Goal: Information Seeking & Learning: Learn about a topic

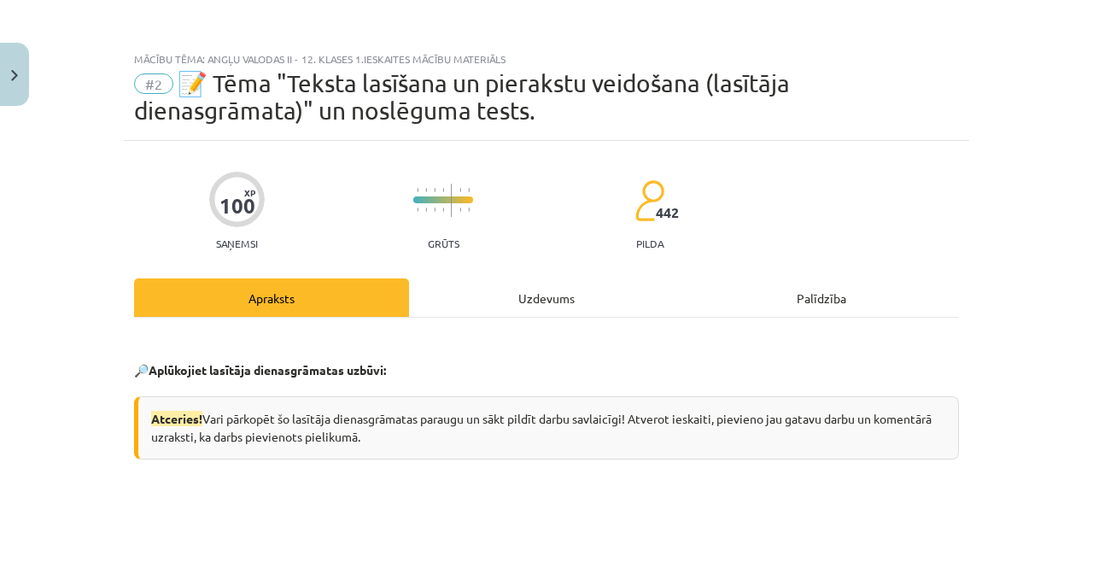
scroll to position [210, 0]
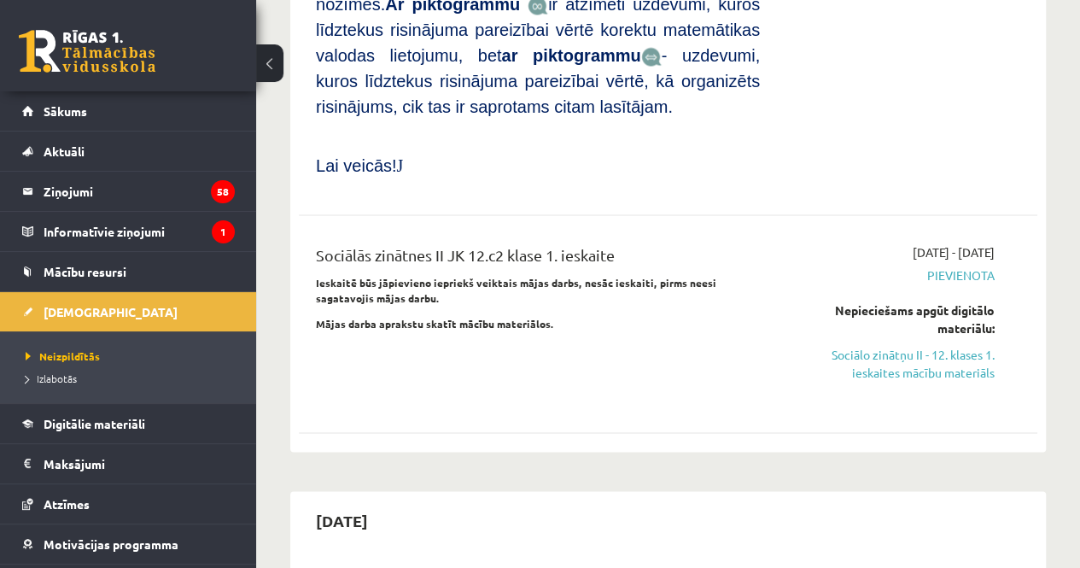
scroll to position [1436, 0]
click at [905, 344] on link "Sociālo zinātņu II - 12. klases 1. ieskaites mācību materiāls" at bounding box center [890, 362] width 209 height 36
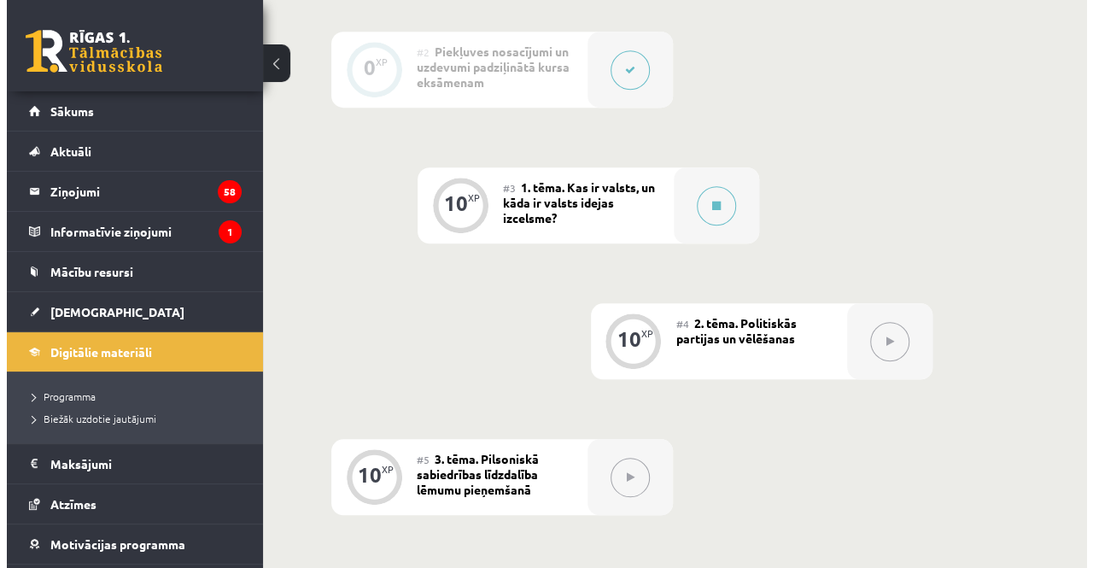
scroll to position [616, 0]
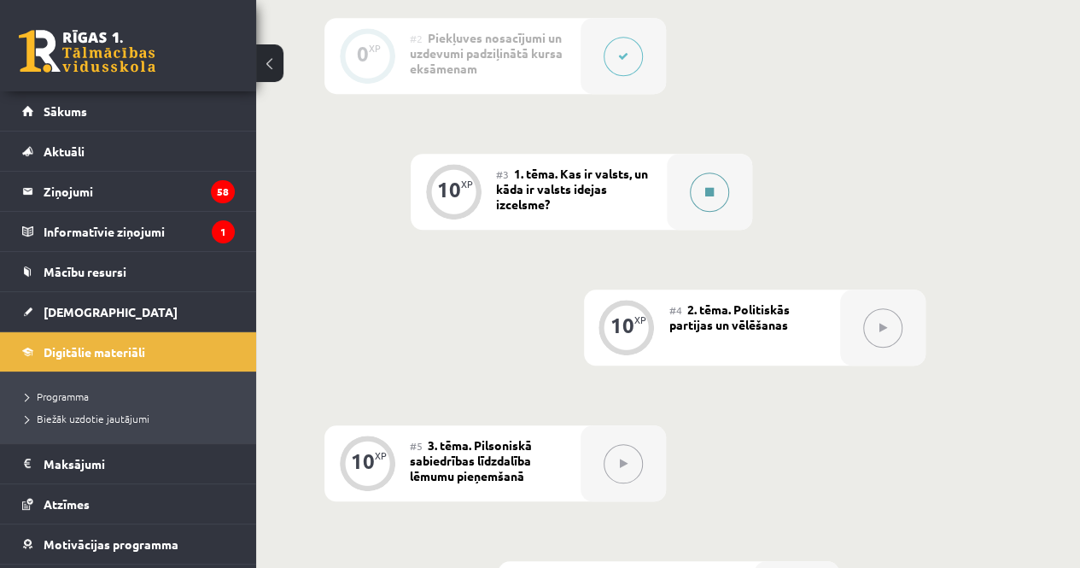
click at [716, 187] on button at bounding box center [709, 191] width 39 height 39
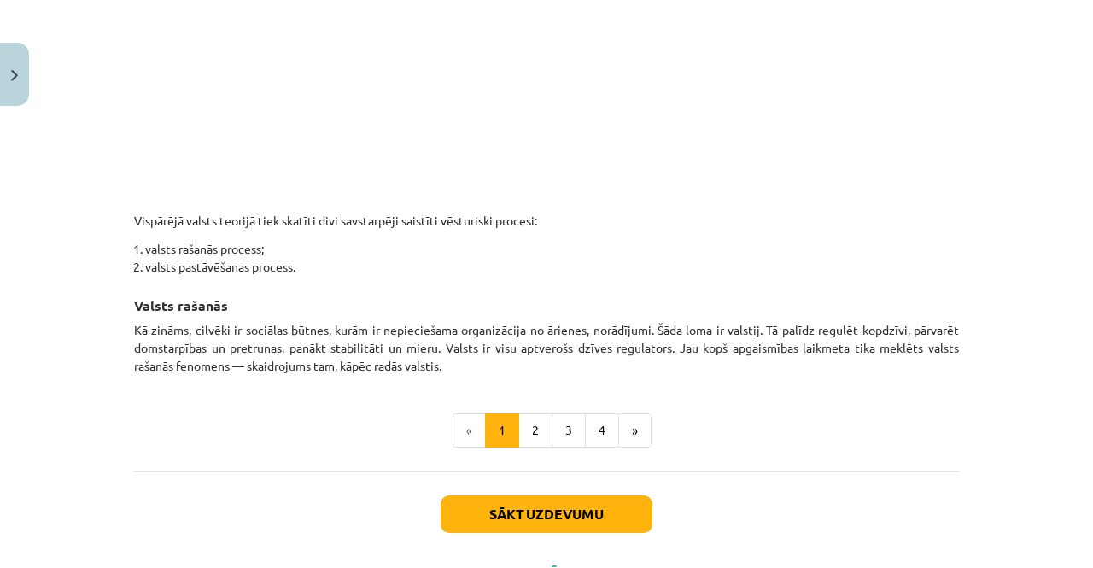
scroll to position [944, 0]
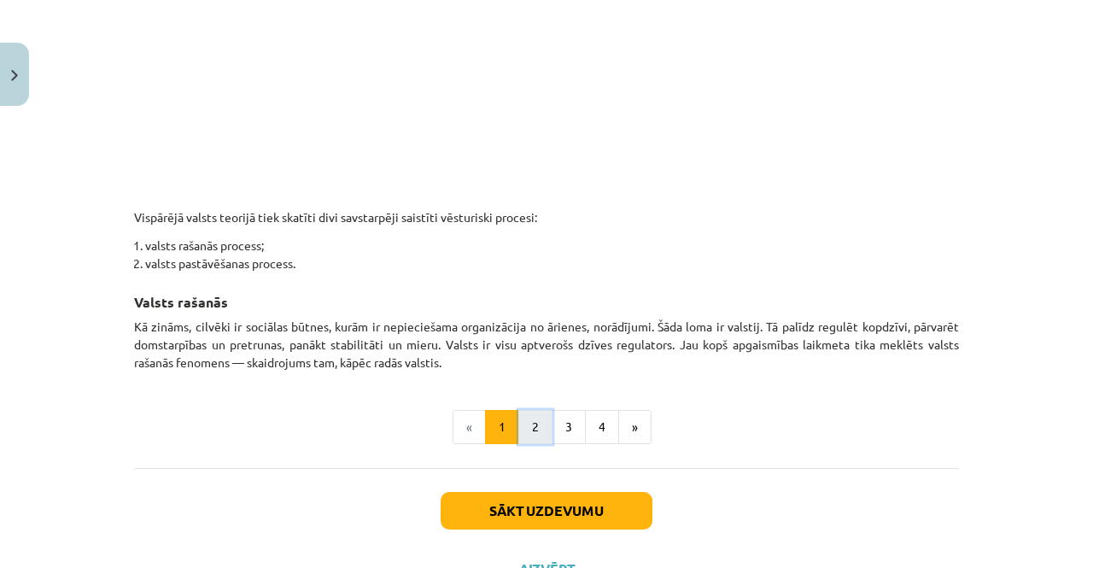
click at [521, 424] on button "2" at bounding box center [535, 427] width 34 height 34
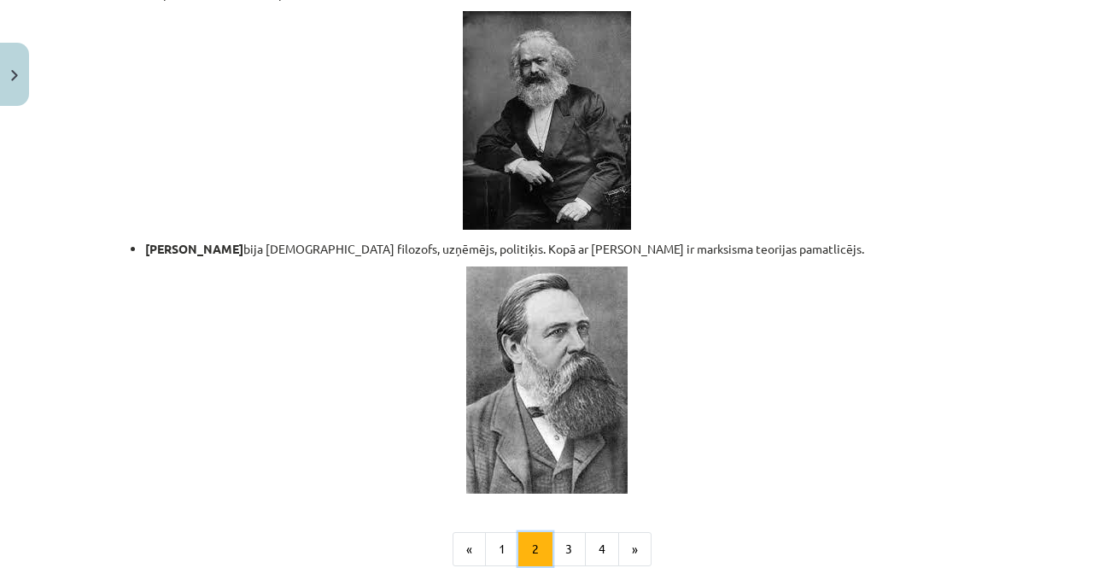
scroll to position [3742, 0]
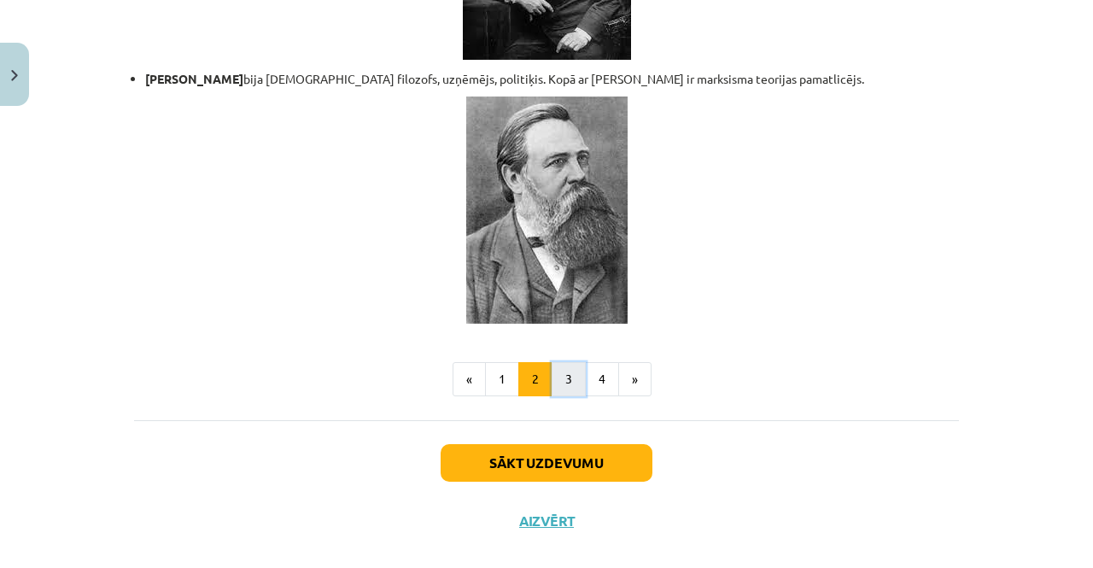
click at [569, 364] on button "3" at bounding box center [569, 379] width 34 height 34
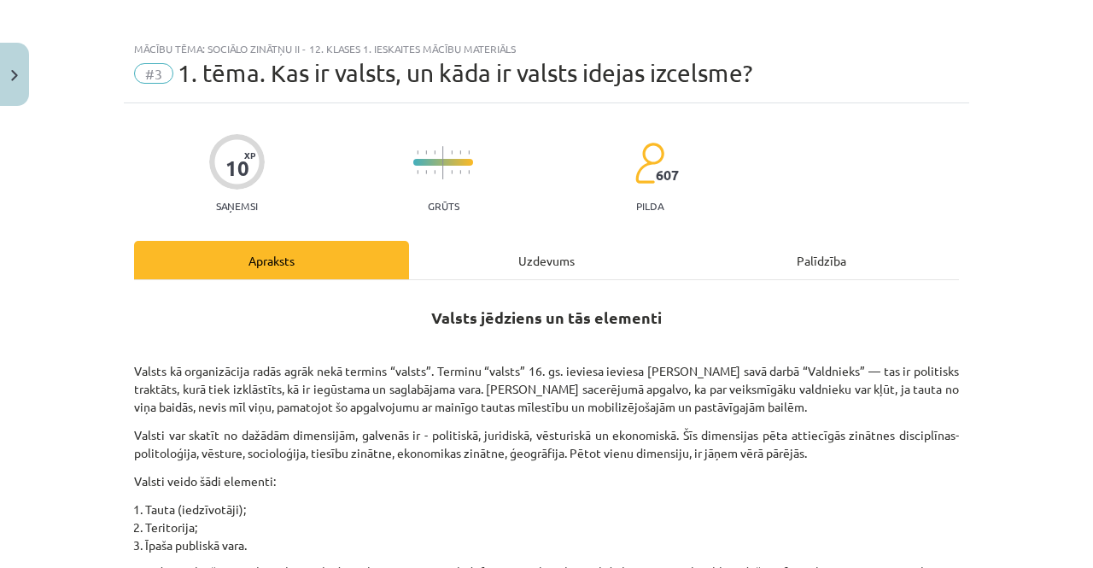
scroll to position [0, 0]
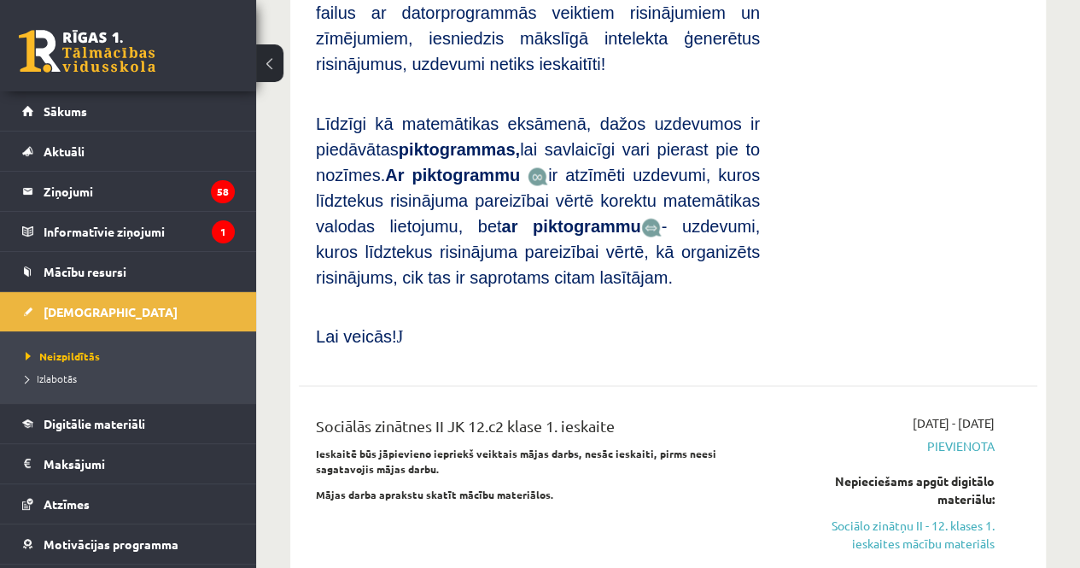
scroll to position [1264, 0]
drag, startPoint x: 872, startPoint y: 402, endPoint x: 640, endPoint y: 93, distance: 386.1
click at [872, 517] on link "Sociālo zinātņu II - 12. klases 1. ieskaites mācību materiāls" at bounding box center [890, 535] width 209 height 36
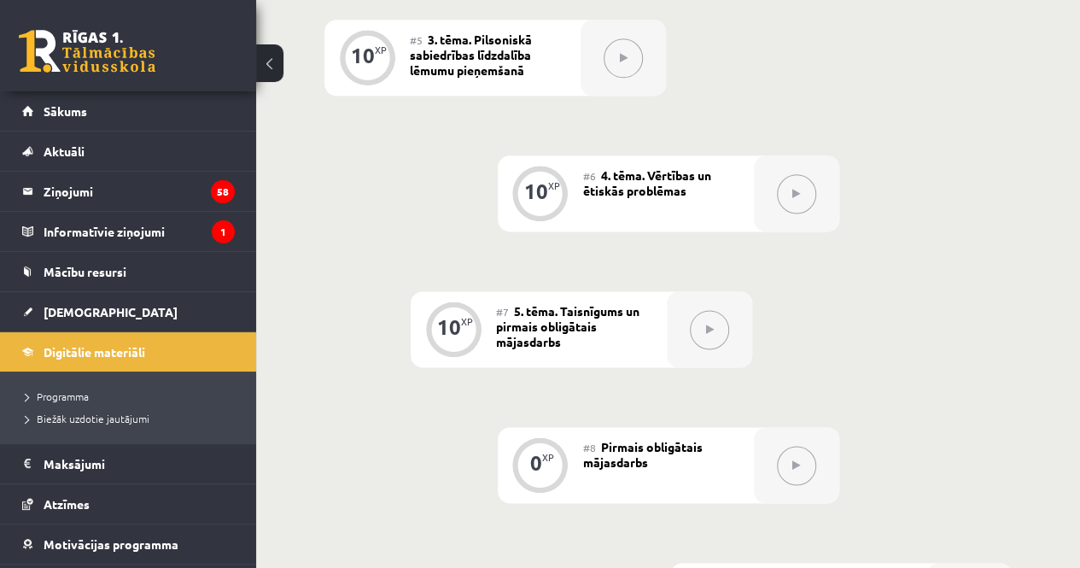
scroll to position [1021, 0]
click at [715, 331] on button at bounding box center [709, 330] width 39 height 39
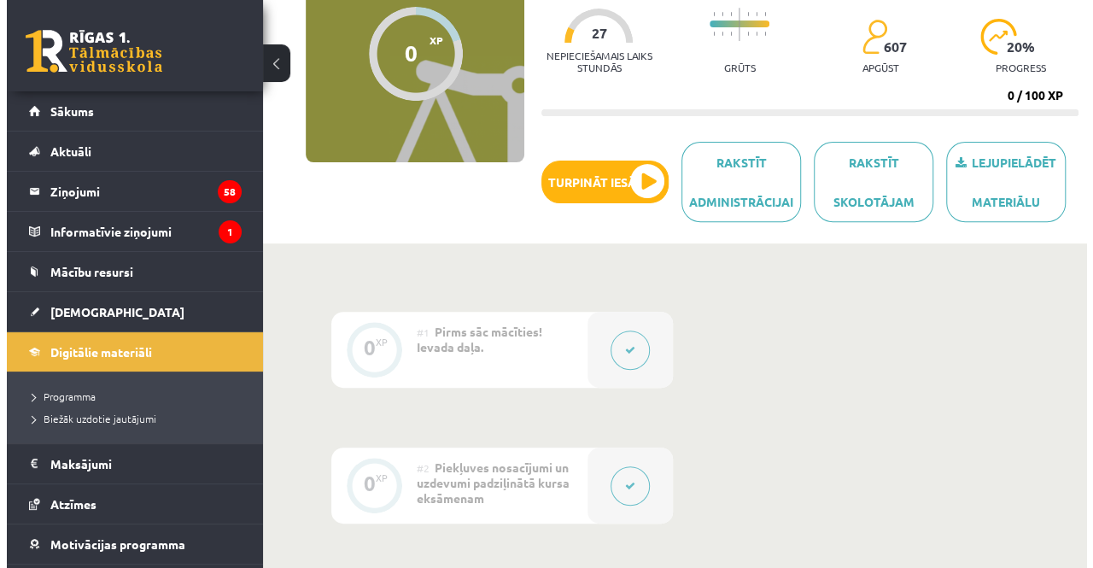
scroll to position [0, 0]
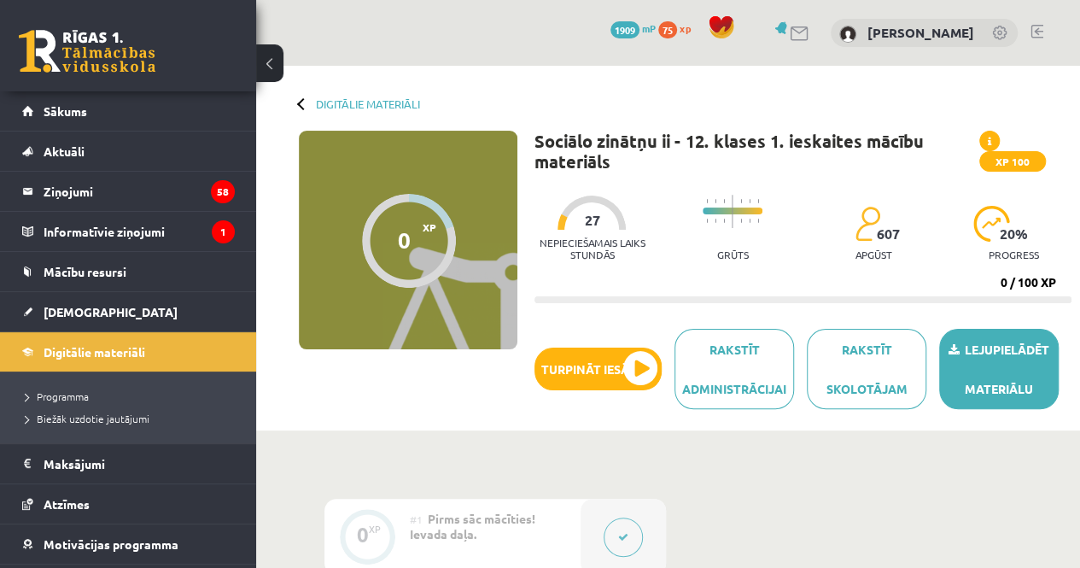
click at [953, 352] on icon at bounding box center [954, 350] width 11 height 12
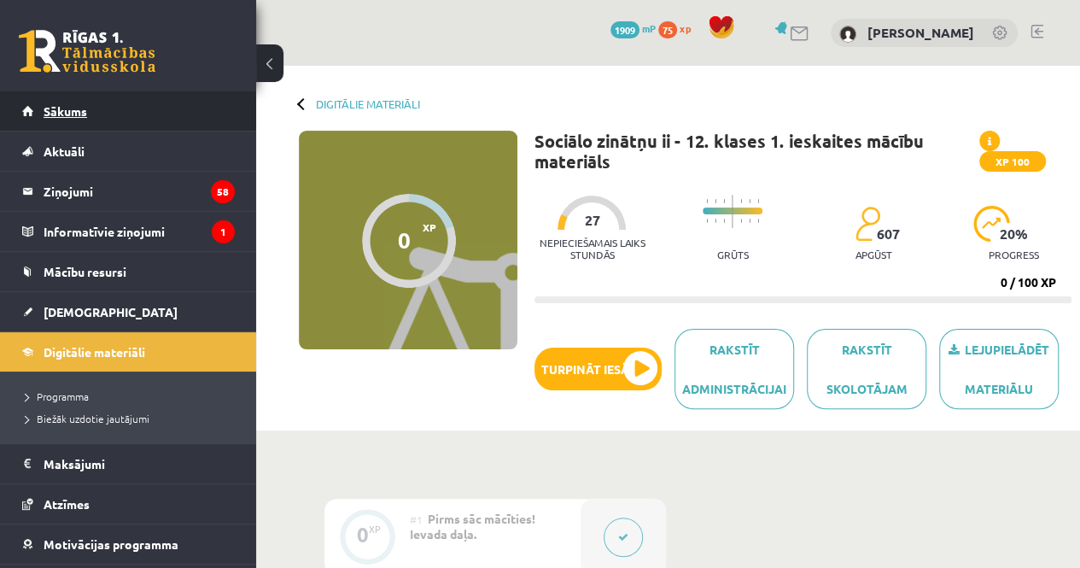
click at [112, 102] on link "Sākums" at bounding box center [128, 110] width 213 height 39
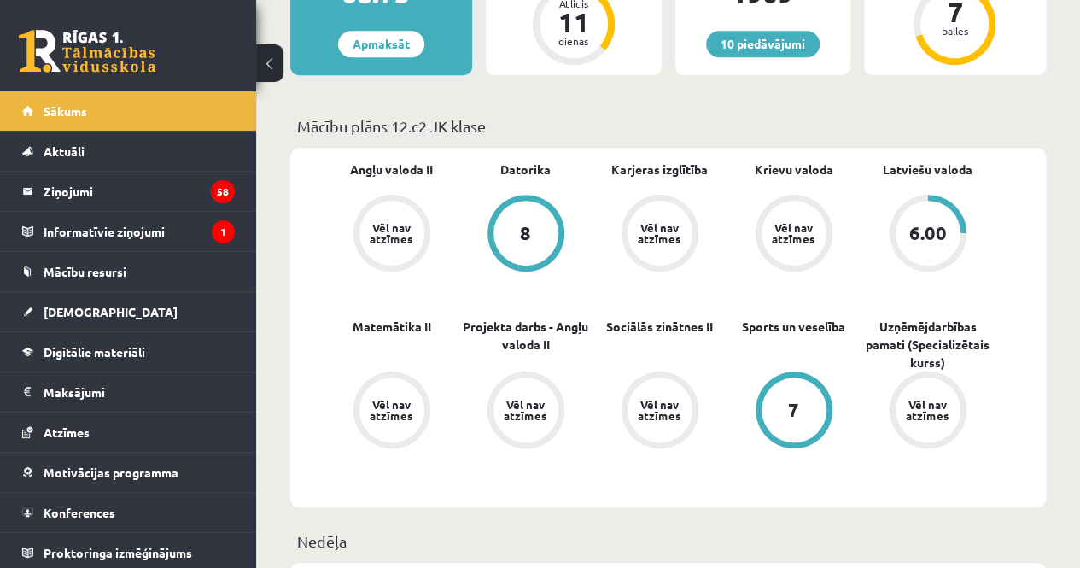
scroll to position [535, 0]
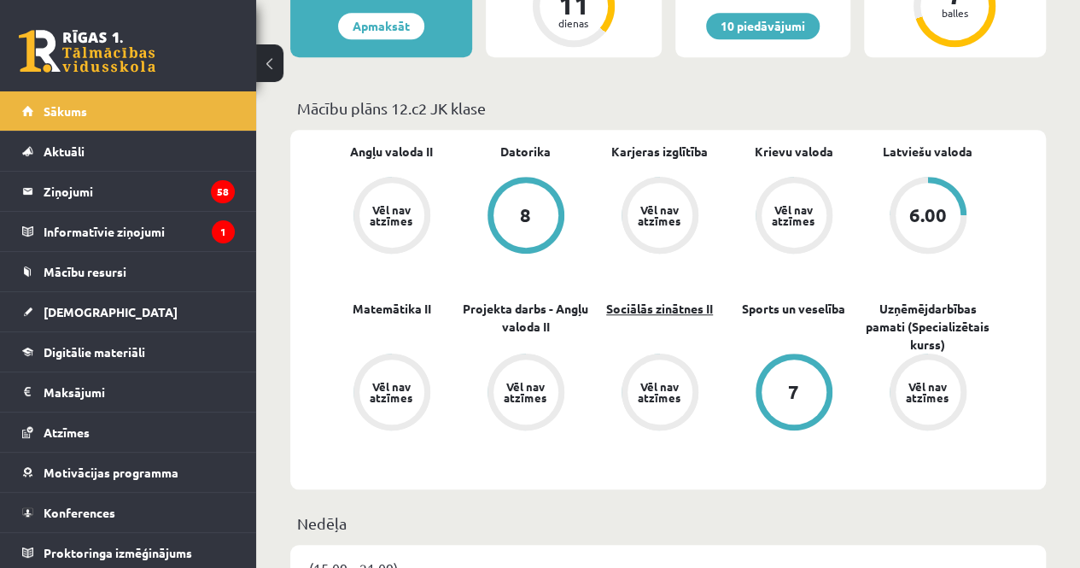
click at [666, 307] on link "Sociālās zinātnes II" at bounding box center [659, 309] width 107 height 18
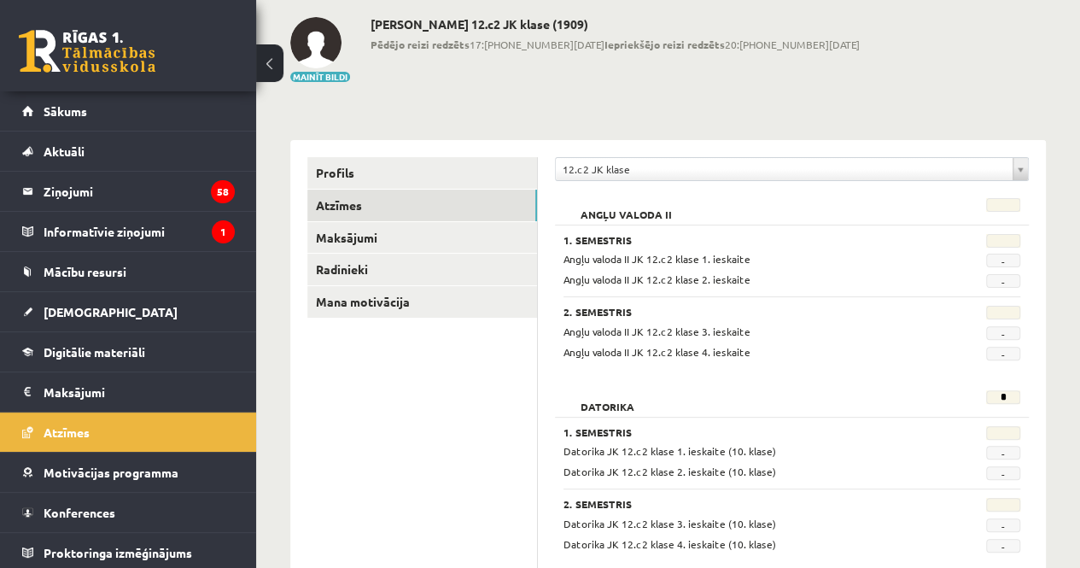
scroll to position [84, 0]
click at [171, 116] on link "Sākums" at bounding box center [128, 110] width 213 height 39
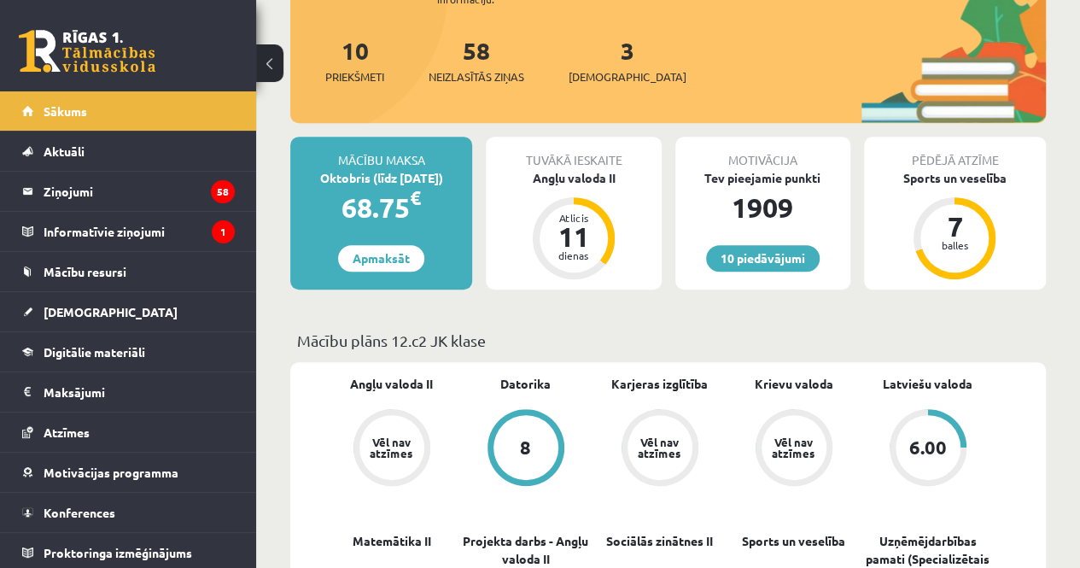
scroll to position [254, 0]
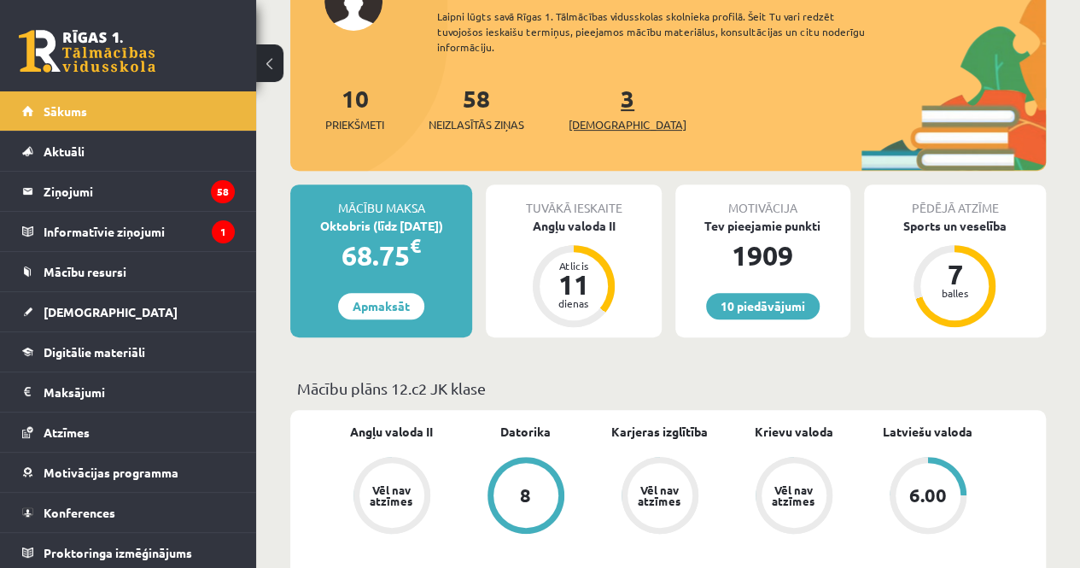
click at [606, 108] on link "3 Ieskaites" at bounding box center [628, 108] width 118 height 50
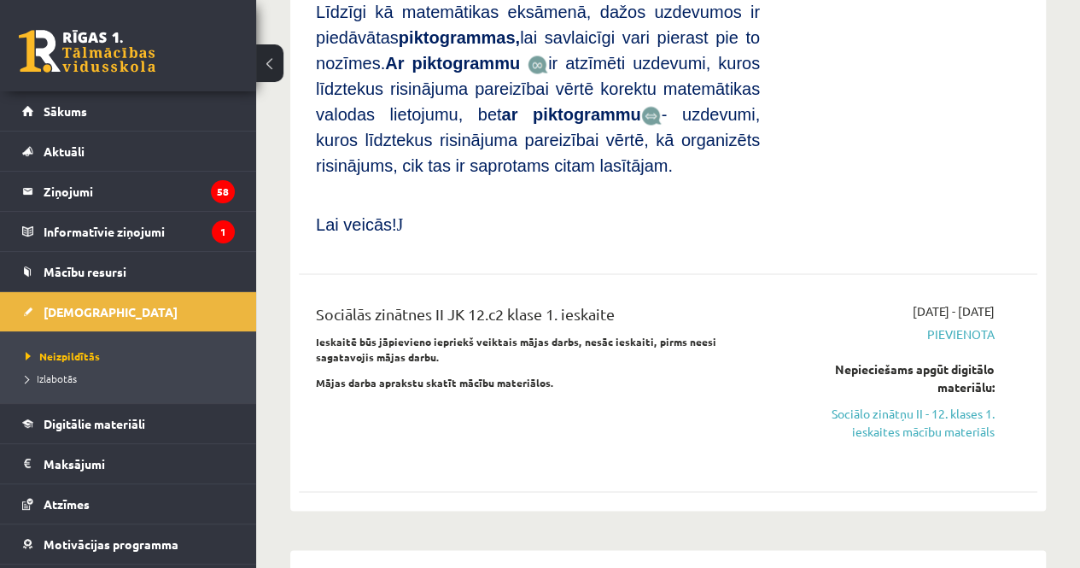
scroll to position [1376, 0]
click at [894, 405] on link "Sociālo zinātņu II - 12. klases 1. ieskaites mācību materiāls" at bounding box center [890, 423] width 209 height 36
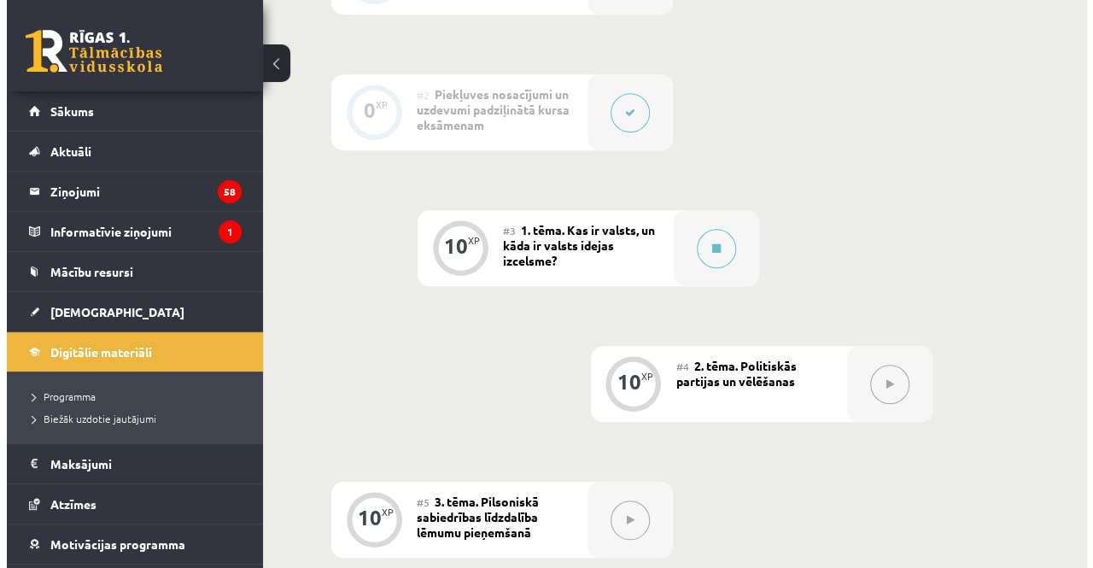
scroll to position [558, 0]
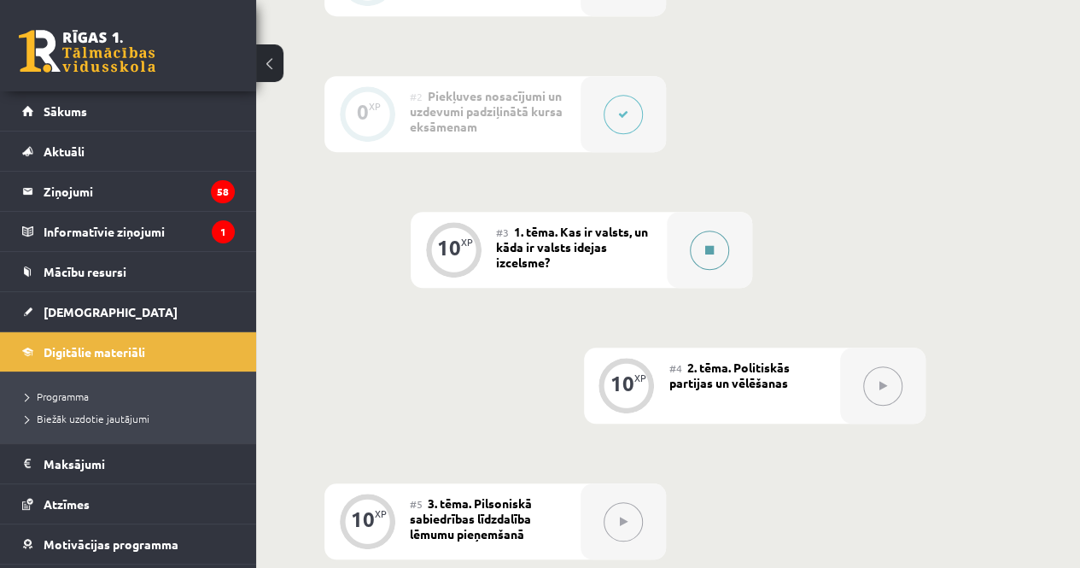
click at [722, 266] on div at bounding box center [709, 250] width 85 height 76
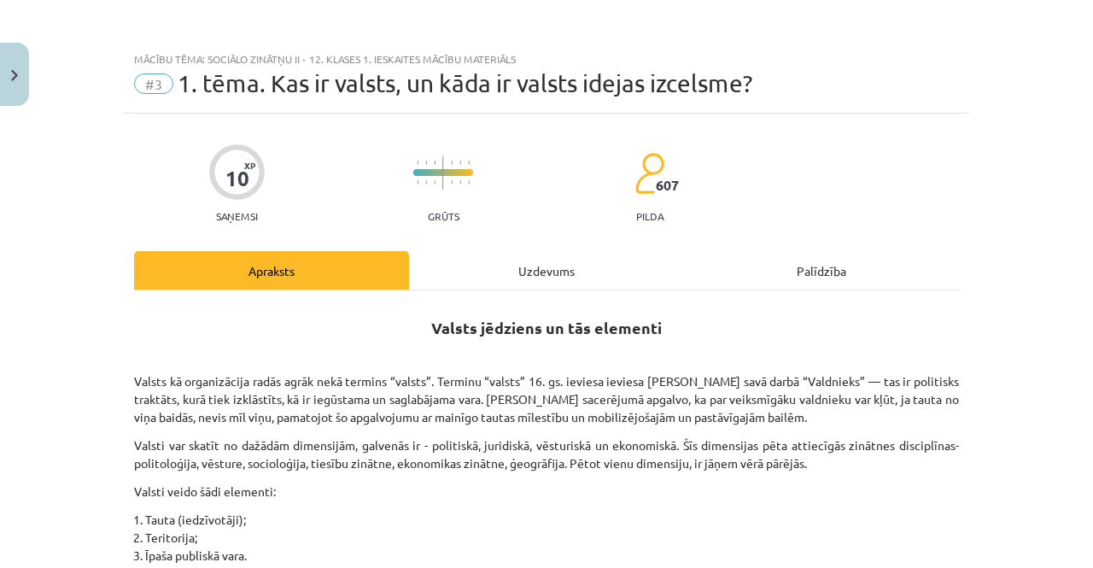
click at [623, 266] on div "Uzdevums" at bounding box center [546, 270] width 275 height 38
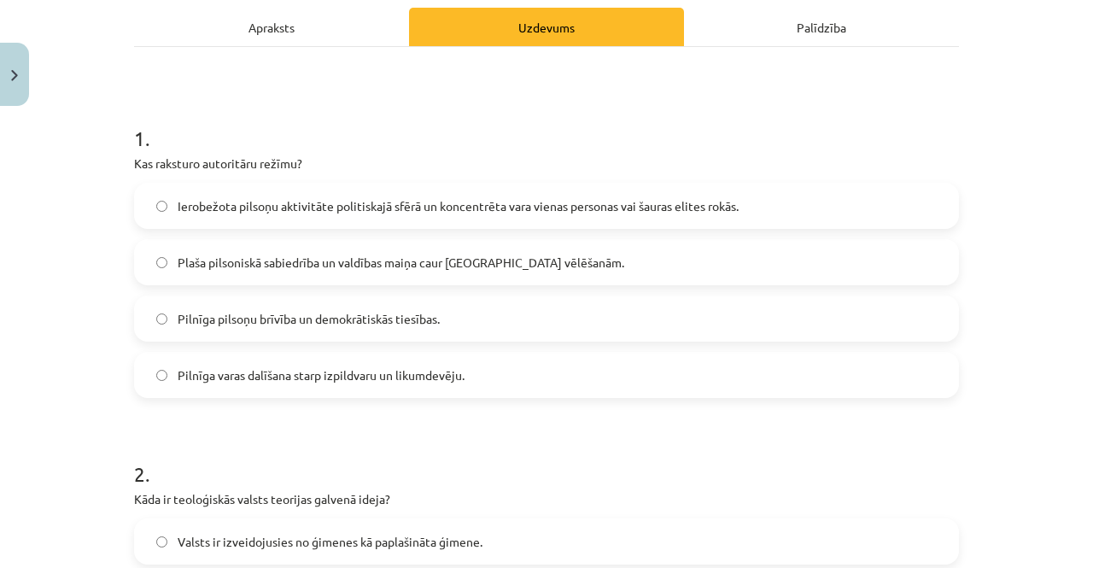
scroll to position [243, 0]
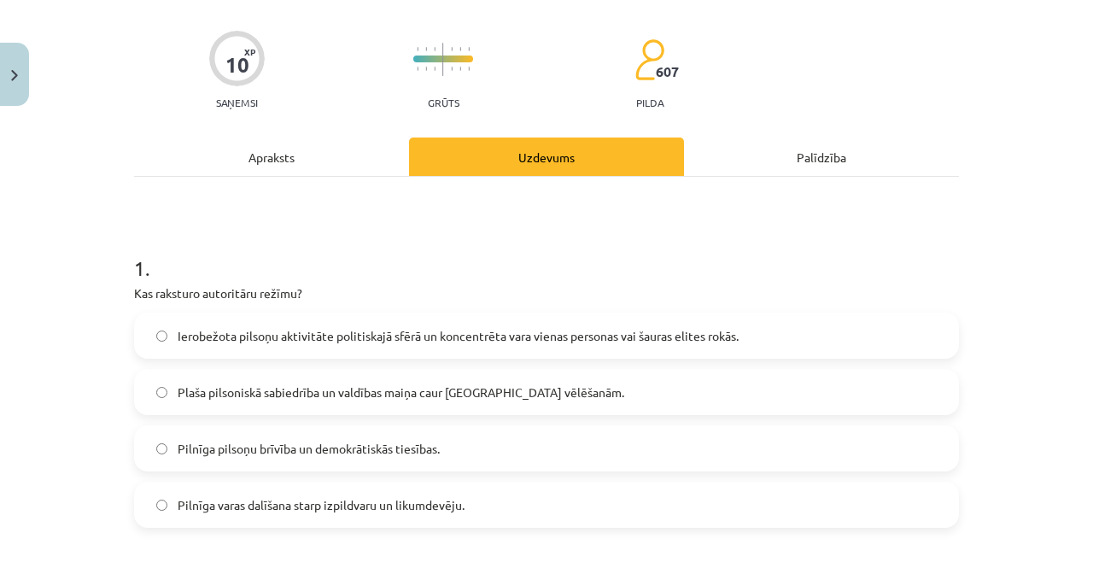
click at [335, 153] on div "Apraksts" at bounding box center [271, 156] width 275 height 38
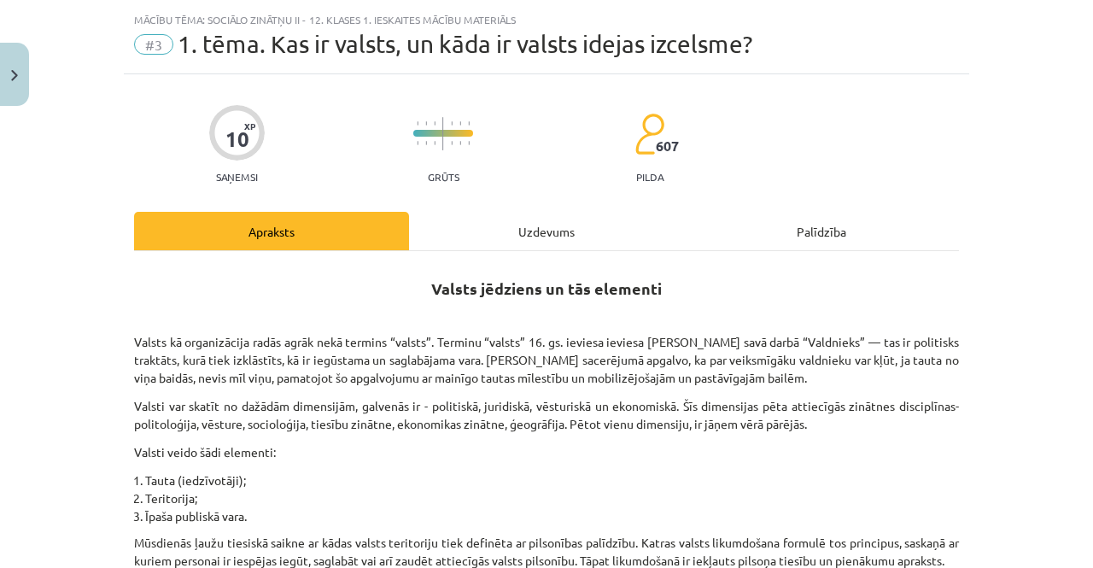
scroll to position [0, 0]
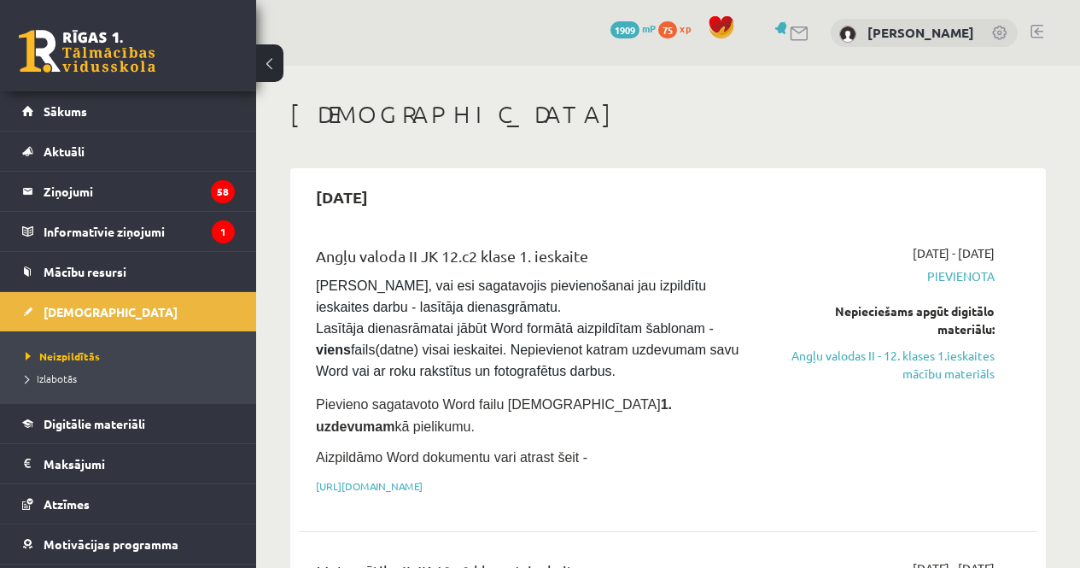
scroll to position [1376, 0]
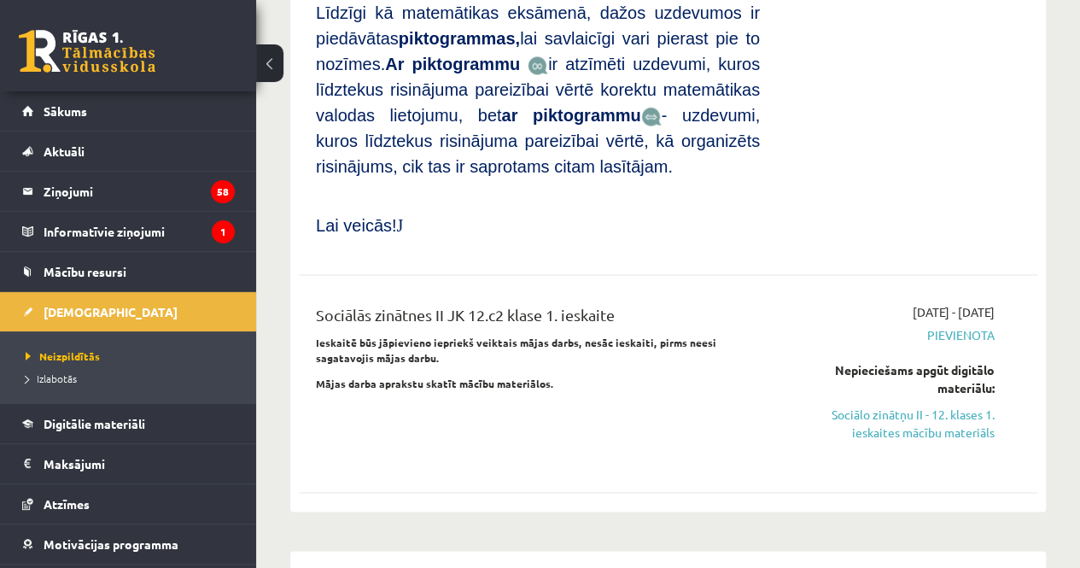
drag, startPoint x: 874, startPoint y: 288, endPoint x: 630, endPoint y: 91, distance: 313.4
click at [874, 405] on link "Sociālo zinātņu II - 12. klases 1. ieskaites mācību materiāls" at bounding box center [890, 423] width 209 height 36
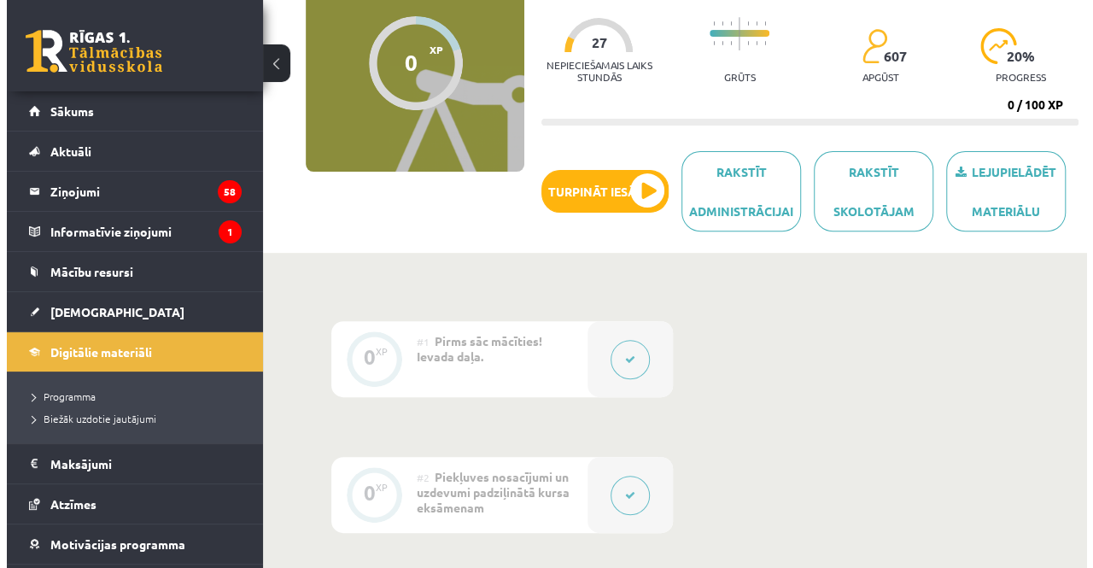
scroll to position [183, 0]
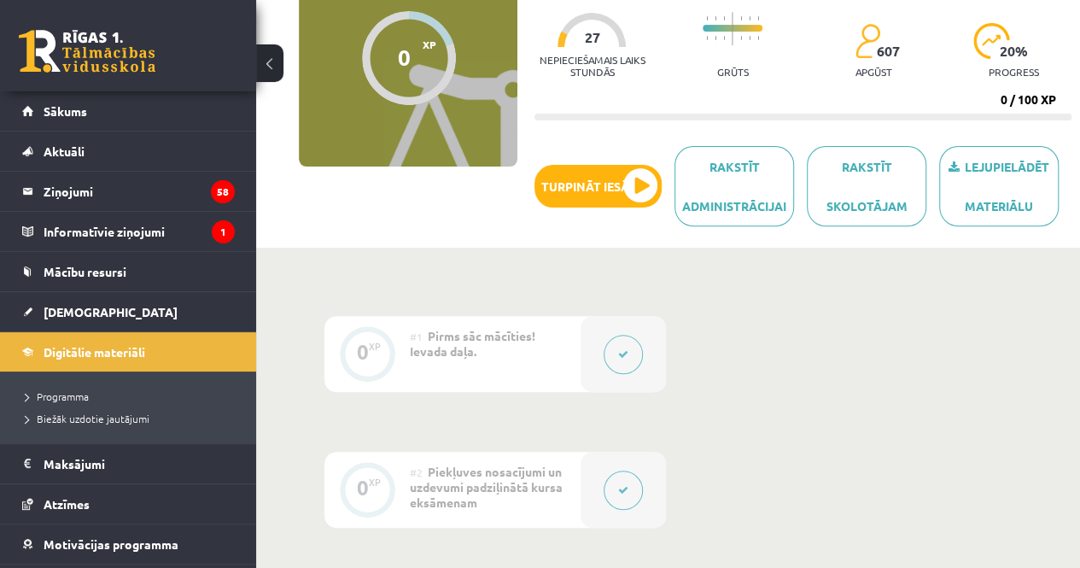
click at [613, 328] on div at bounding box center [623, 354] width 85 height 76
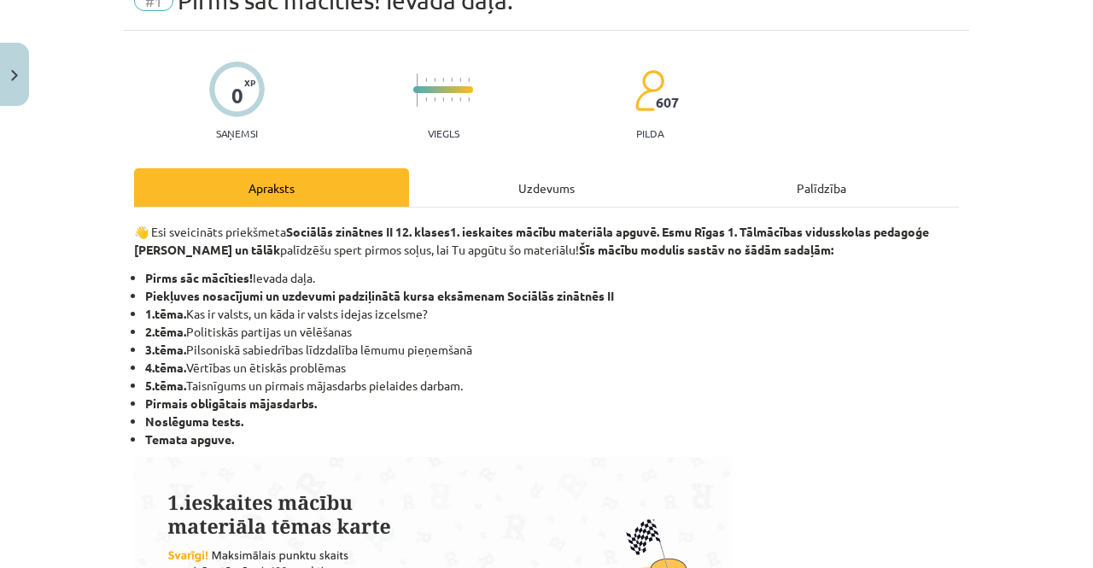
scroll to position [84, 0]
click at [593, 197] on div "Uzdevums" at bounding box center [546, 186] width 275 height 38
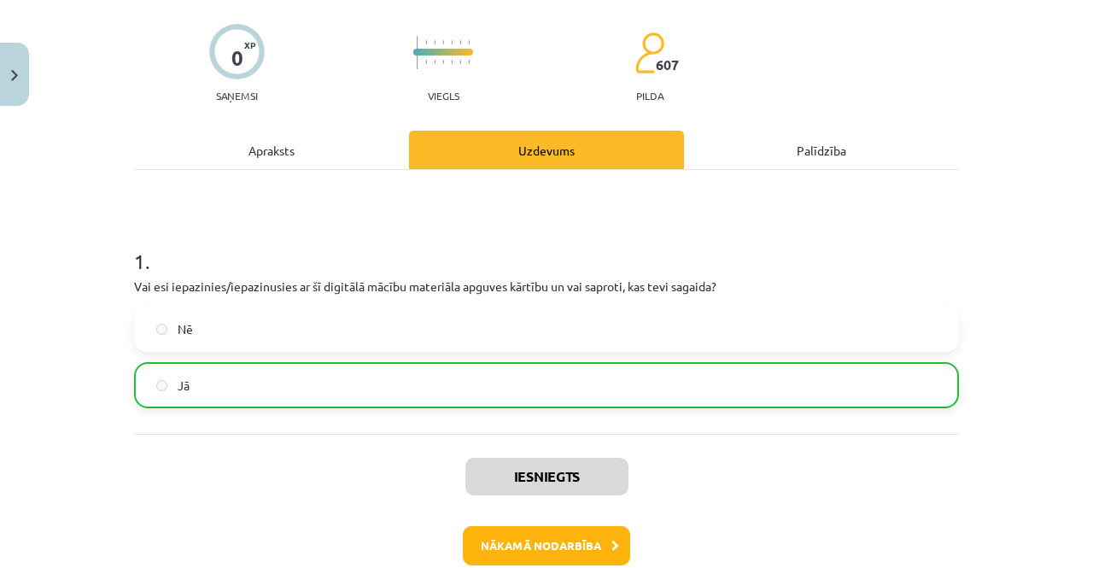
click at [370, 155] on div "Apraksts" at bounding box center [271, 150] width 275 height 38
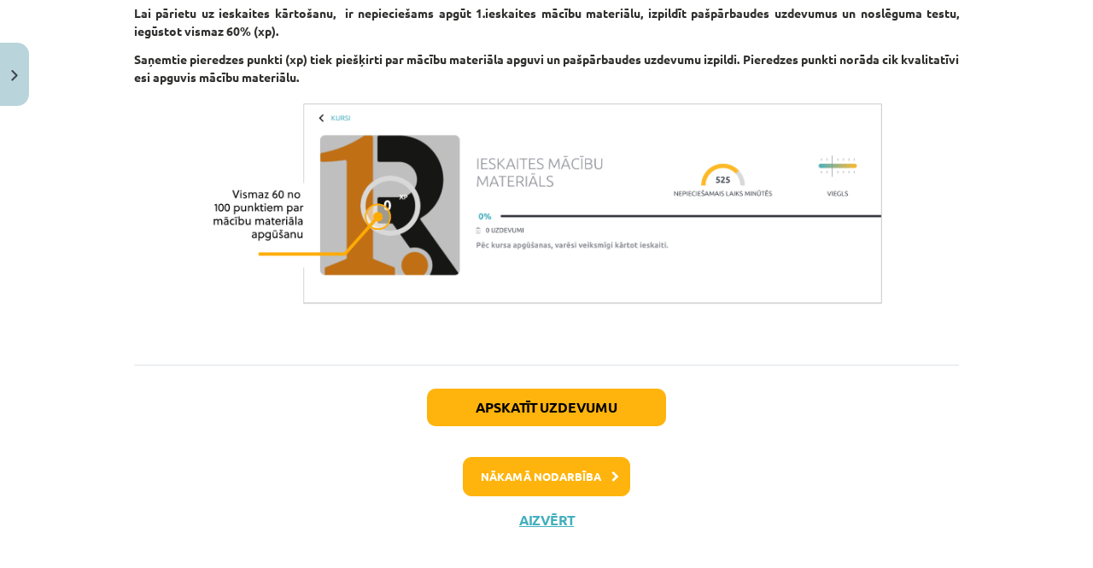
scroll to position [1198, 0]
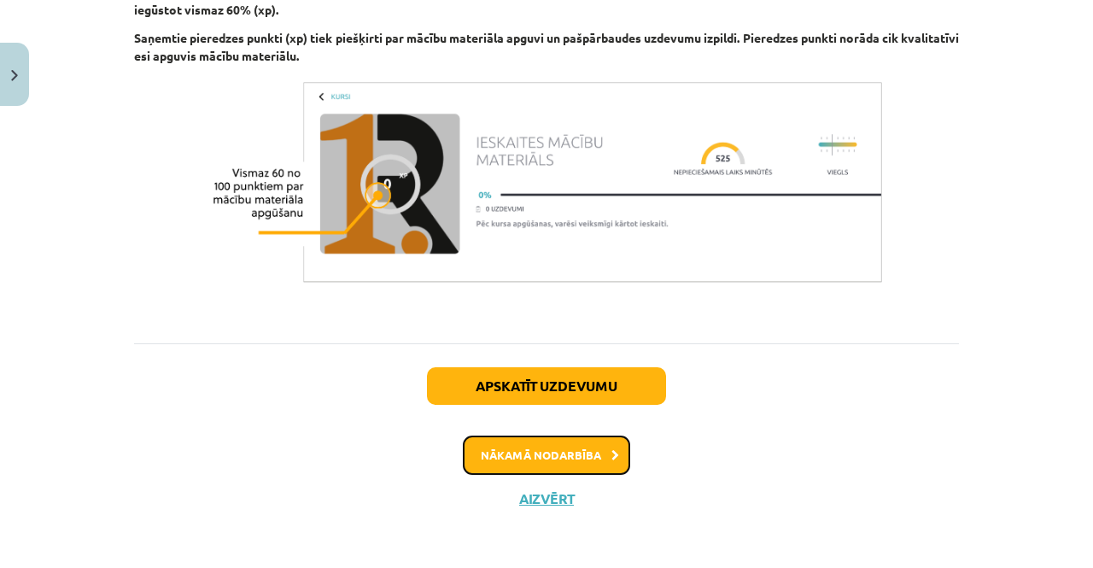
click at [487, 457] on button "Nākamā nodarbība" at bounding box center [546, 454] width 167 height 39
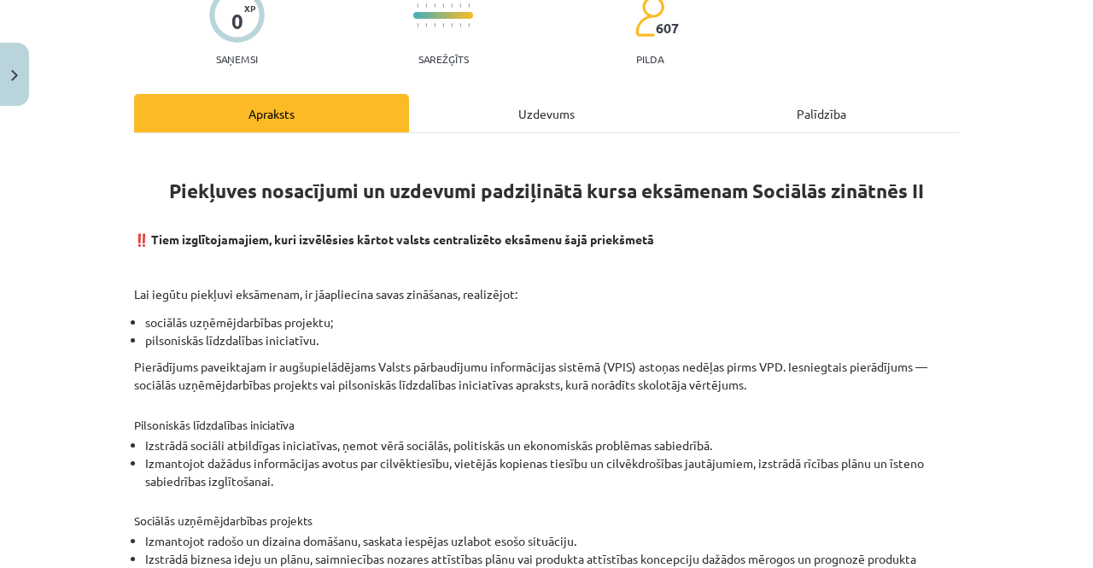
scroll to position [0, 0]
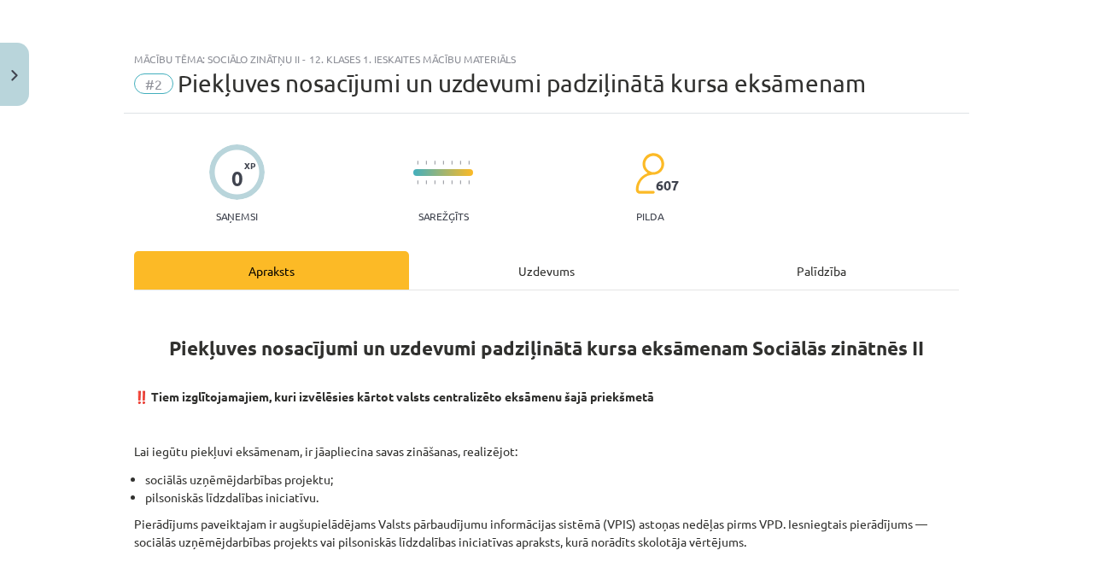
click at [455, 271] on div "Uzdevums" at bounding box center [546, 270] width 275 height 38
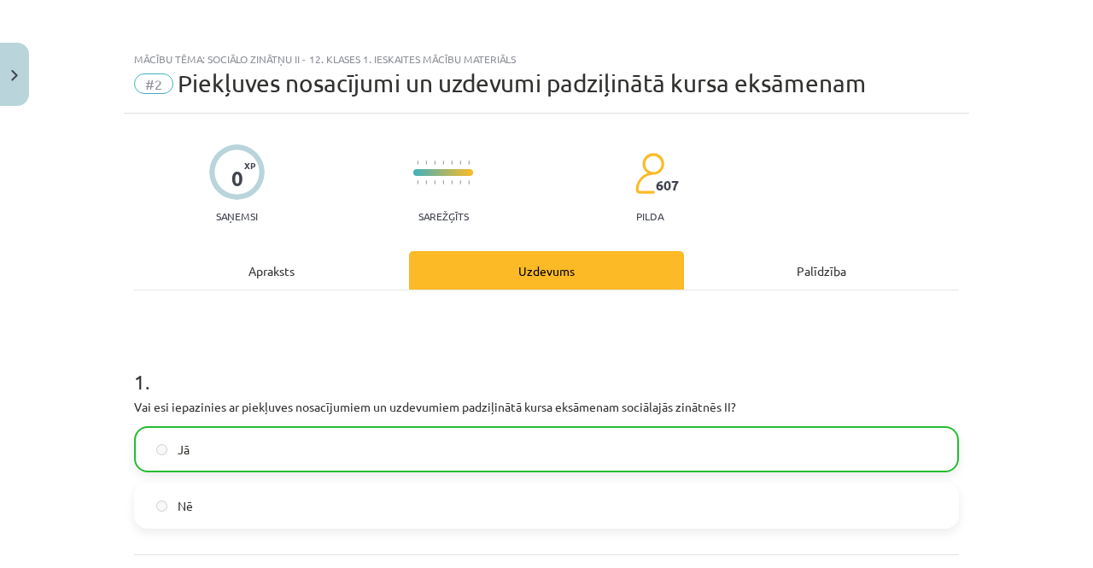
scroll to position [43, 0]
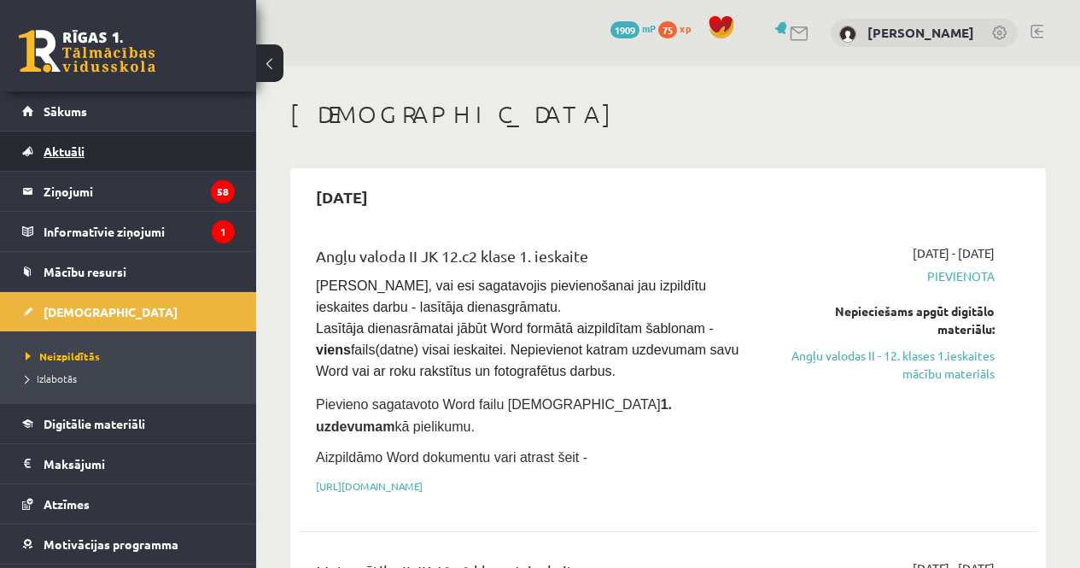
scroll to position [1376, 0]
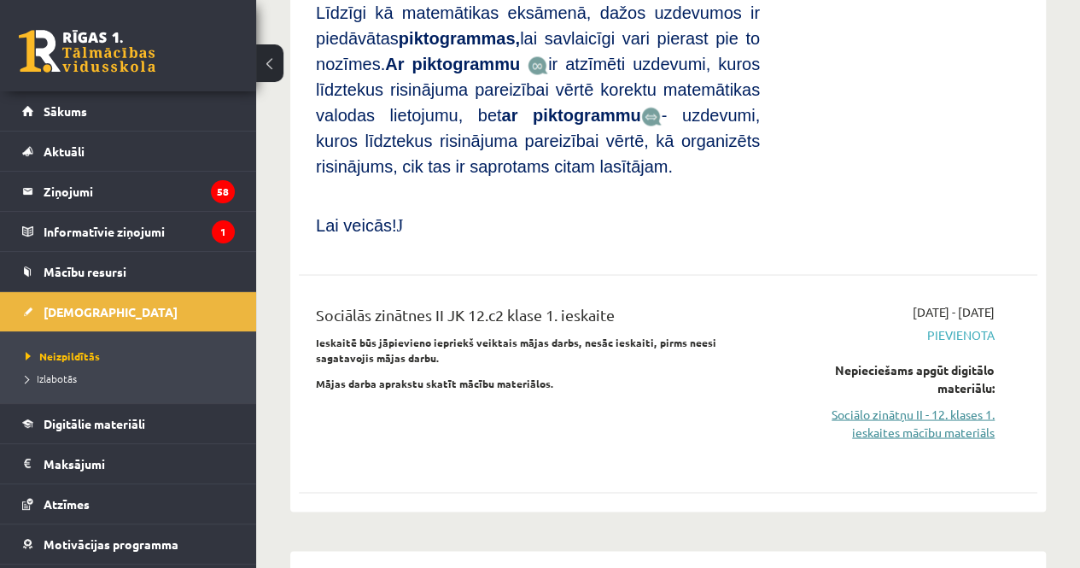
click at [878, 405] on link "Sociālo zinātņu II - 12. klases 1. ieskaites mācību materiāls" at bounding box center [890, 423] width 209 height 36
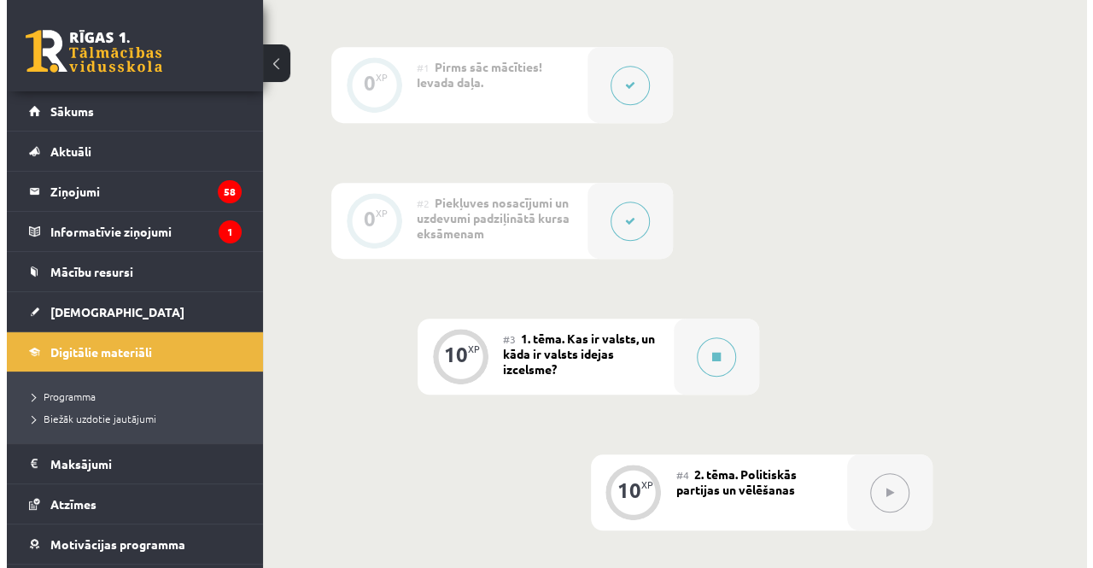
scroll to position [453, 0]
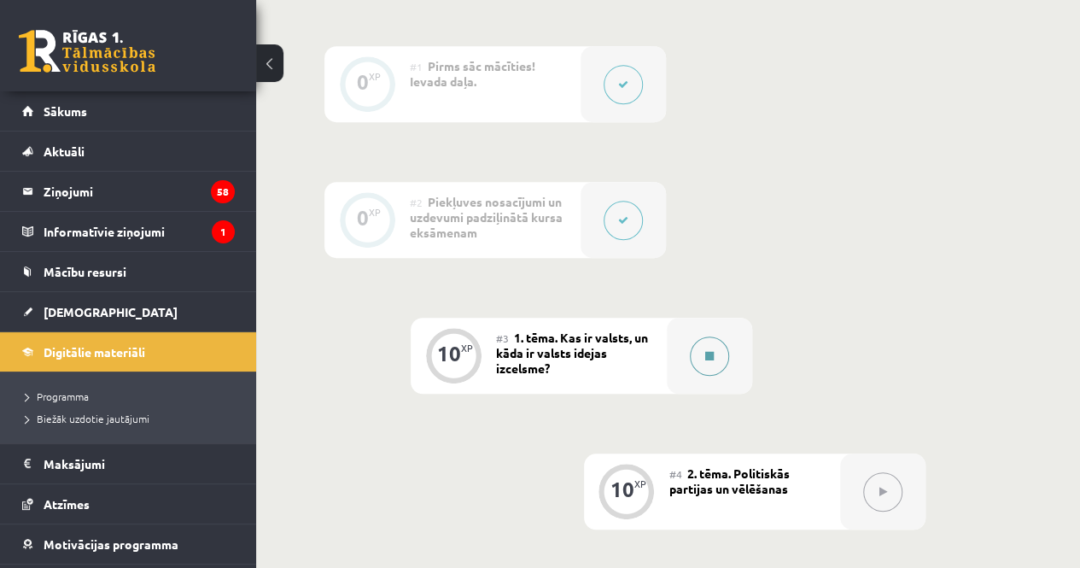
click at [717, 348] on button at bounding box center [709, 355] width 39 height 39
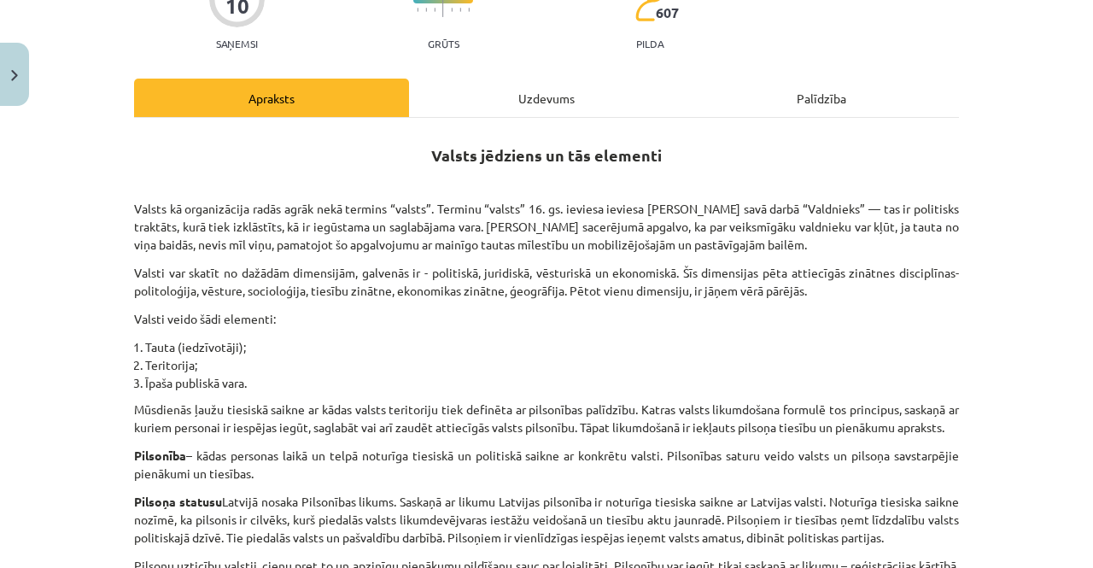
scroll to position [109, 0]
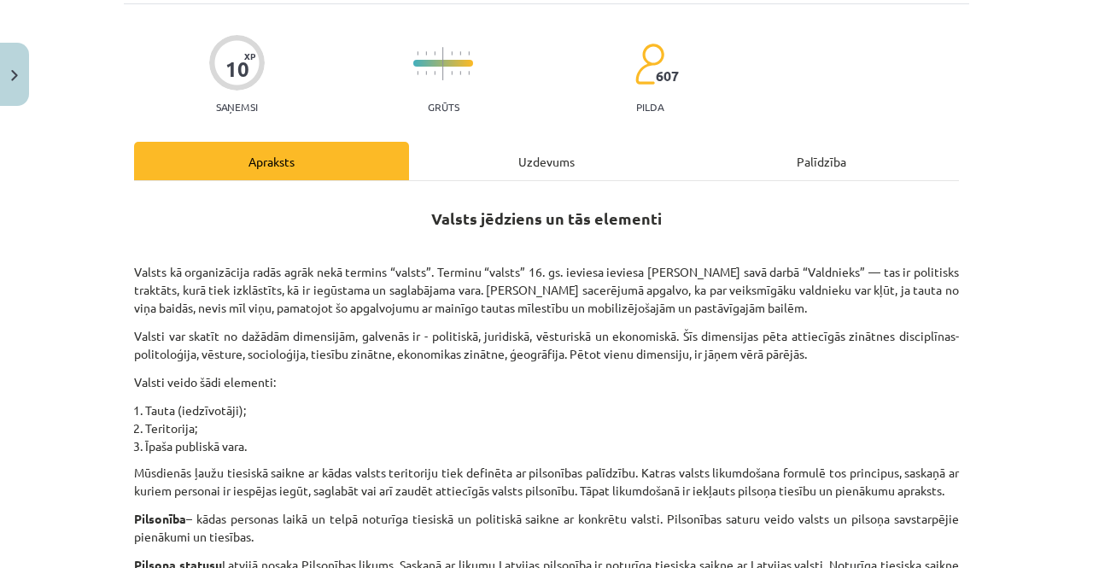
click at [535, 168] on div "Uzdevums" at bounding box center [546, 161] width 275 height 38
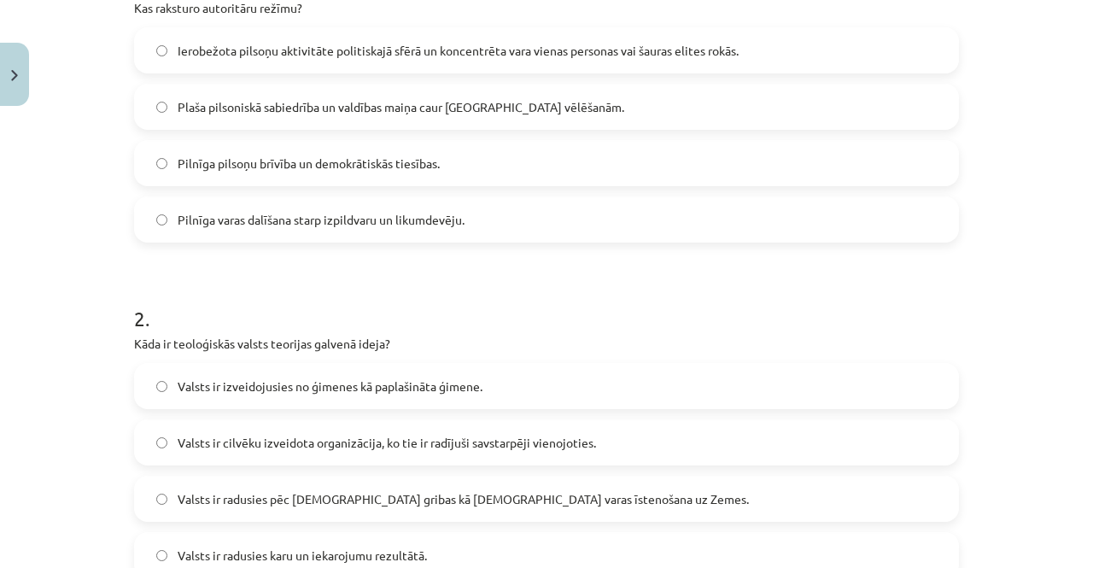
scroll to position [398, 0]
click at [458, 40] on label "Ierobežota pilsoņu aktivitāte politiskajā sfērā un koncentrēta vara vienas pers…" at bounding box center [546, 51] width 821 height 43
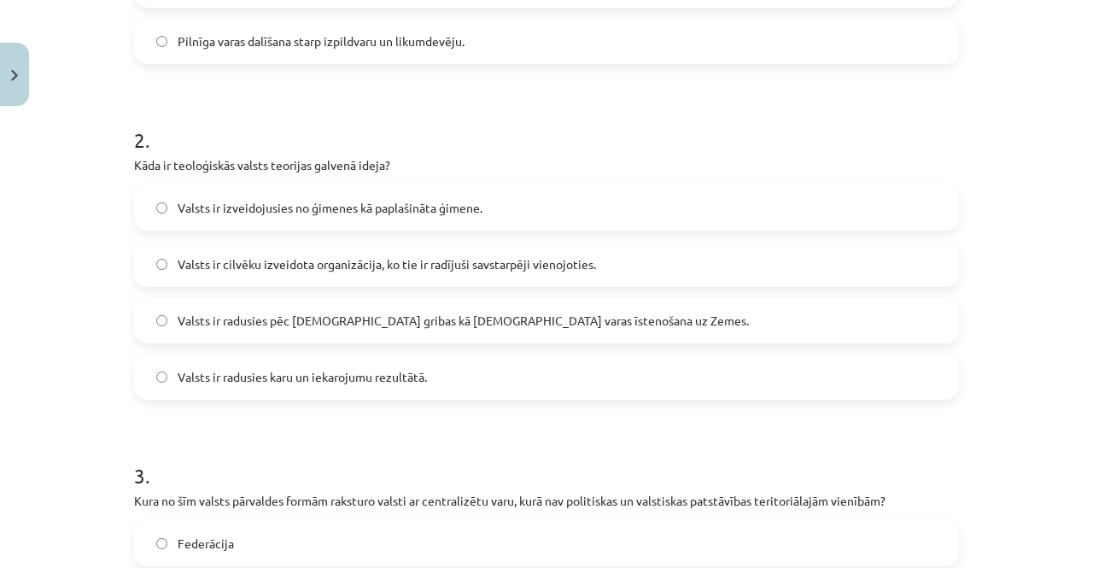
scroll to position [576, 0]
click at [429, 334] on label "Valsts ir radusies pēc [DEMOGRAPHIC_DATA] gribas kā [DEMOGRAPHIC_DATA] varas īs…" at bounding box center [546, 321] width 821 height 43
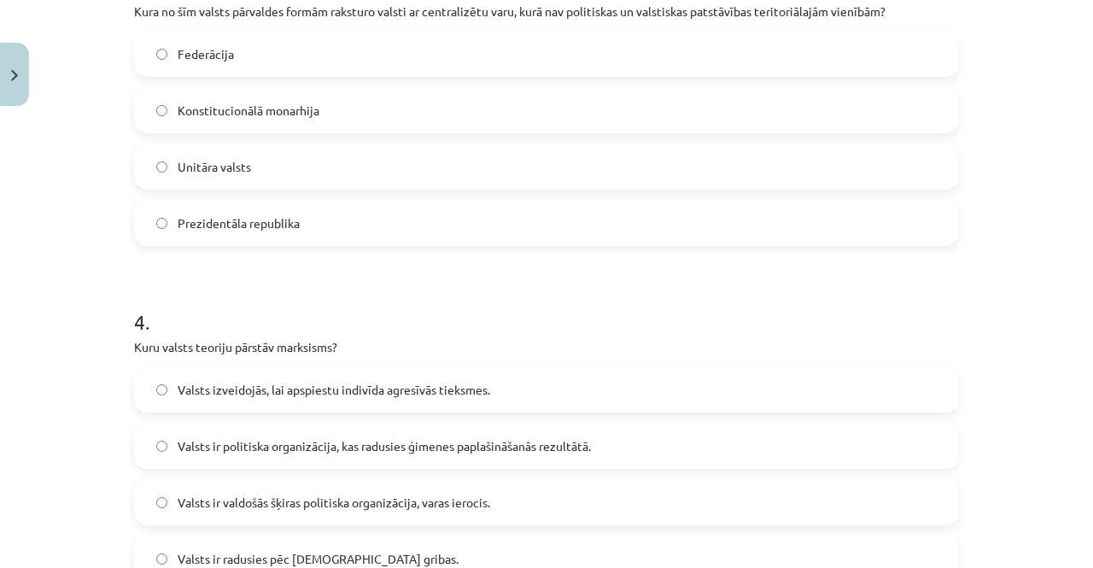
scroll to position [1068, 0]
click at [398, 154] on label "Unitāra valsts" at bounding box center [546, 164] width 821 height 43
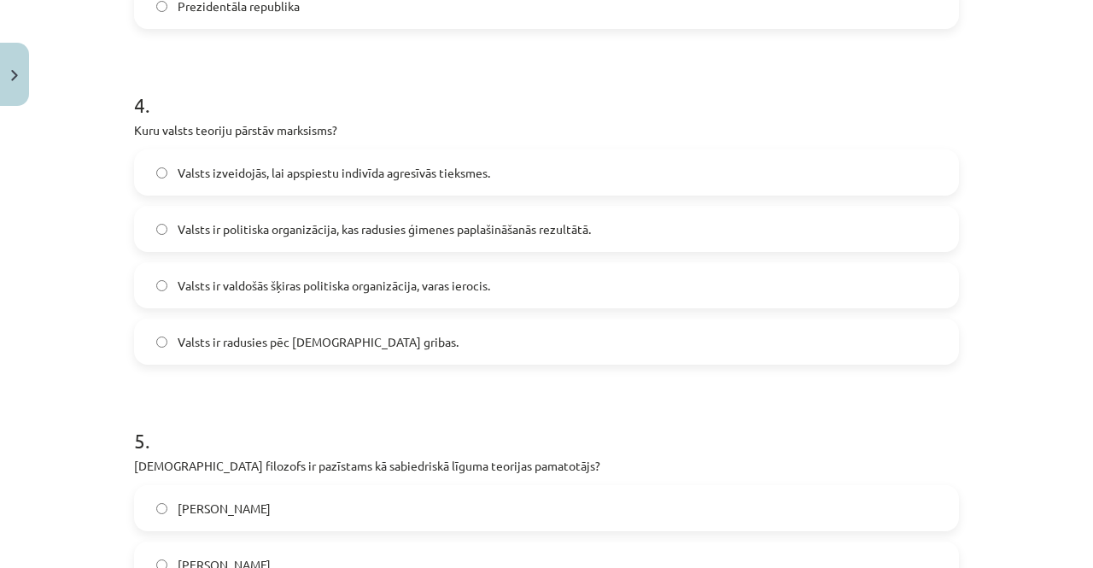
scroll to position [1284, 0]
click at [359, 301] on label "Valsts ir valdošās šķiras politiska organizācija, varas ierocis." at bounding box center [546, 284] width 821 height 43
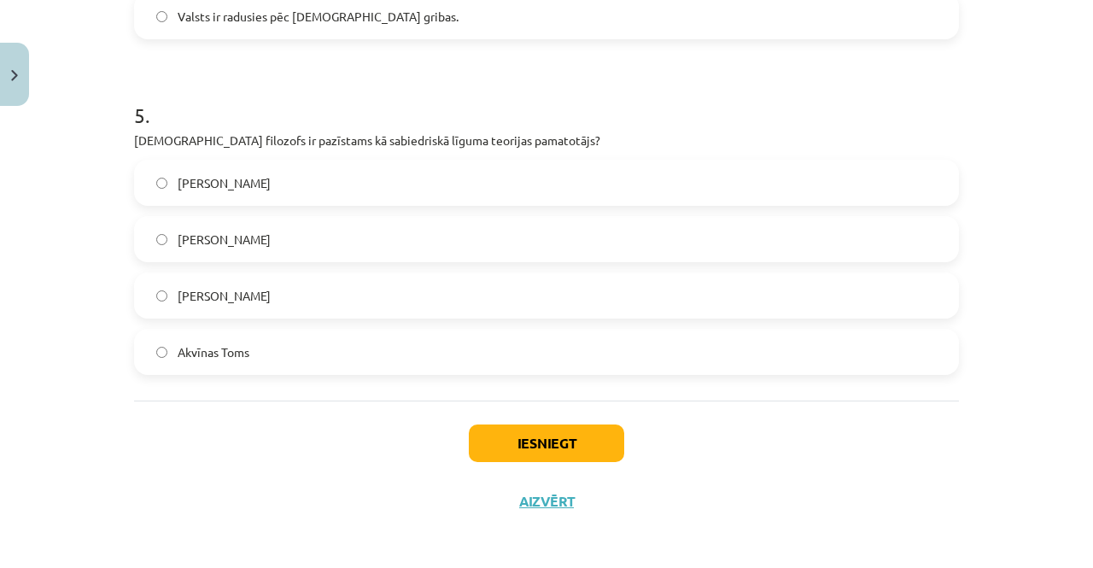
scroll to position [1608, 0]
click at [336, 304] on label "[PERSON_NAME]" at bounding box center [546, 296] width 821 height 43
click at [502, 451] on button "Iesniegt" at bounding box center [546, 444] width 155 height 38
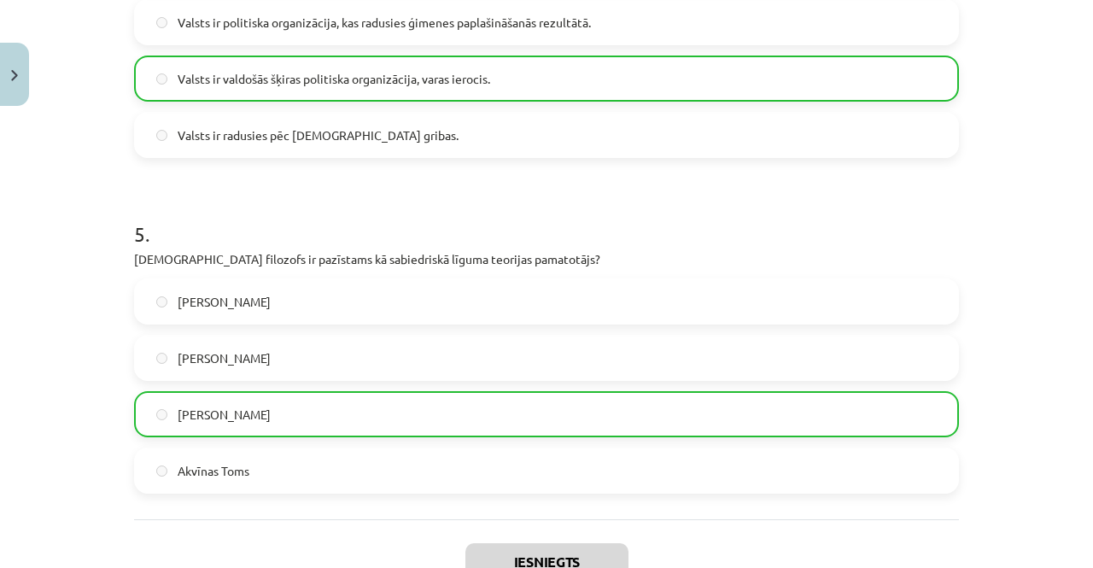
scroll to position [1666, 0]
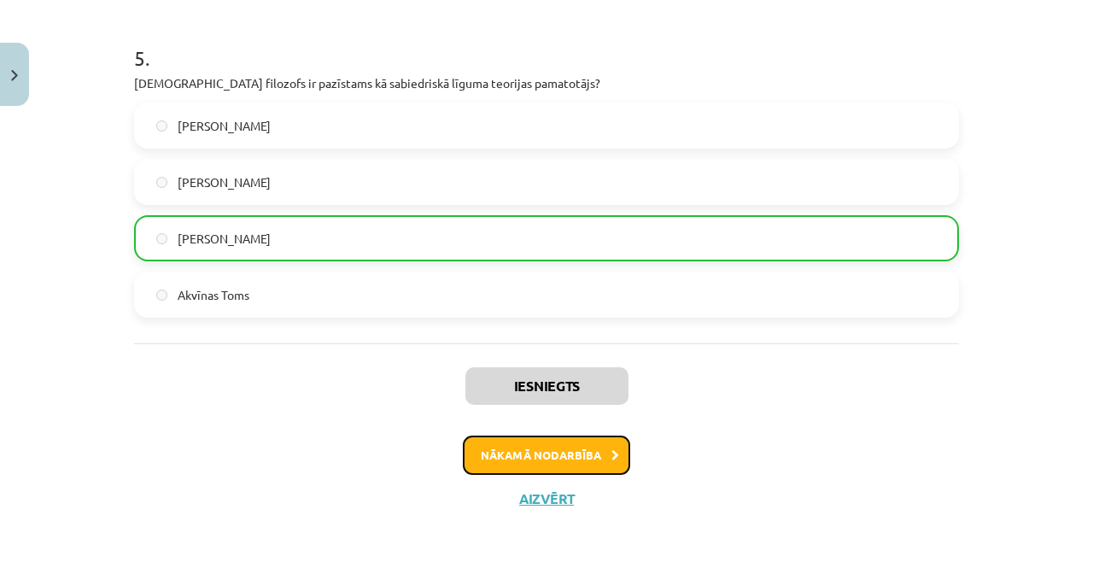
click at [526, 447] on button "Nākamā nodarbība" at bounding box center [546, 454] width 167 height 39
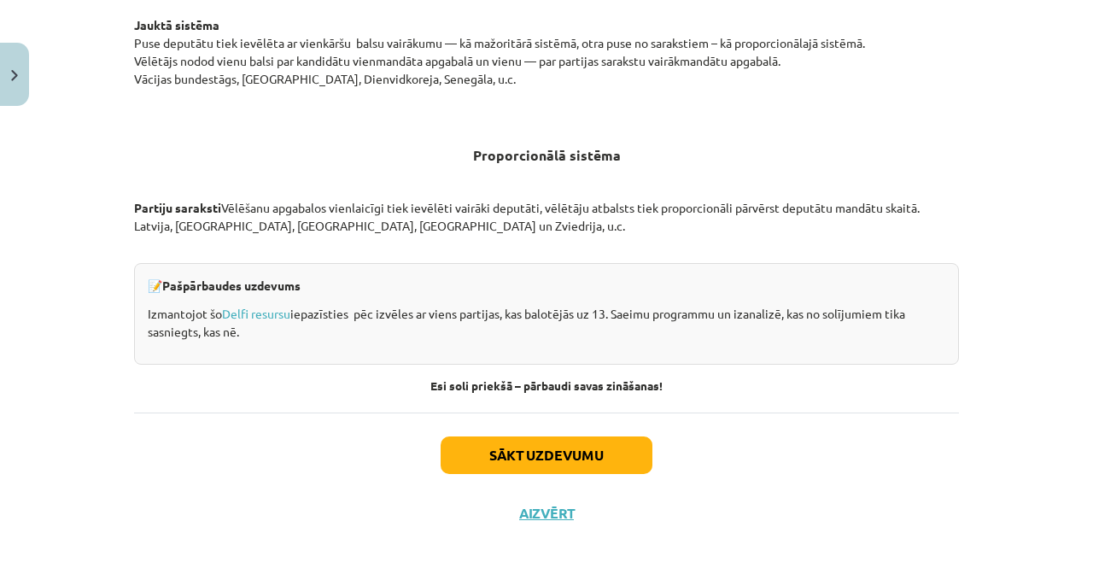
scroll to position [1819, 0]
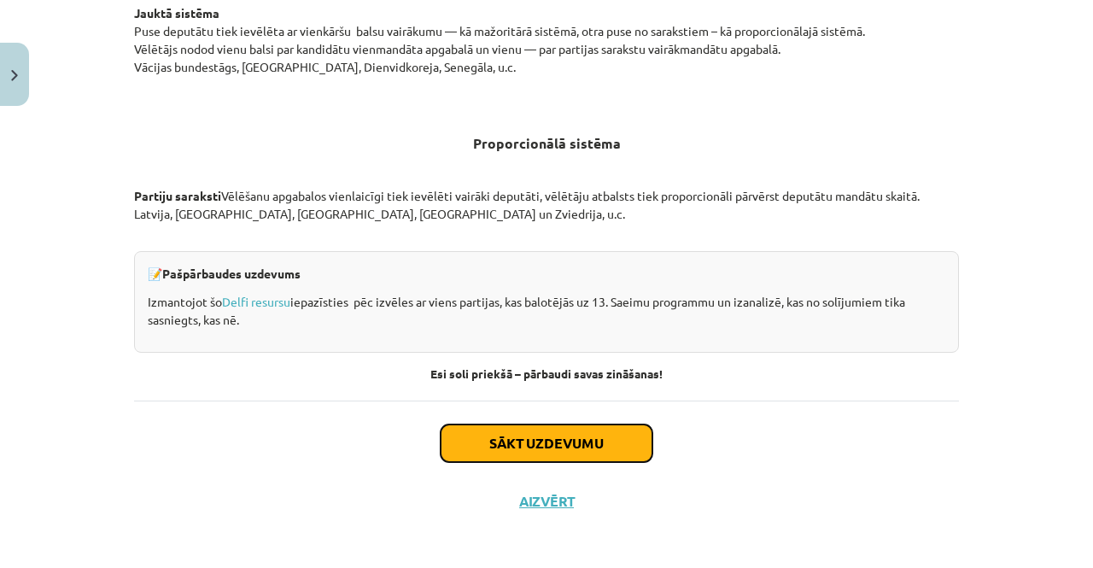
click at [465, 429] on button "Sākt uzdevumu" at bounding box center [547, 443] width 212 height 38
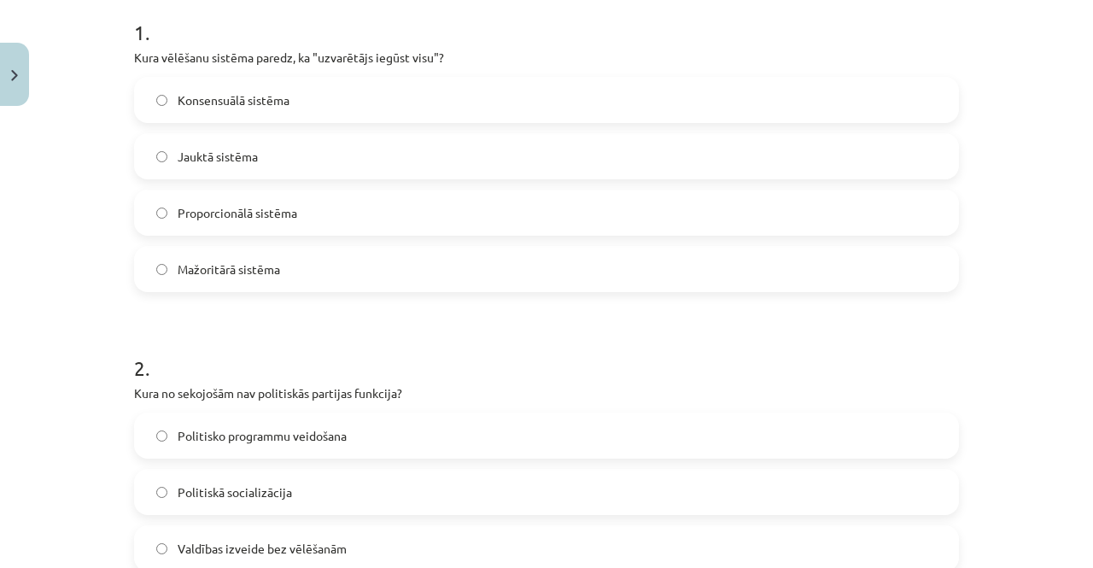
scroll to position [347, 0]
click at [391, 278] on label "Mažoritārā sistēma" at bounding box center [546, 271] width 821 height 43
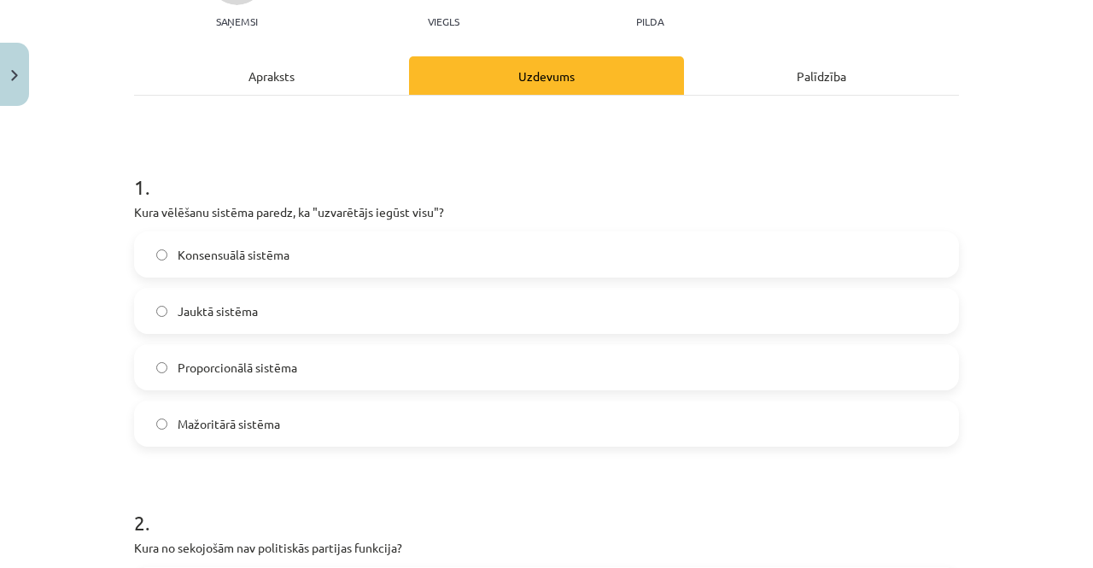
scroll to position [193, 0]
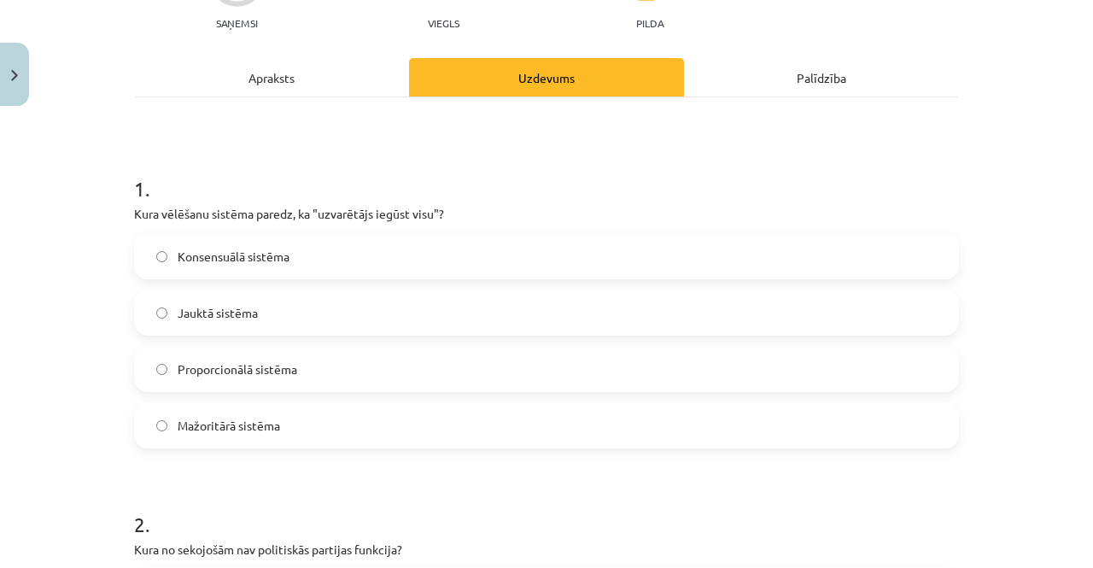
click at [323, 59] on div "Apraksts" at bounding box center [271, 77] width 275 height 38
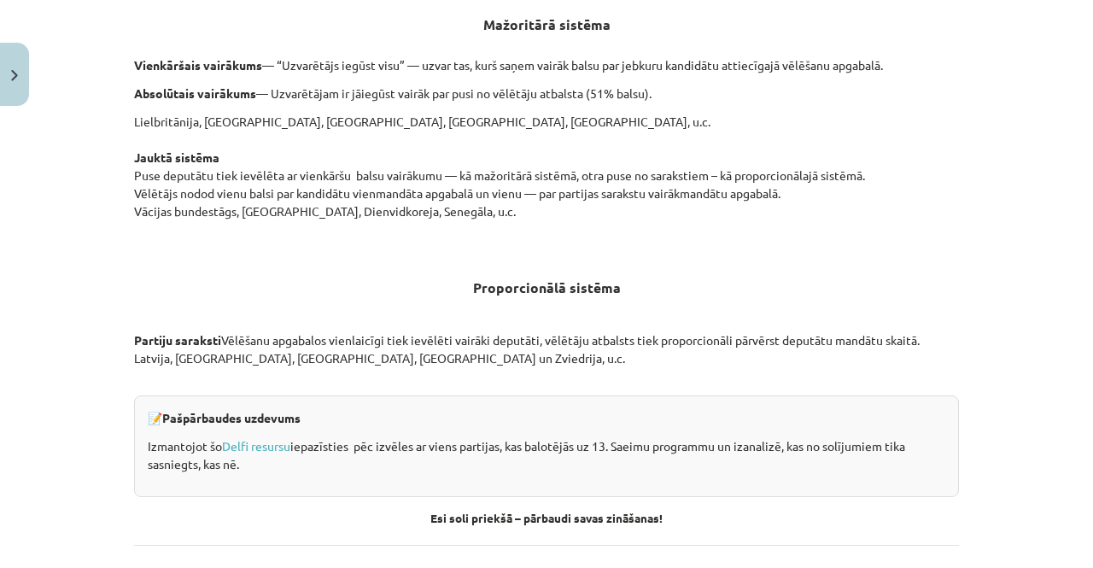
scroll to position [1819, 0]
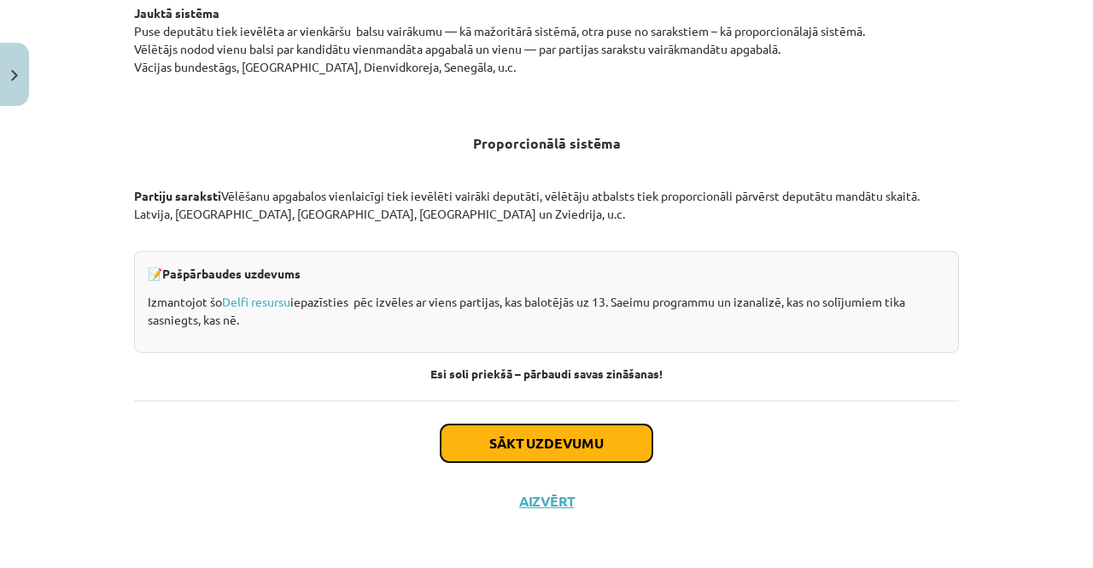
click at [487, 436] on button "Sākt uzdevumu" at bounding box center [547, 443] width 212 height 38
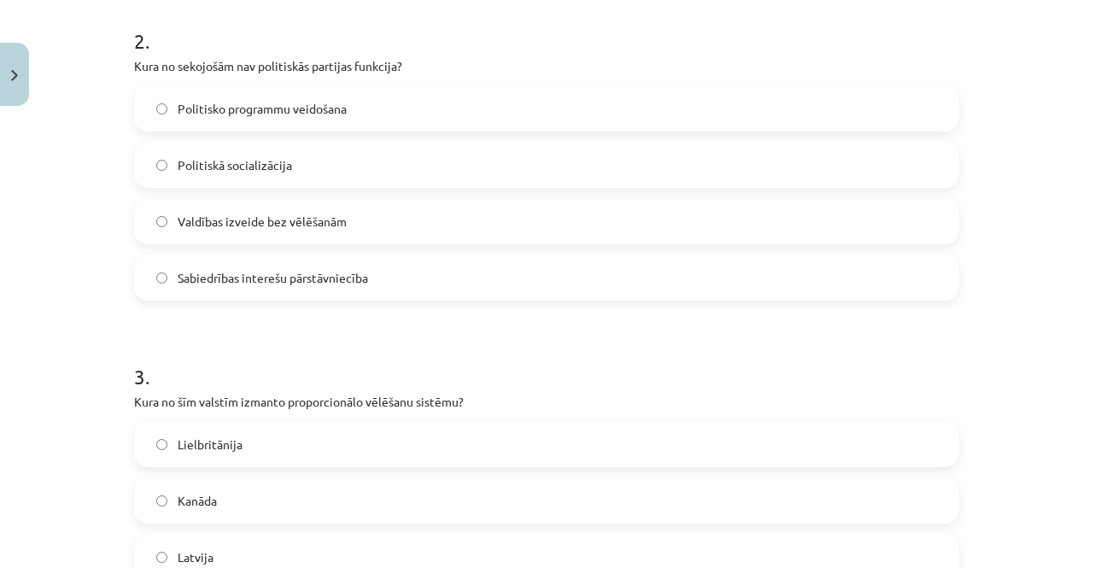
scroll to position [677, 0]
click at [343, 228] on label "Valdības izveide bez vēlēšanām" at bounding box center [546, 220] width 821 height 43
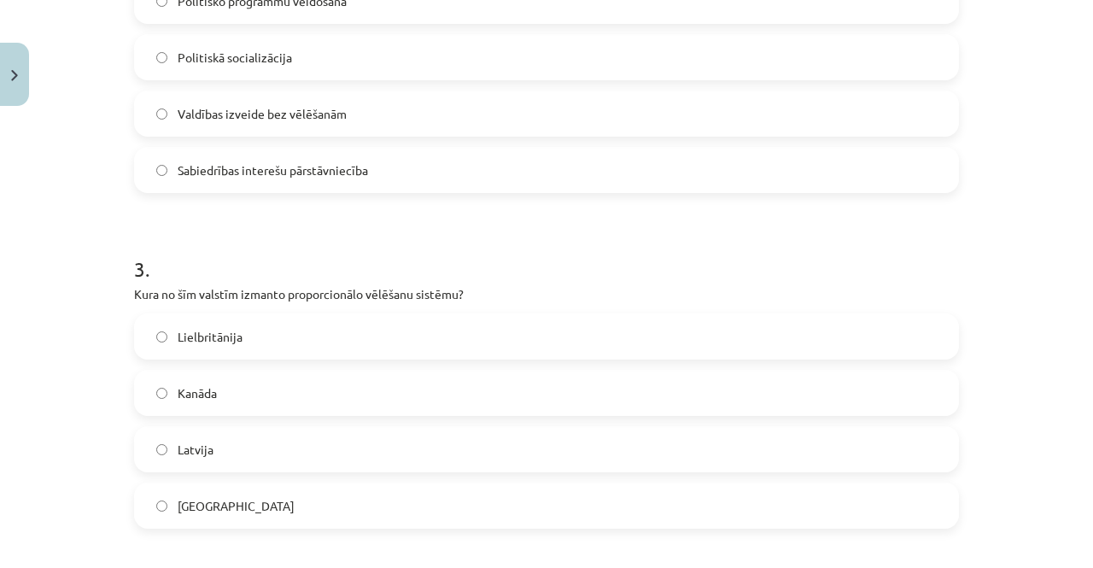
scroll to position [785, 0]
click at [280, 447] on label "Latvija" at bounding box center [546, 448] width 821 height 43
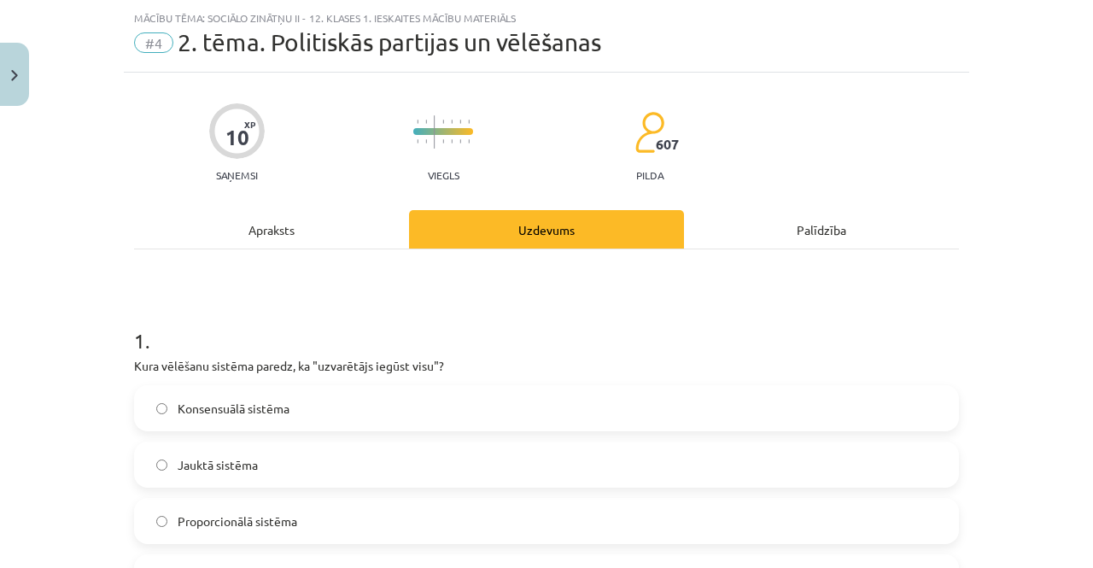
scroll to position [0, 0]
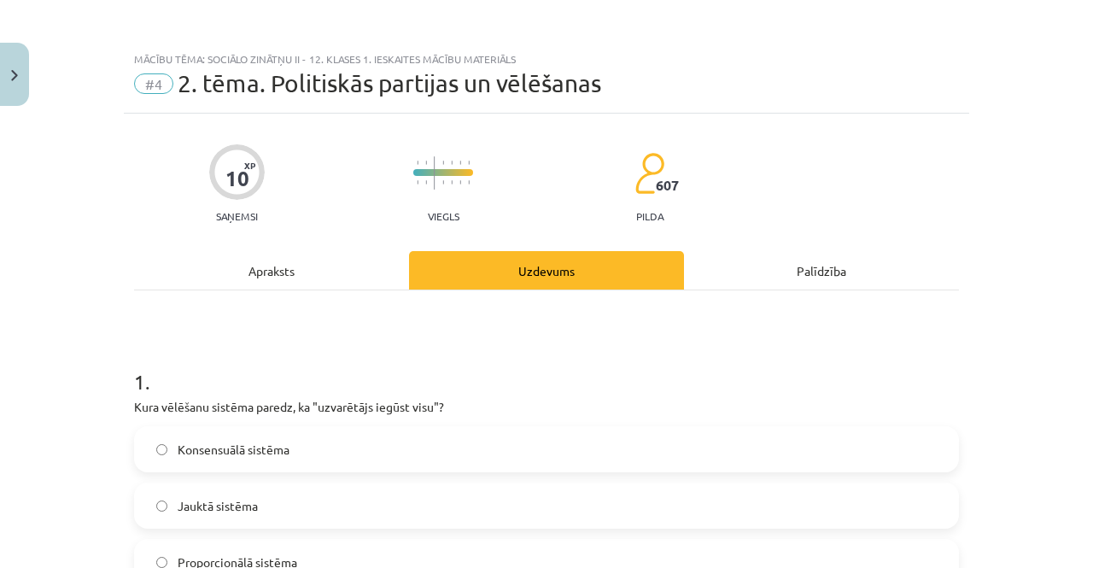
click at [254, 275] on div "Apraksts" at bounding box center [271, 270] width 275 height 38
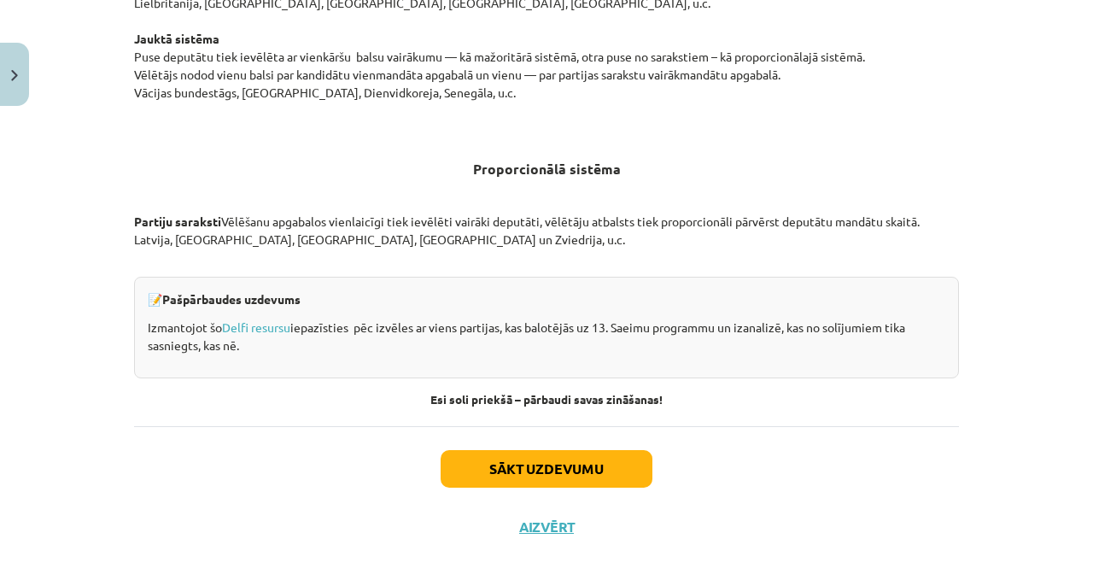
scroll to position [1819, 0]
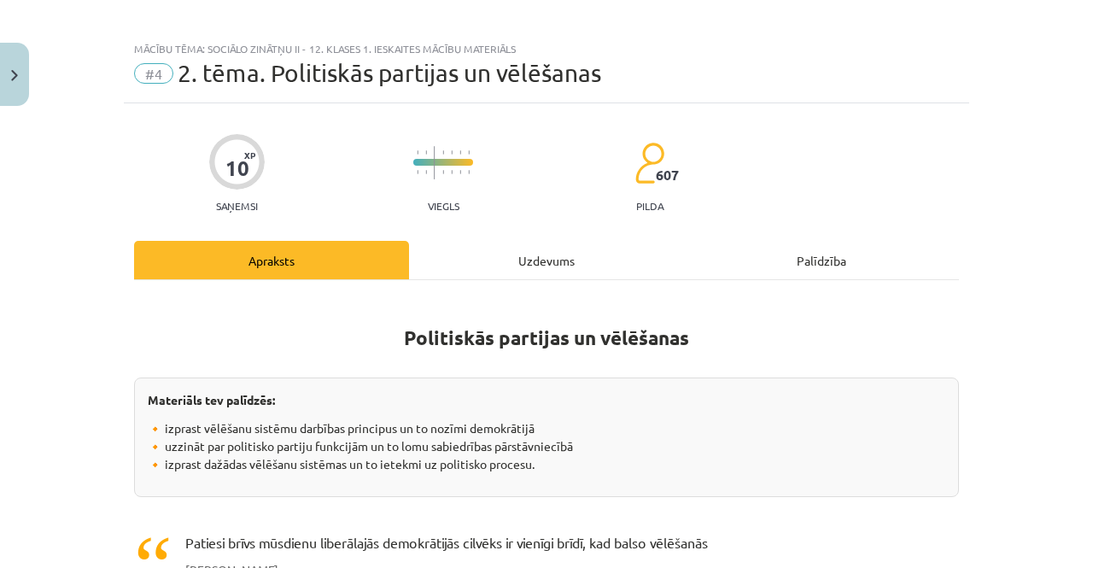
click at [524, 265] on div "Uzdevums" at bounding box center [546, 260] width 275 height 38
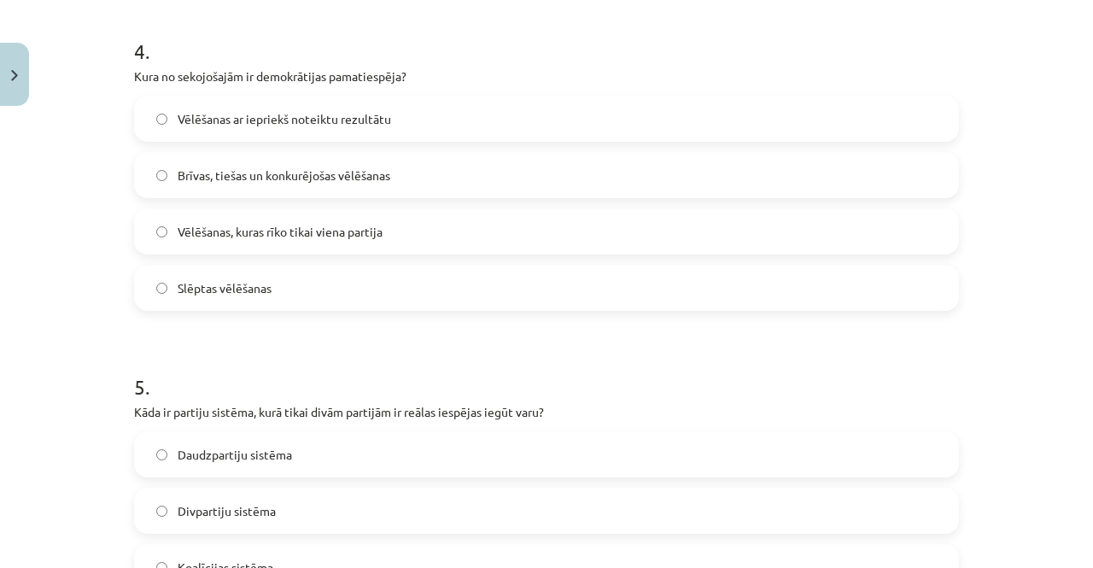
scroll to position [1332, 0]
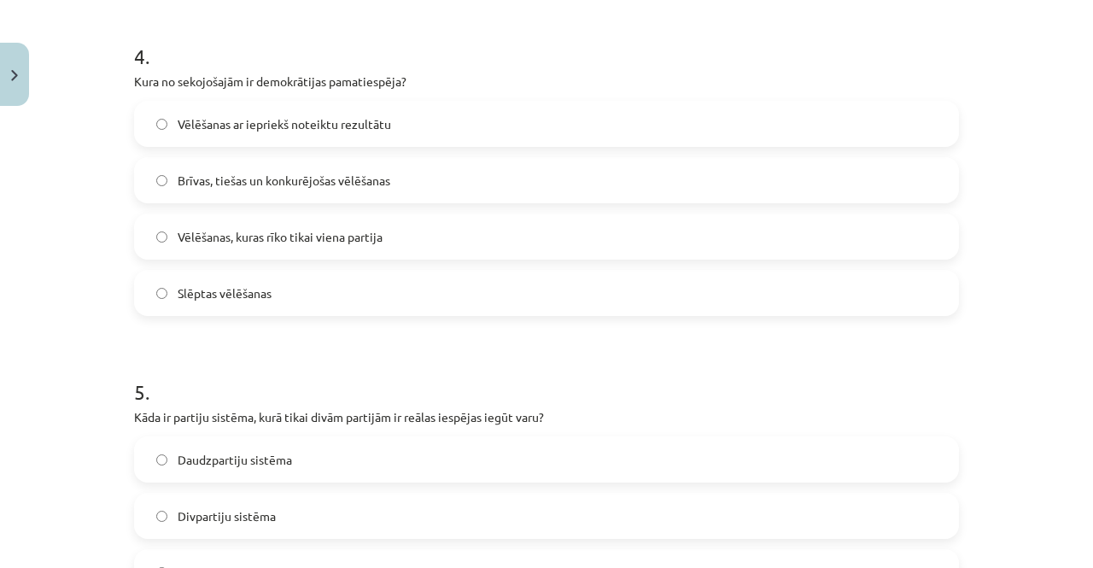
click at [363, 184] on span "Brīvas, tiešas un konkurējošas vēlēšanas" at bounding box center [284, 181] width 213 height 18
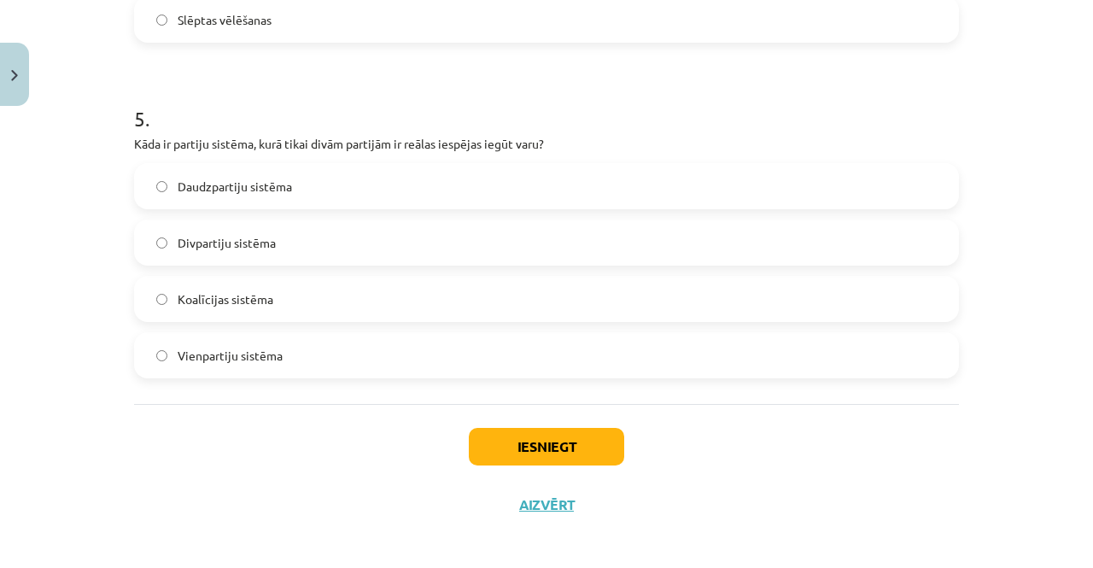
scroll to position [1612, 0]
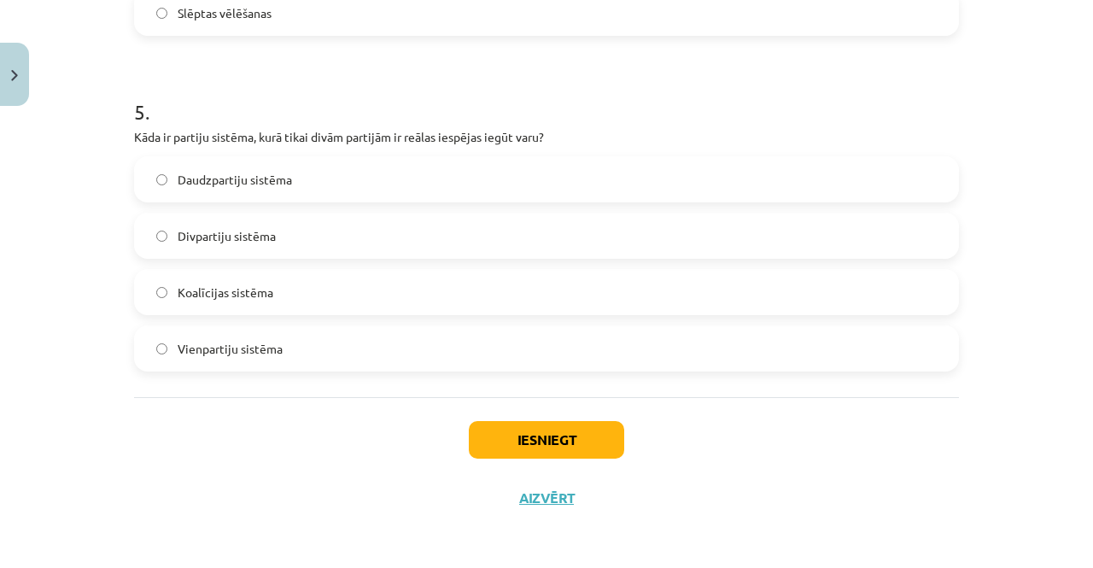
click at [315, 240] on label "Divpartiju sistēma" at bounding box center [546, 235] width 821 height 43
click at [526, 433] on button "Iesniegt" at bounding box center [546, 440] width 155 height 38
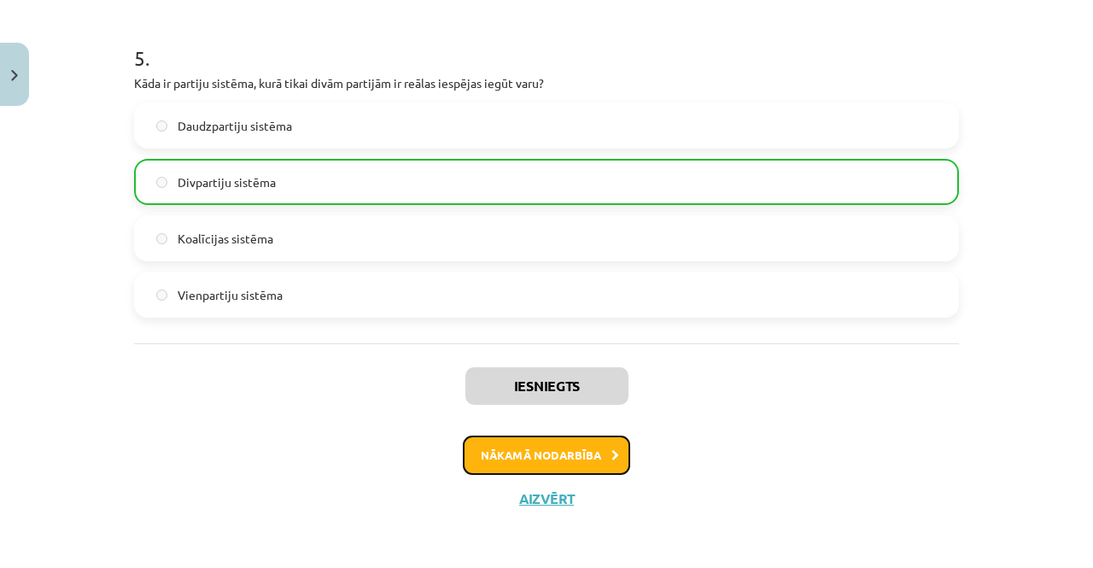
click at [535, 453] on button "Nākamā nodarbība" at bounding box center [546, 454] width 167 height 39
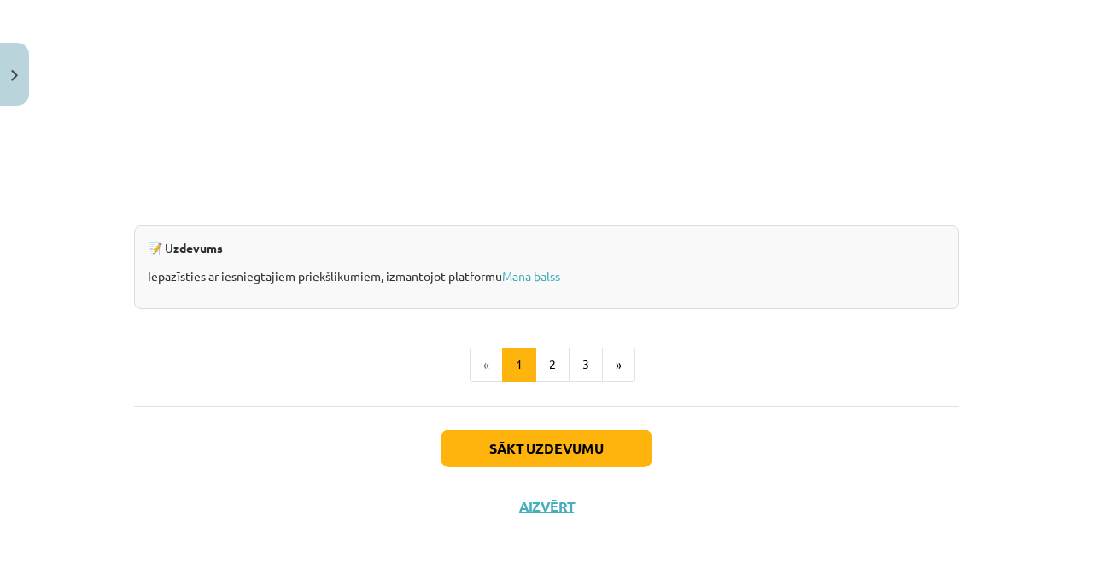
scroll to position [1693, 0]
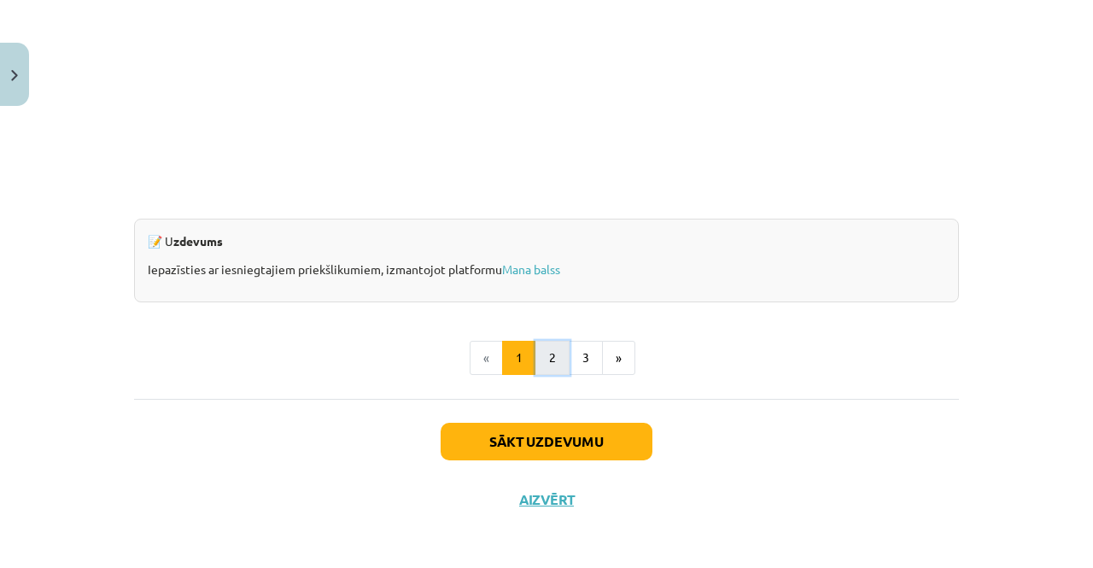
click at [542, 359] on button "2" at bounding box center [552, 358] width 34 height 34
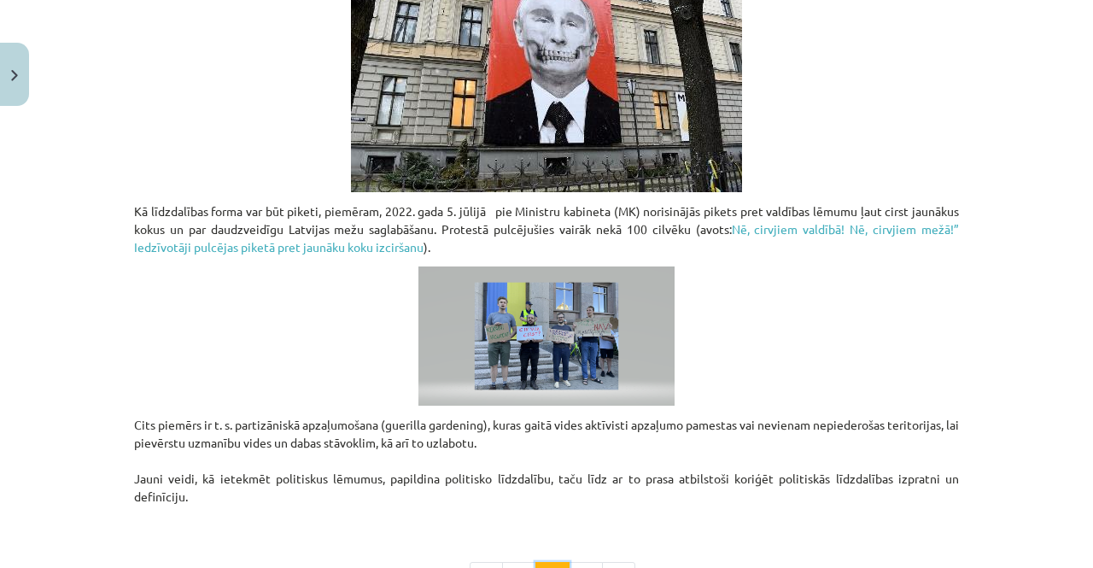
scroll to position [1385, 0]
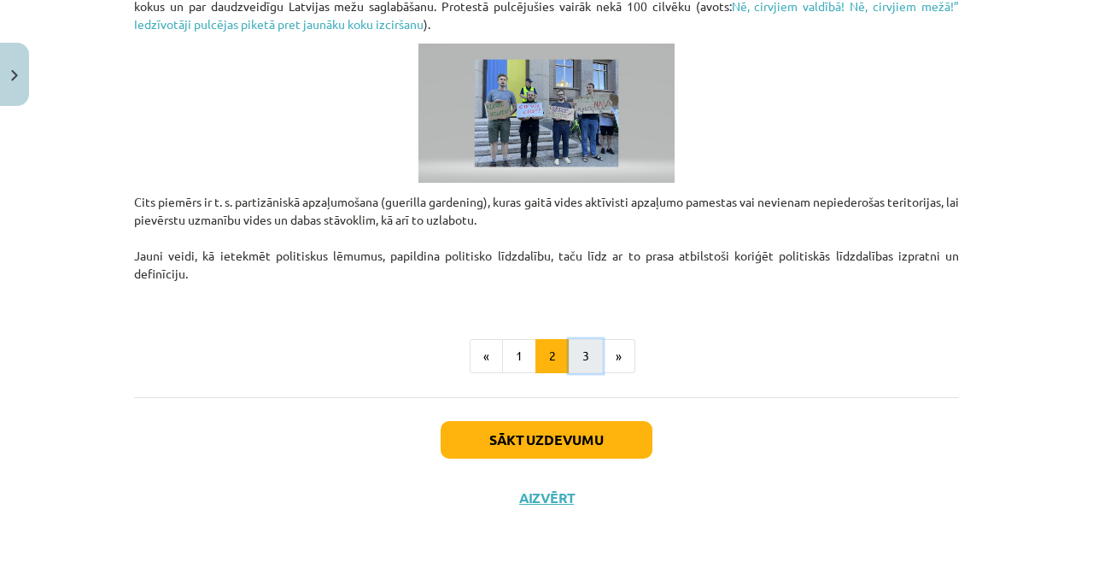
click at [573, 366] on button "3" at bounding box center [586, 356] width 34 height 34
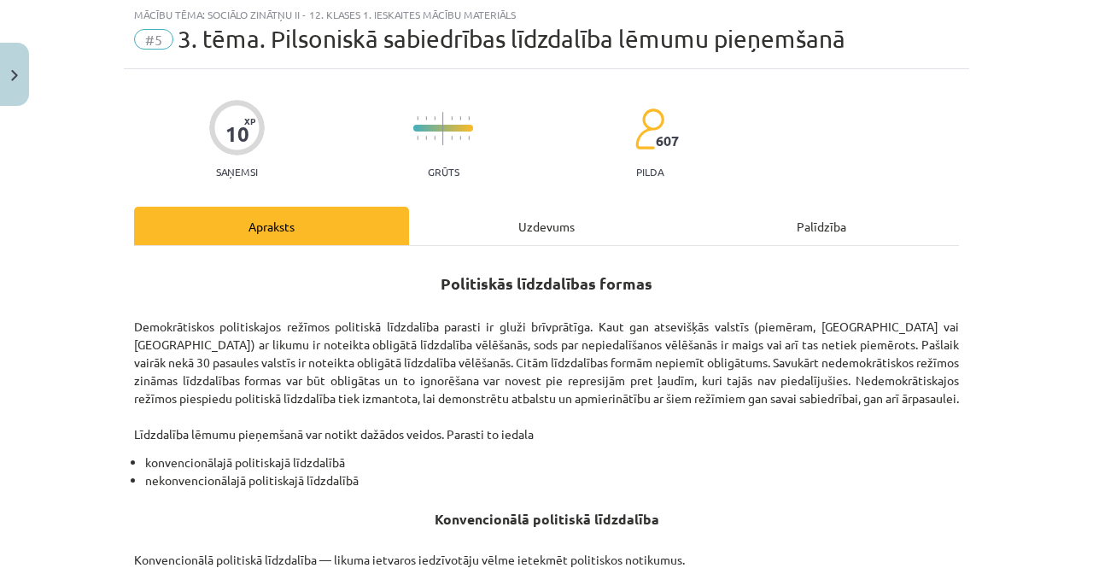
scroll to position [0, 0]
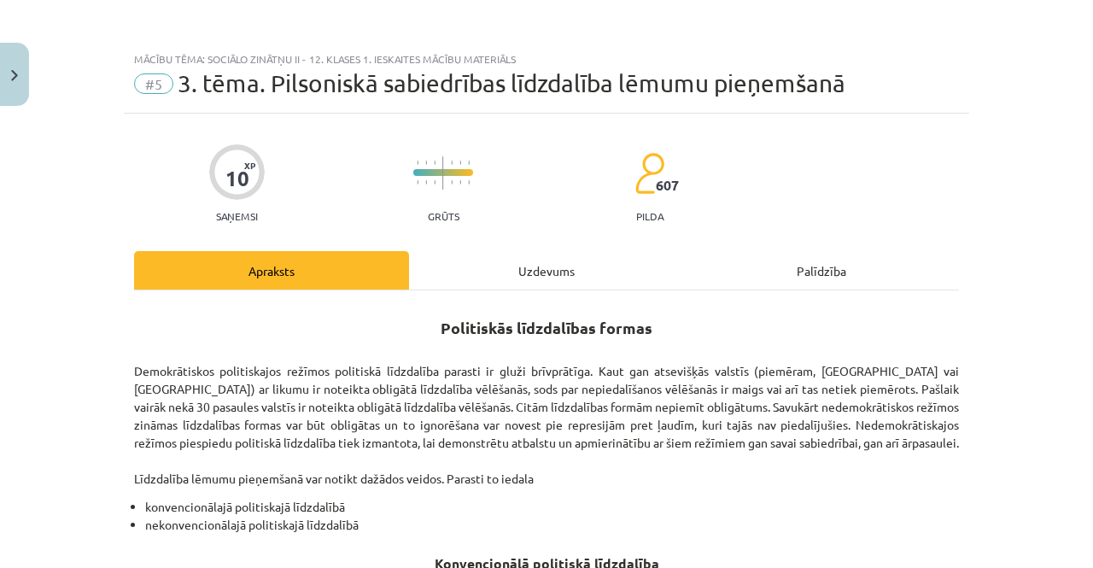
click at [561, 274] on div "Uzdevums" at bounding box center [546, 270] width 275 height 38
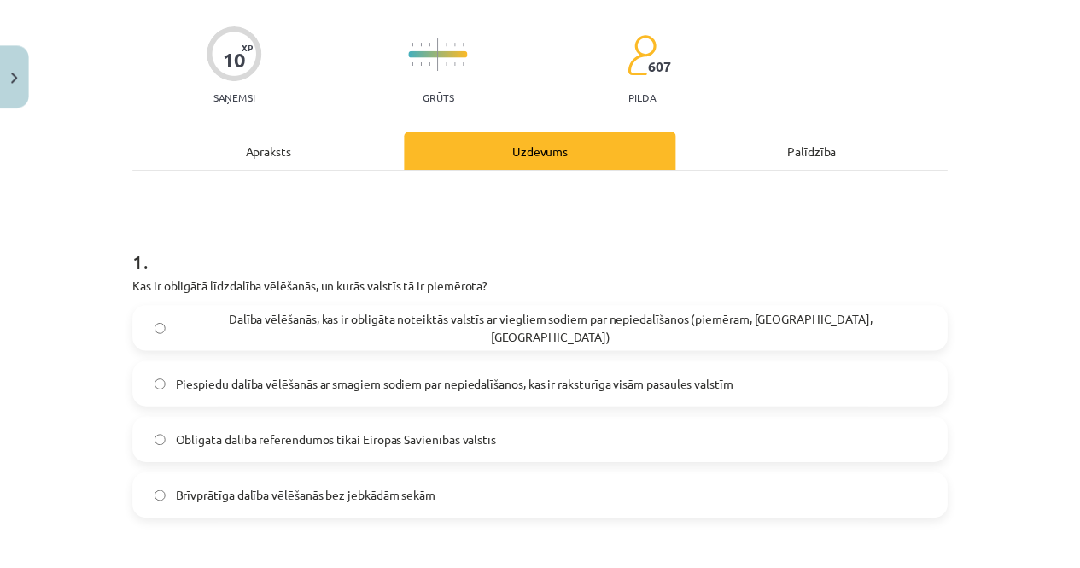
scroll to position [5, 0]
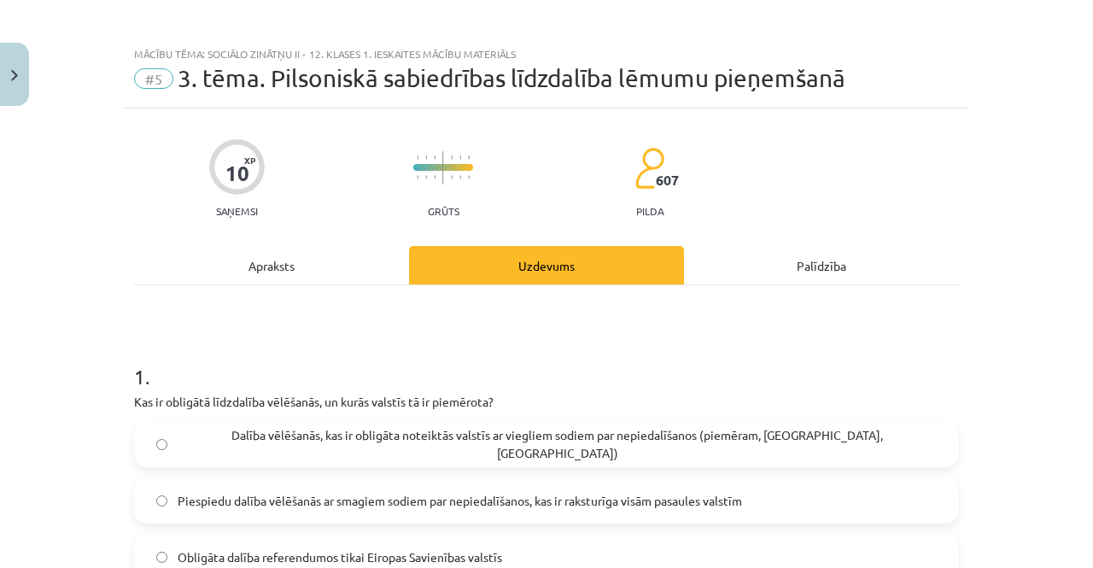
click at [149, 81] on span "#5" at bounding box center [153, 78] width 39 height 20
click at [215, 33] on div "Mācību tēma: Sociālo zinātņu ii - 12. klases 1. ieskaites mācību materiāls #5 3…" at bounding box center [546, 284] width 1093 height 568
click at [232, 49] on div "Mācību tēma: Sociālo zinātņu ii - 12. klases 1. ieskaites mācību materiāls" at bounding box center [546, 54] width 825 height 12
click at [32, 80] on div "Mācību tēma: Sociālo zinātņu ii - 12. klases 1. ieskaites mācību materiāls #5 3…" at bounding box center [546, 284] width 1093 height 568
click at [26, 79] on button "Close" at bounding box center [14, 74] width 29 height 63
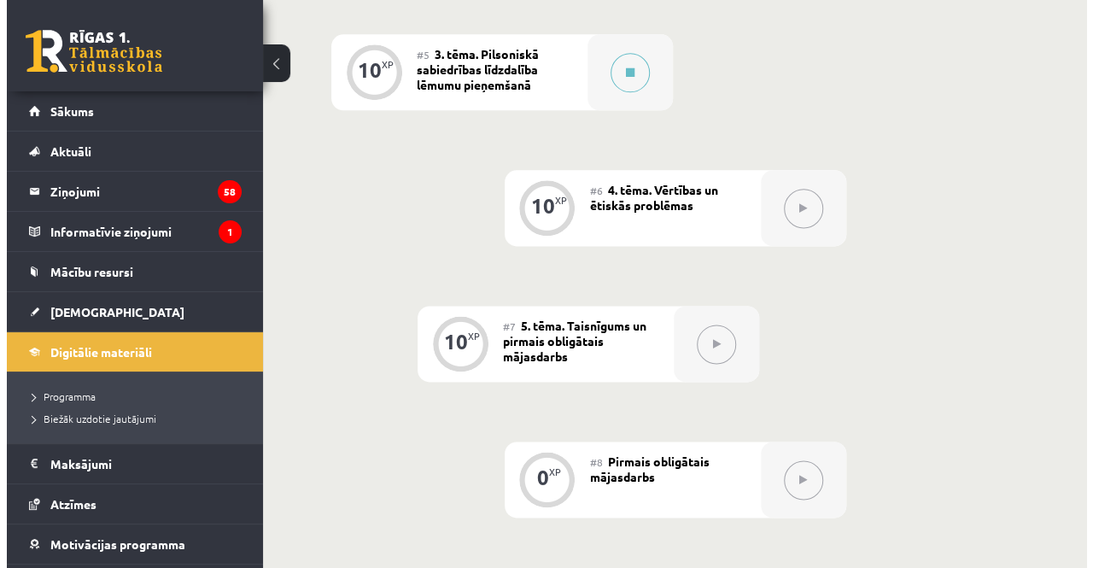
scroll to position [990, 0]
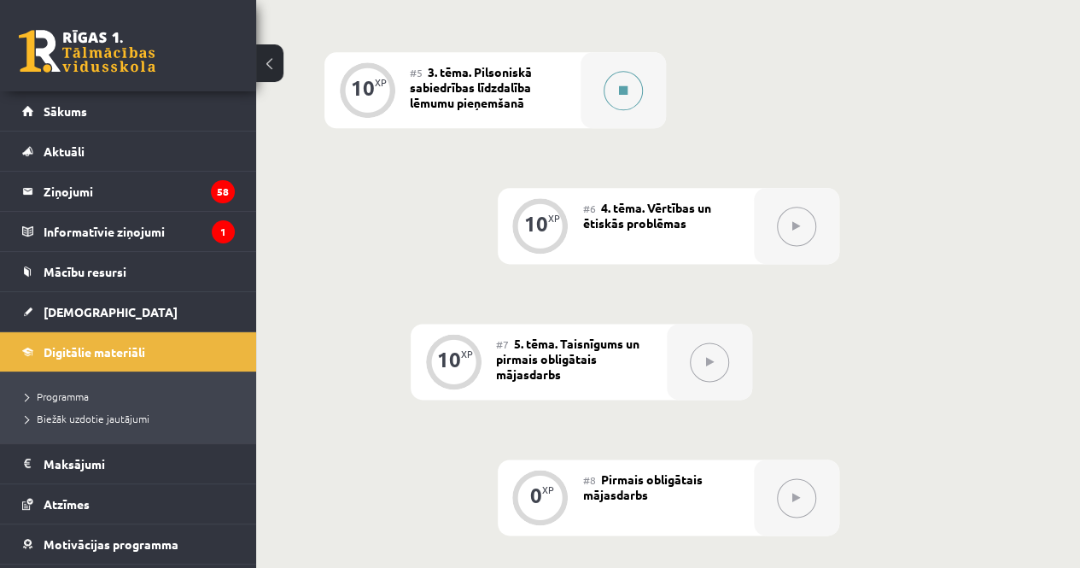
click at [611, 94] on button at bounding box center [623, 90] width 39 height 39
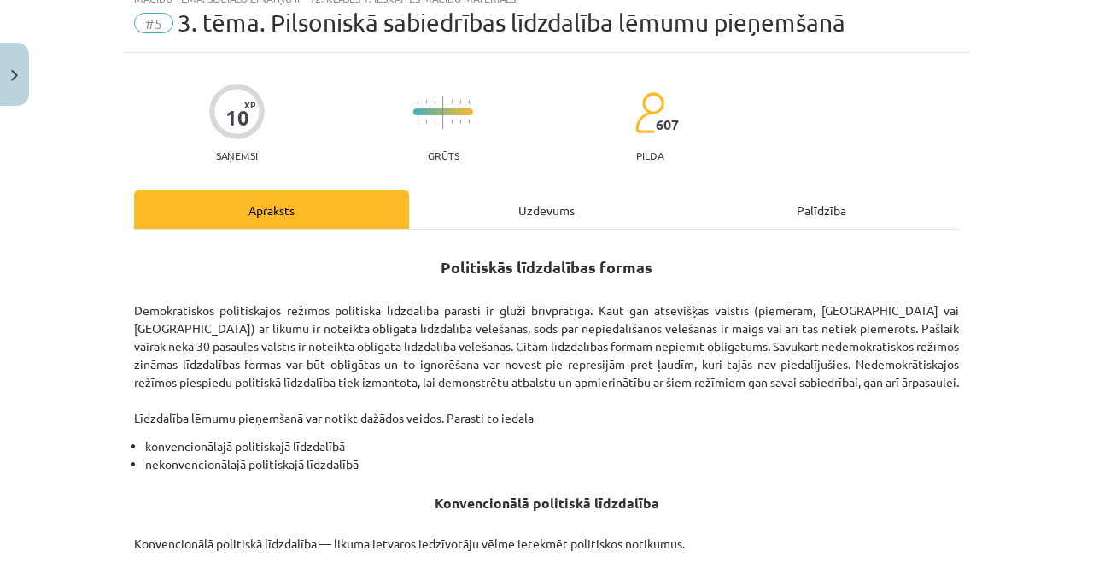
click at [608, 195] on div "Uzdevums" at bounding box center [546, 209] width 275 height 38
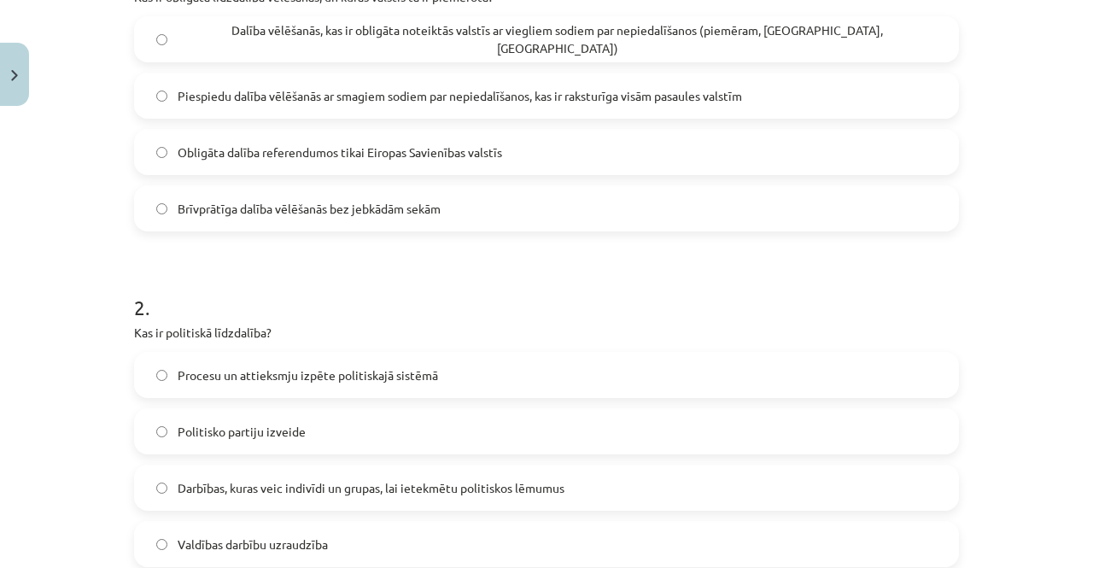
scroll to position [411, 0]
click at [314, 482] on span "Darbības, kuras veic indivīdi un grupas, lai ietekmētu politiskos lēmumus" at bounding box center [371, 487] width 387 height 18
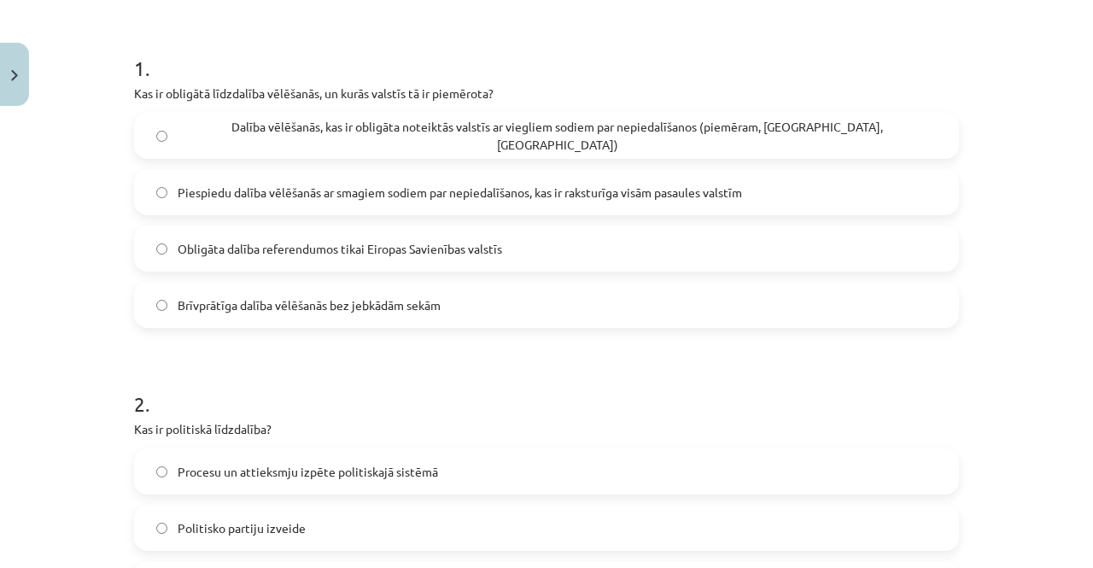
scroll to position [312, 0]
click at [459, 190] on span "Piespiedu dalība vēlēšanās ar smagiem sodiem par nepiedalīšanos, kas ir rakstur…" at bounding box center [460, 194] width 564 height 18
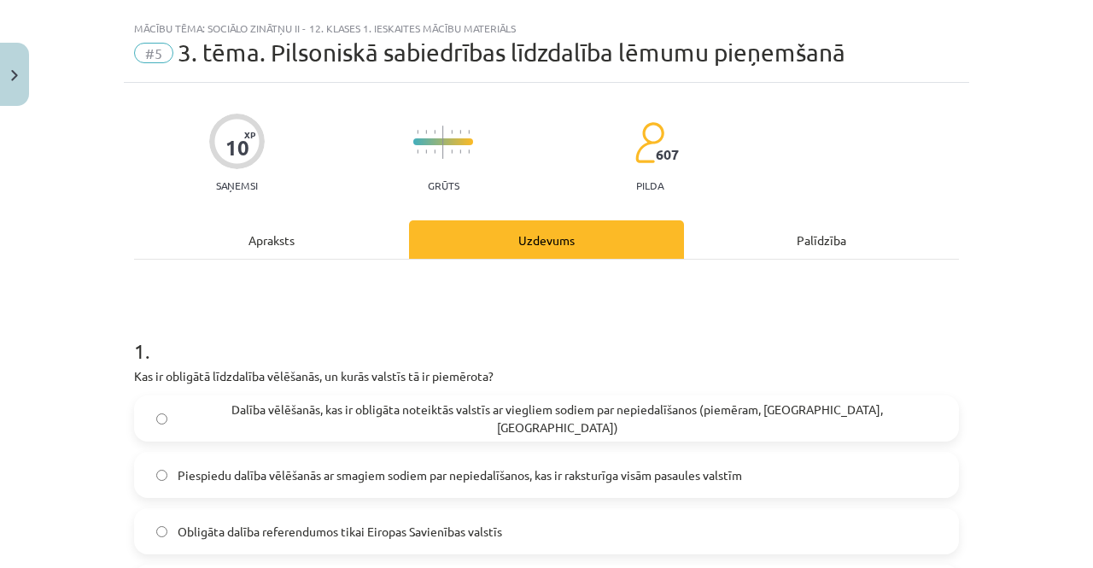
scroll to position [0, 0]
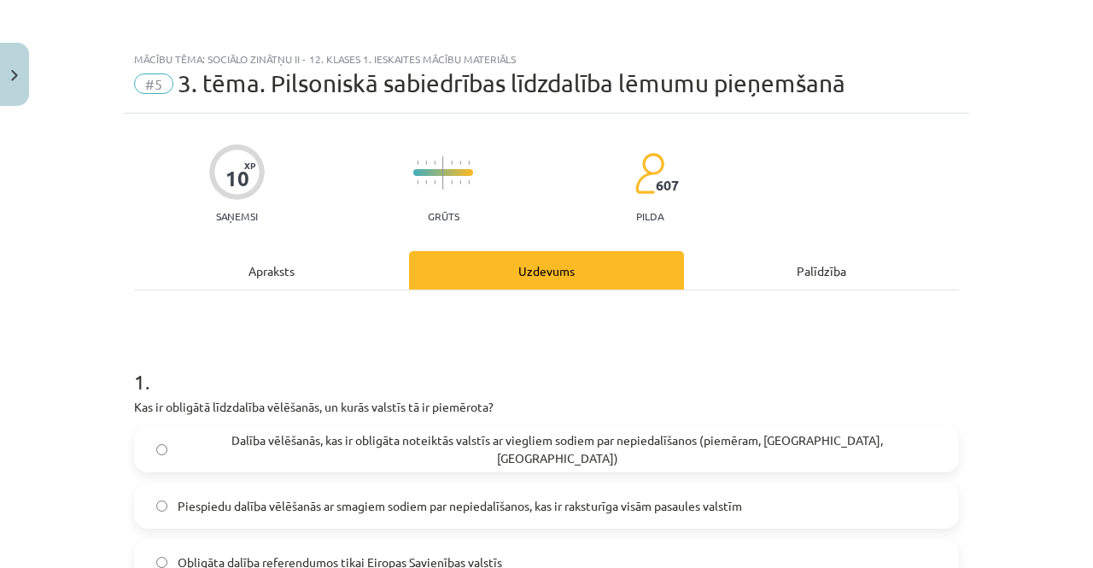
click at [355, 277] on div "Apraksts" at bounding box center [271, 270] width 275 height 38
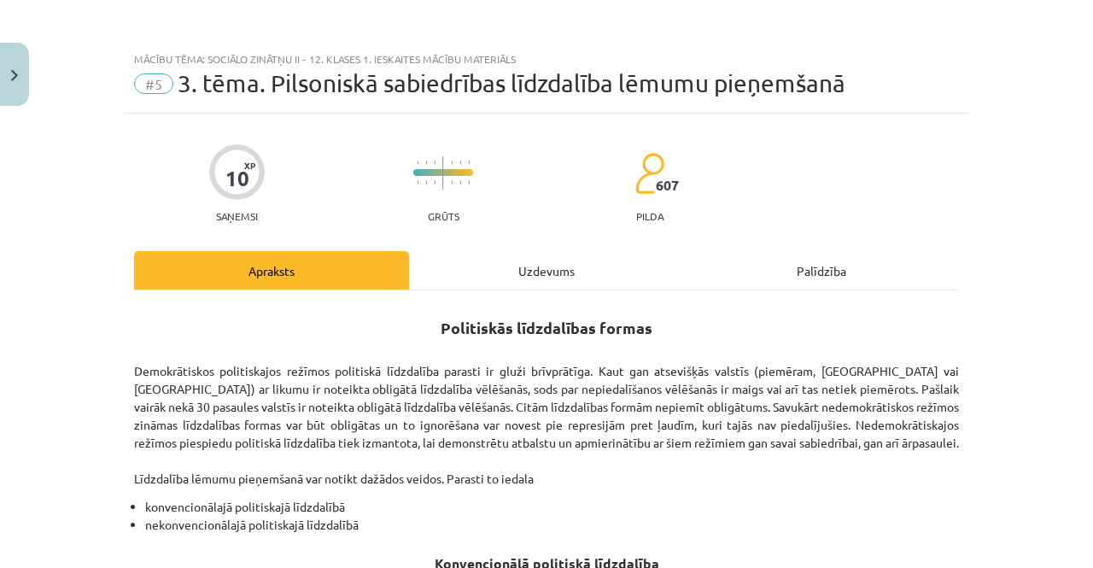
click at [482, 269] on div "Uzdevums" at bounding box center [546, 270] width 275 height 38
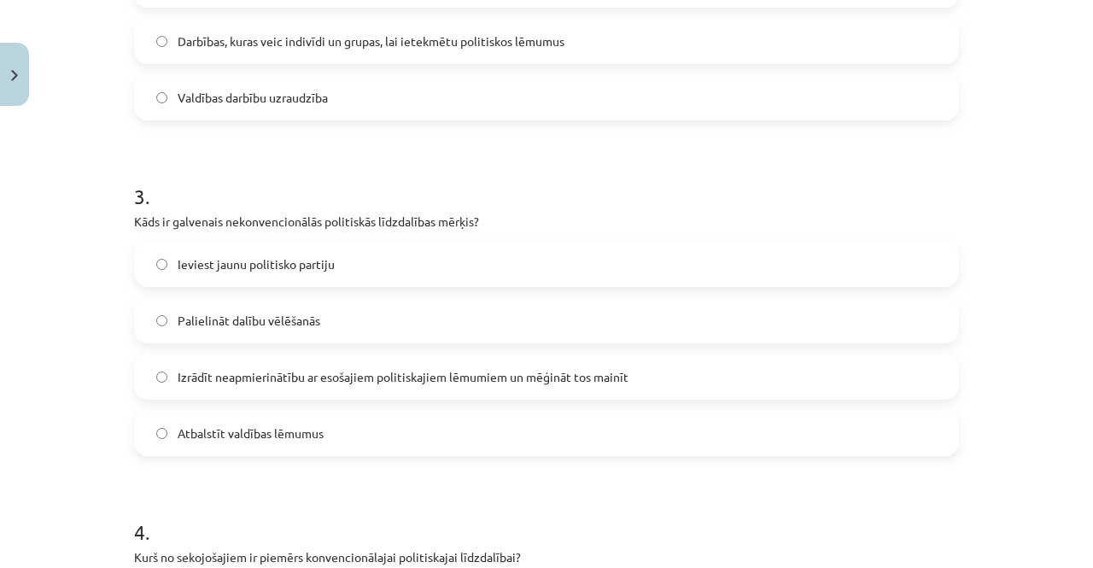
scroll to position [861, 0]
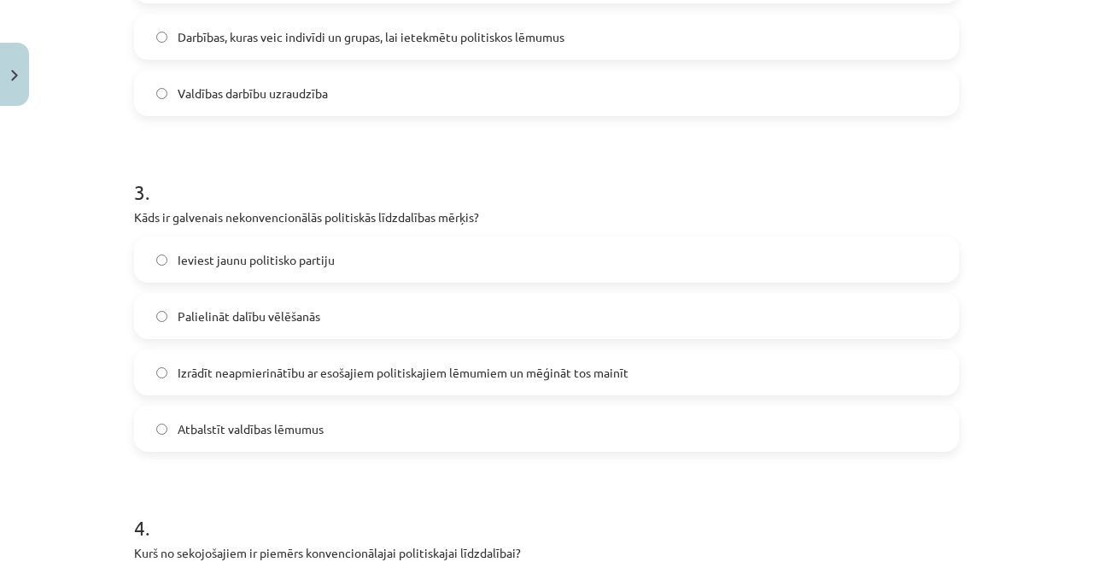
click at [476, 380] on span "Izrādīt neapmierinātību ar esošajiem politiskajiem lēmumiem un mēģināt tos main…" at bounding box center [403, 373] width 451 height 18
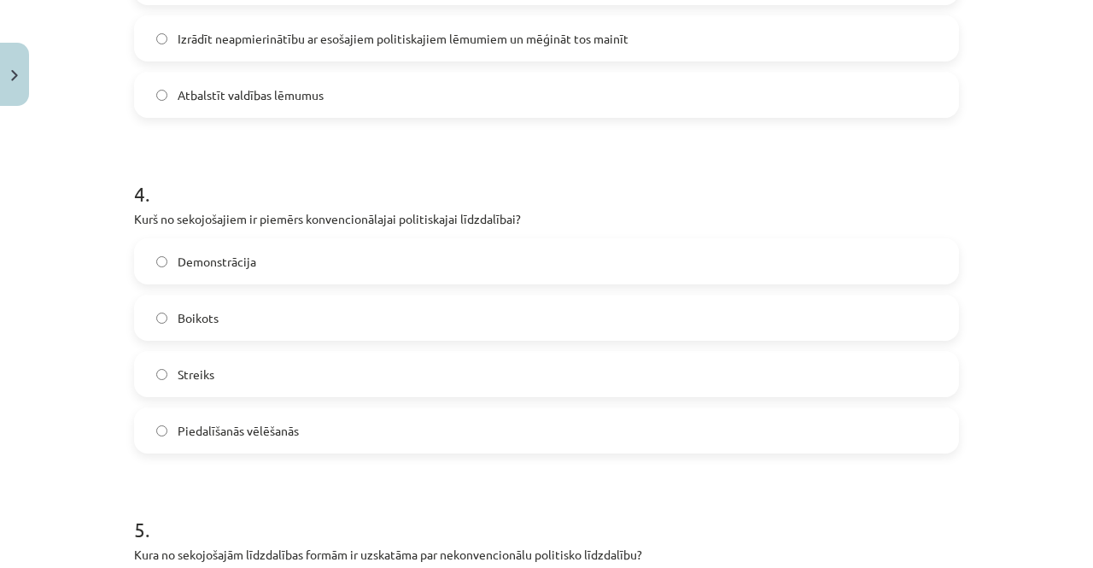
scroll to position [1195, 0]
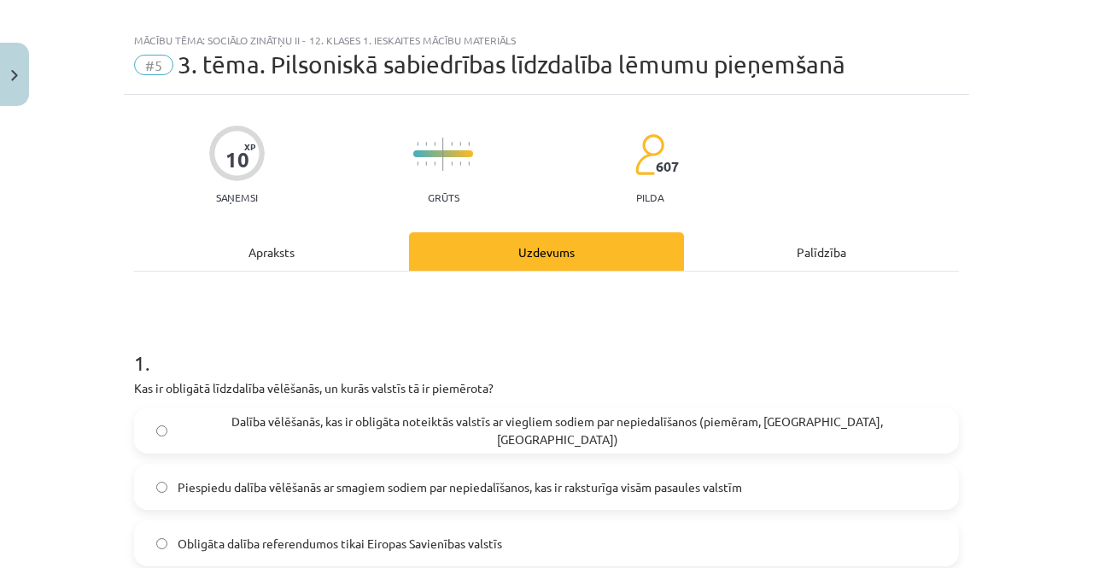
click at [353, 235] on div "Apraksts" at bounding box center [271, 251] width 275 height 38
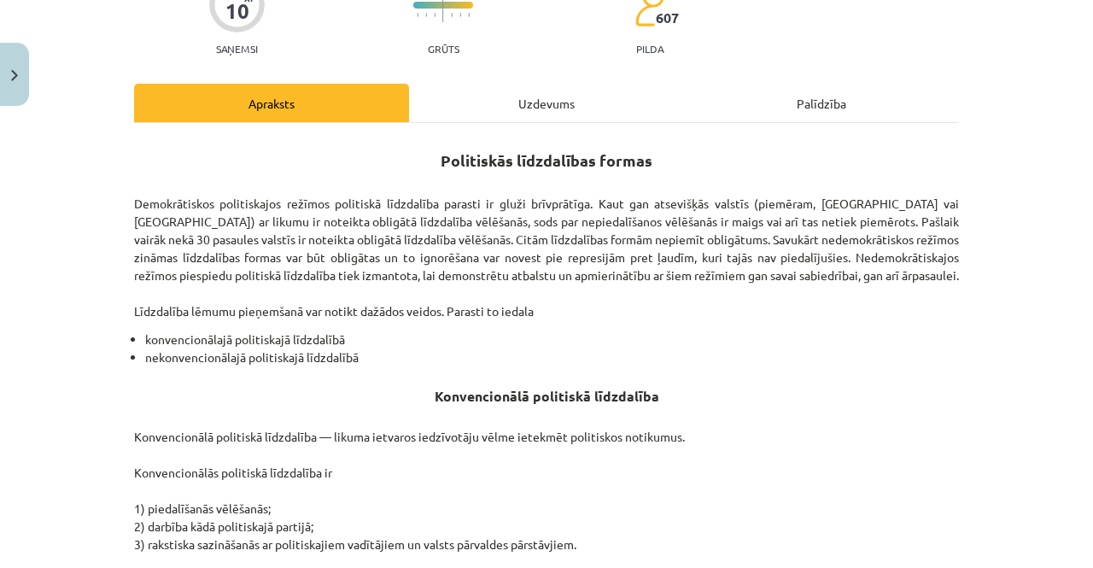
scroll to position [162, 0]
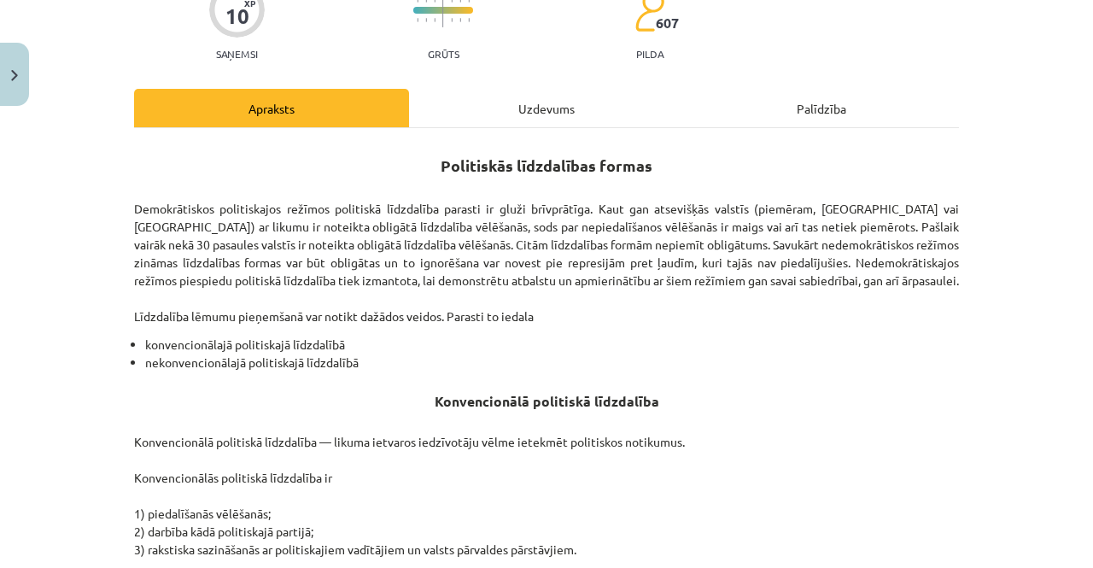
click at [526, 107] on div "Uzdevums" at bounding box center [546, 108] width 275 height 38
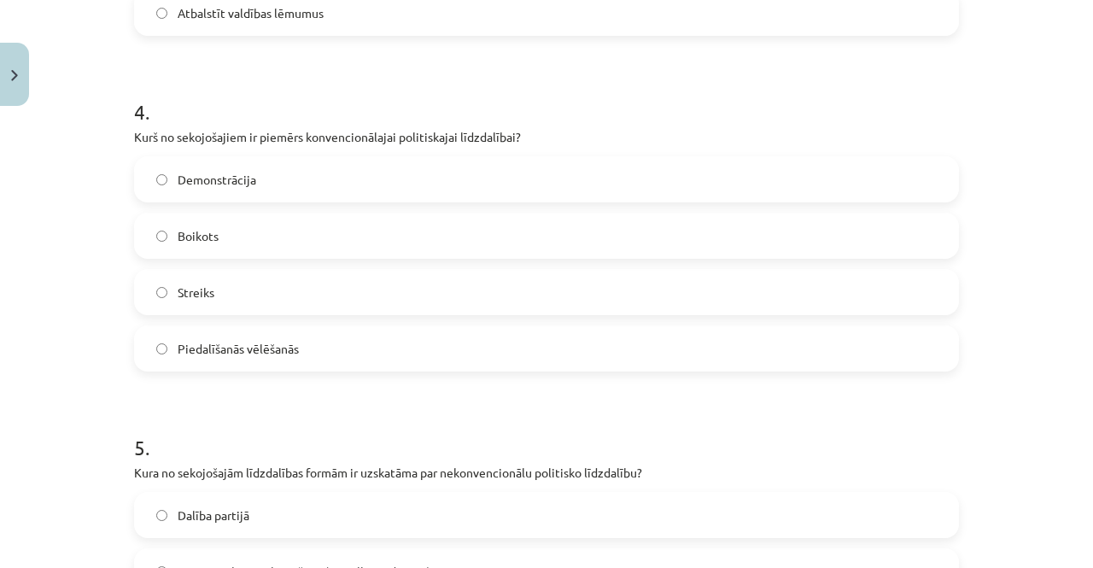
scroll to position [1279, 0]
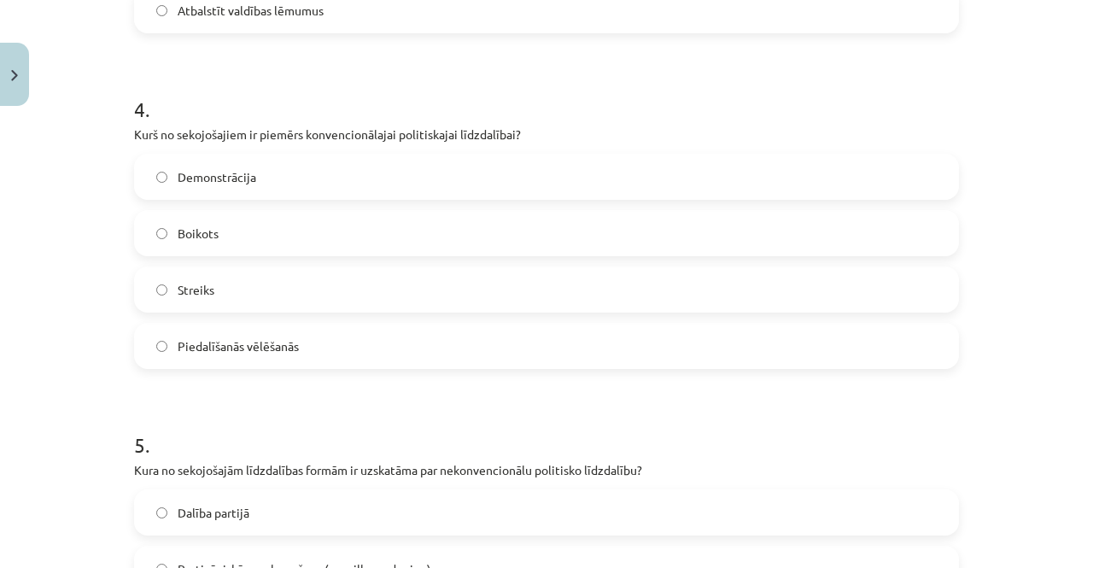
click at [346, 331] on label "Piedalīšanās vēlēšanās" at bounding box center [546, 345] width 821 height 43
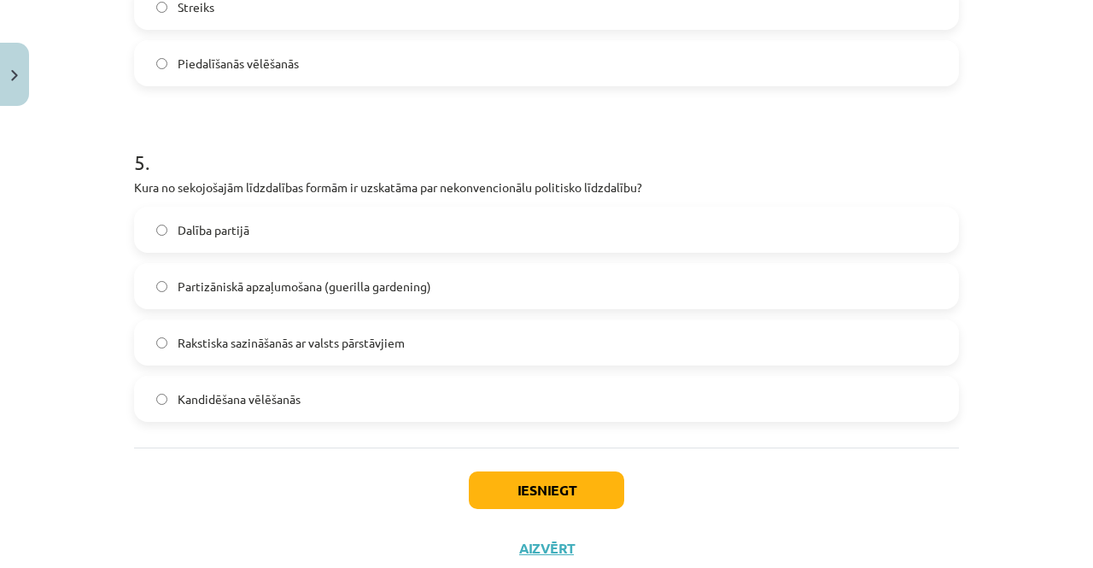
scroll to position [1563, 0]
click at [369, 283] on span "Partizāniskā apzaļumošana (guerilla gardening)" at bounding box center [305, 286] width 254 height 18
click at [498, 474] on button "Iesniegt" at bounding box center [546, 489] width 155 height 38
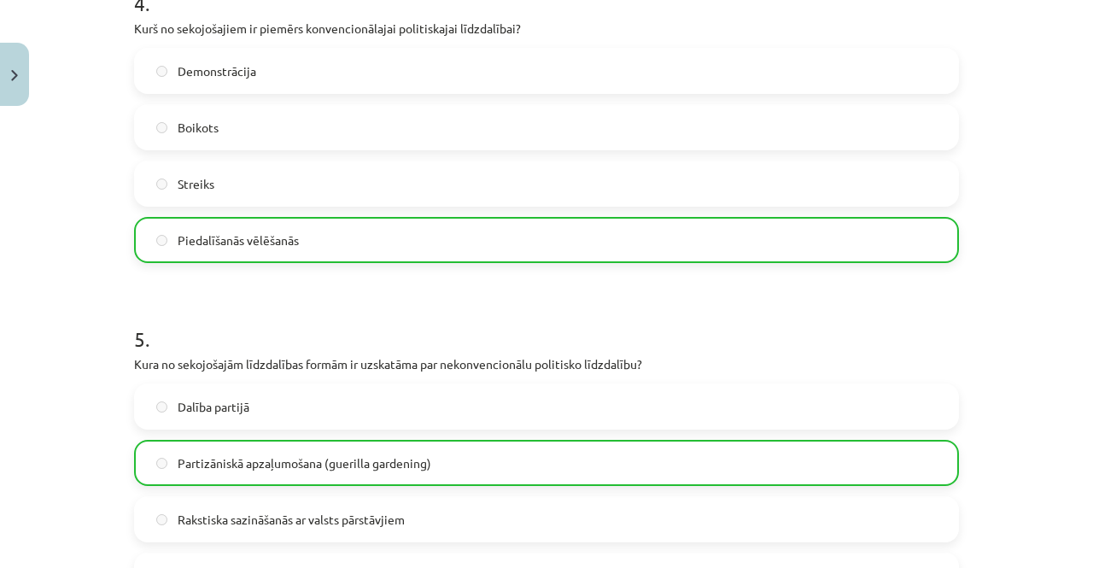
scroll to position [1666, 0]
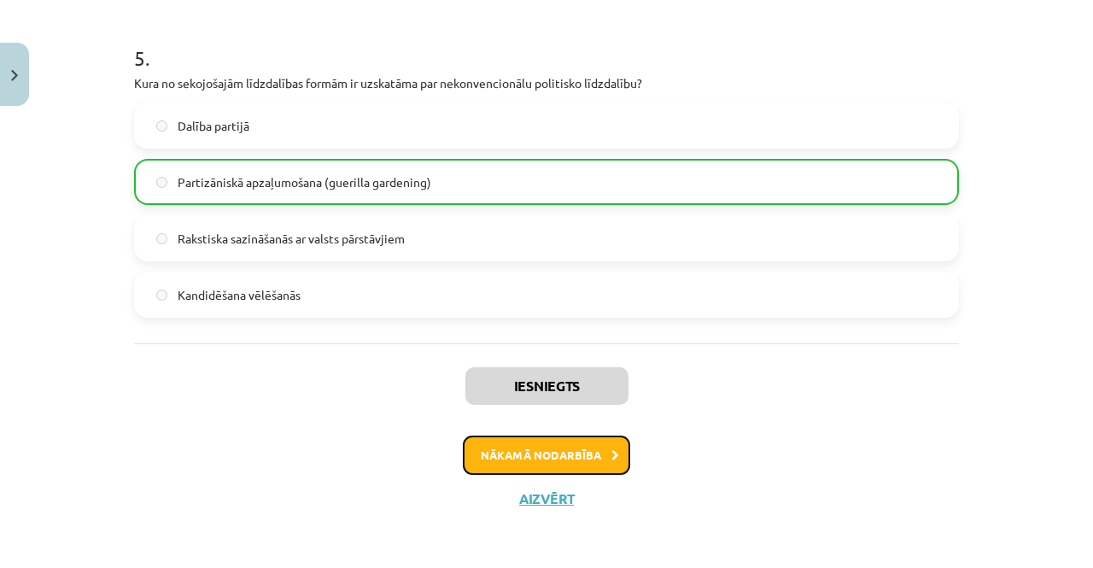
click at [505, 445] on button "Nākamā nodarbība" at bounding box center [546, 454] width 167 height 39
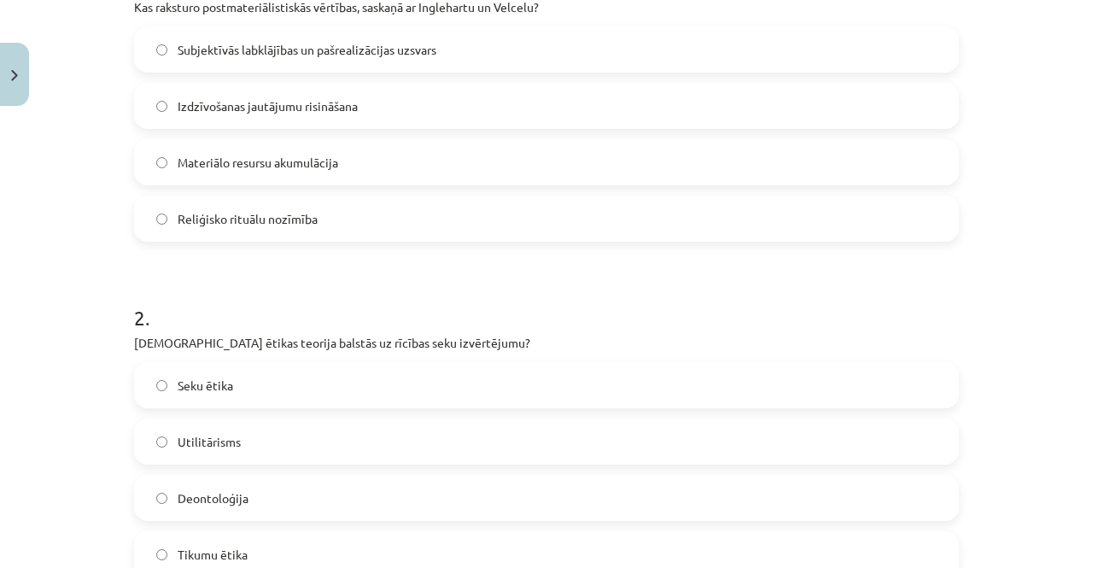
scroll to position [398, 0]
click at [605, 44] on label "Subjektīvās labklājības un pašrealizācijas uzsvars" at bounding box center [546, 51] width 821 height 43
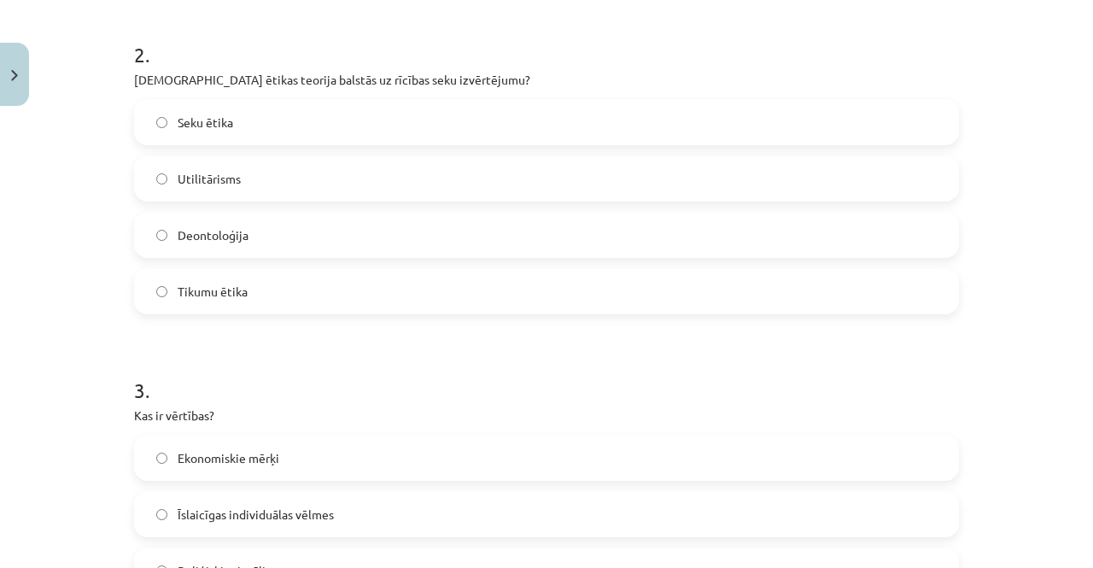
scroll to position [661, 0]
click at [423, 125] on label "Seku ētika" at bounding box center [546, 123] width 821 height 43
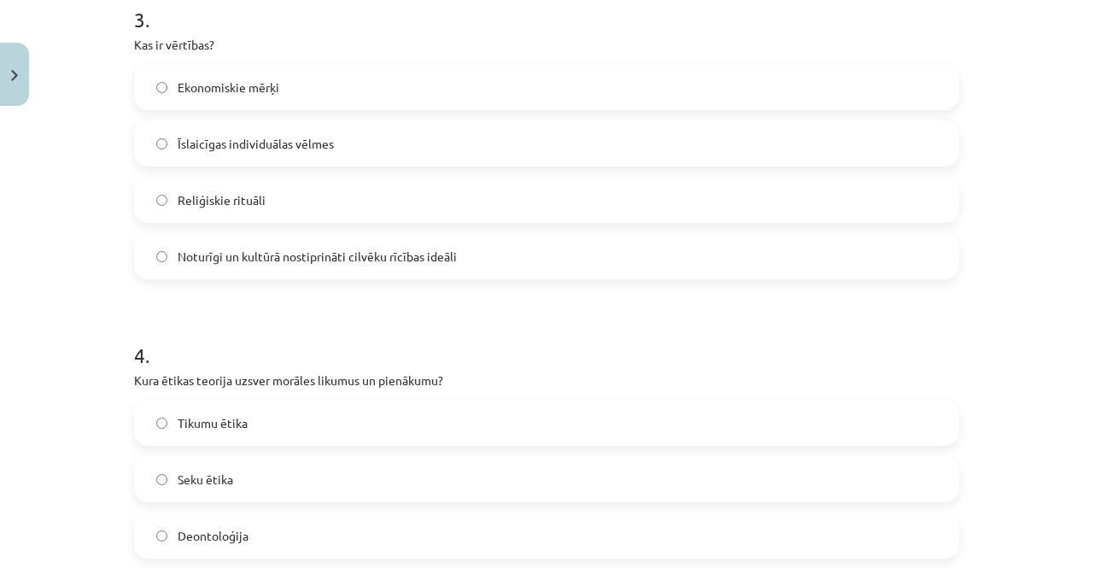
scroll to position [1033, 0]
click at [400, 237] on label "Noturīgi un kultūrā nostiprināti cilvēku rīcības ideāli" at bounding box center [546, 256] width 821 height 43
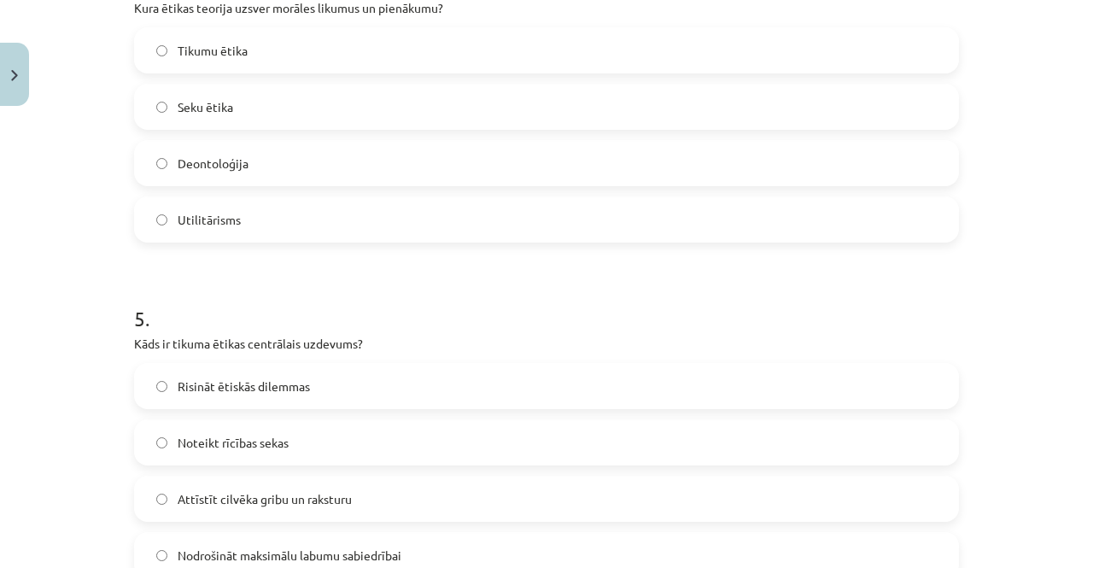
scroll to position [1404, 0]
click at [287, 167] on label "Deontoloģija" at bounding box center [546, 164] width 821 height 43
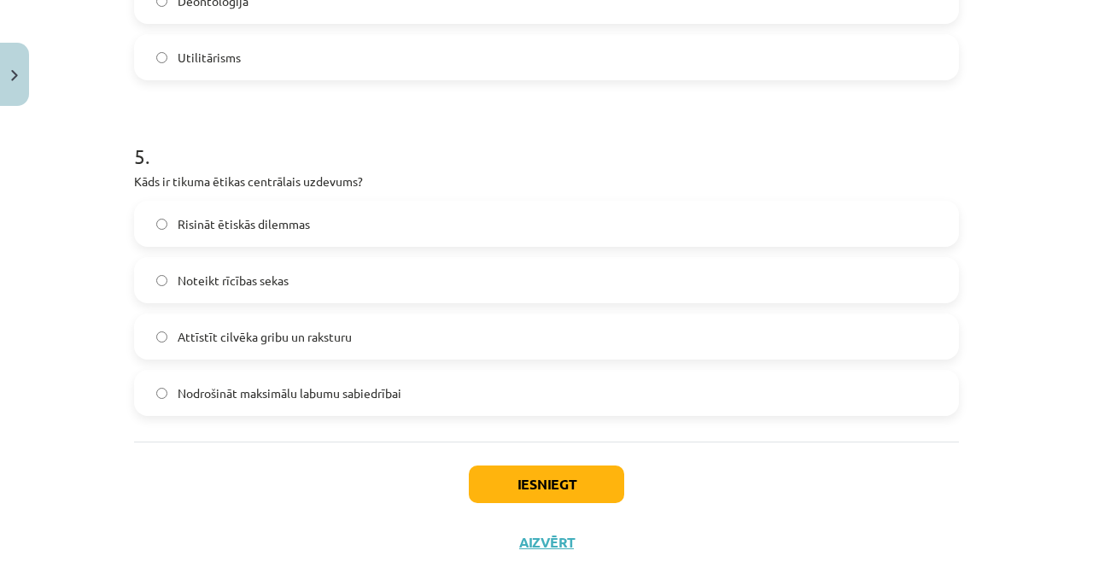
scroll to position [1569, 0]
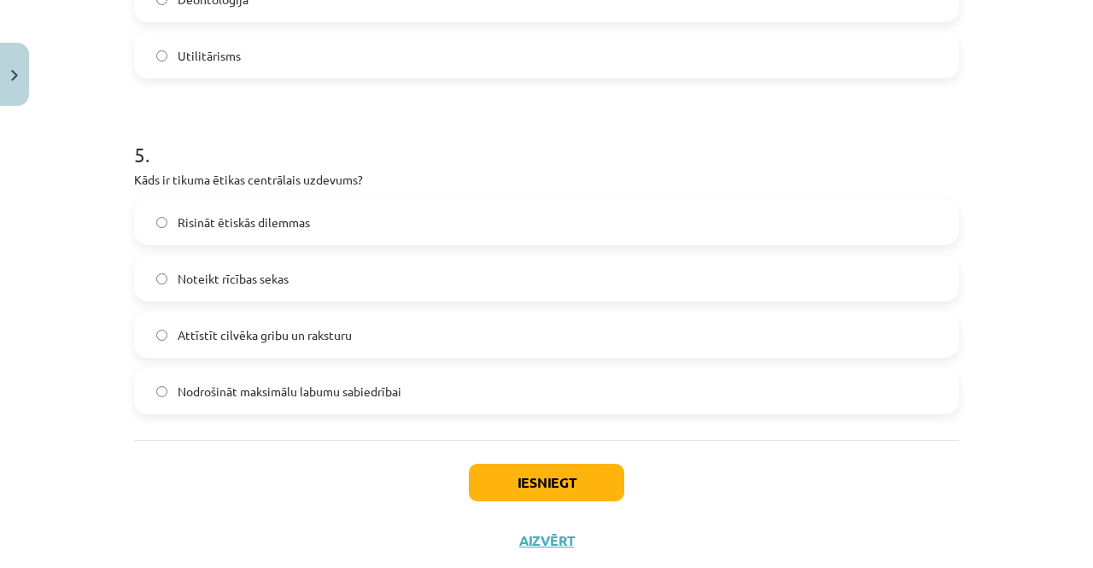
click at [363, 336] on label "Attīstīt cilvēka gribu un raksturu" at bounding box center [546, 334] width 821 height 43
click at [483, 472] on button "Iesniegt" at bounding box center [546, 483] width 155 height 38
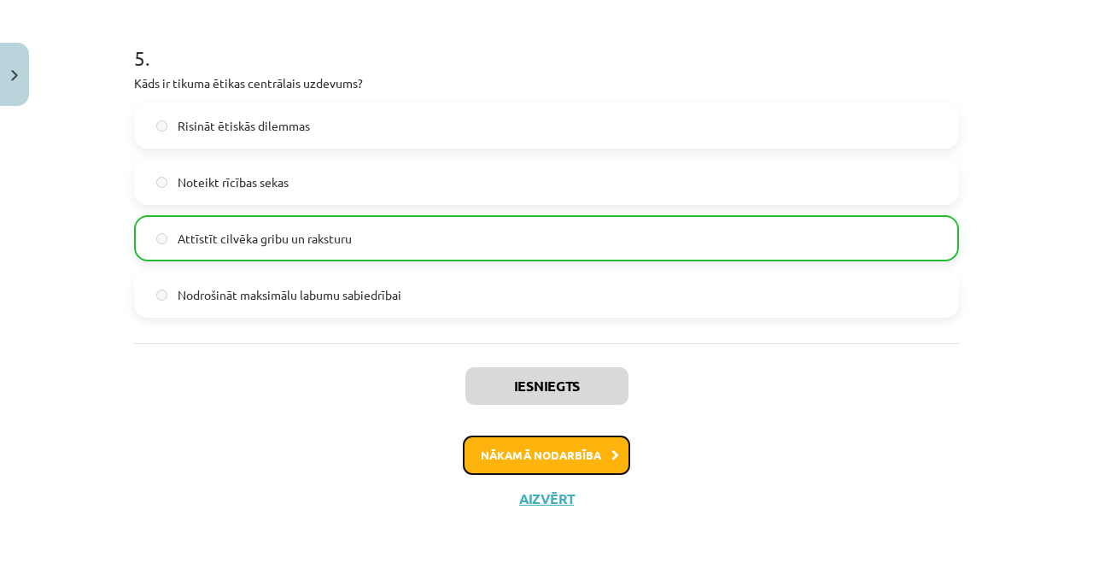
click at [490, 469] on button "Nākamā nodarbība" at bounding box center [546, 454] width 167 height 39
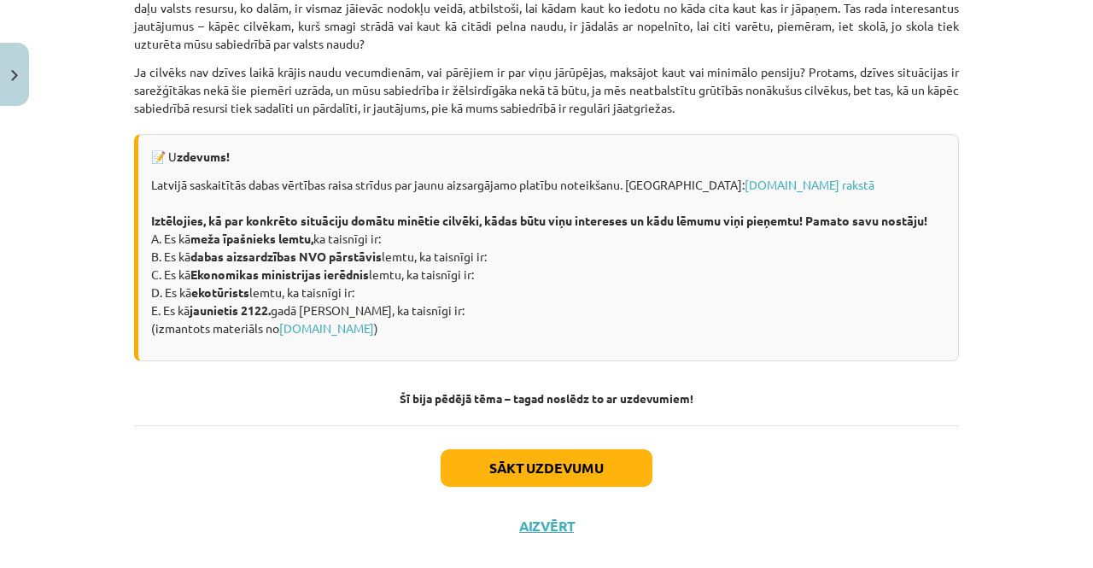
scroll to position [2340, 0]
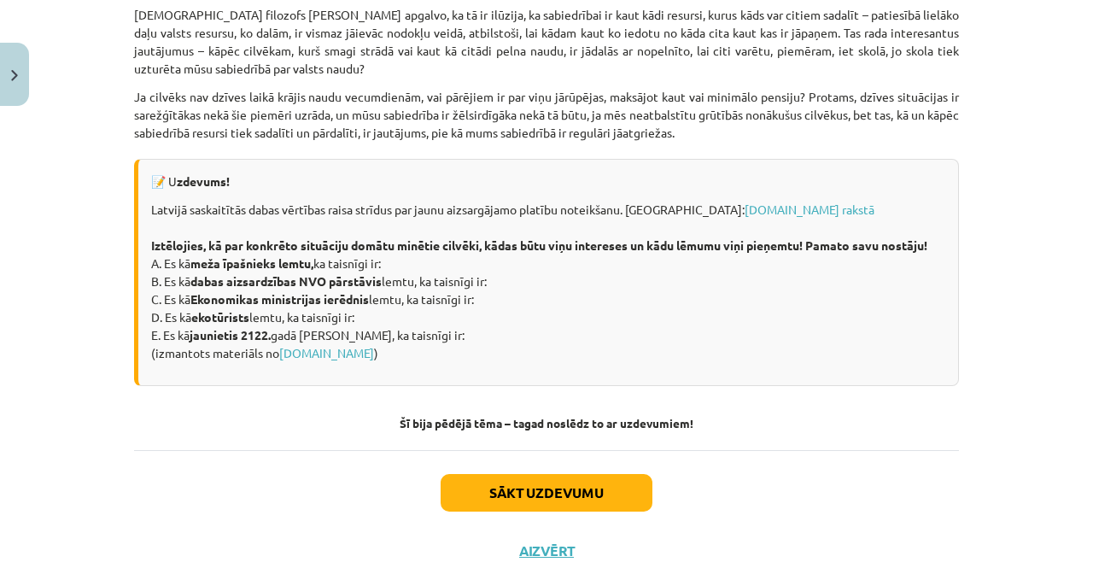
click at [745, 217] on link "[DOMAIN_NAME] rakstā" at bounding box center [810, 209] width 130 height 15
click at [299, 360] on link "[DOMAIN_NAME]" at bounding box center [326, 352] width 95 height 15
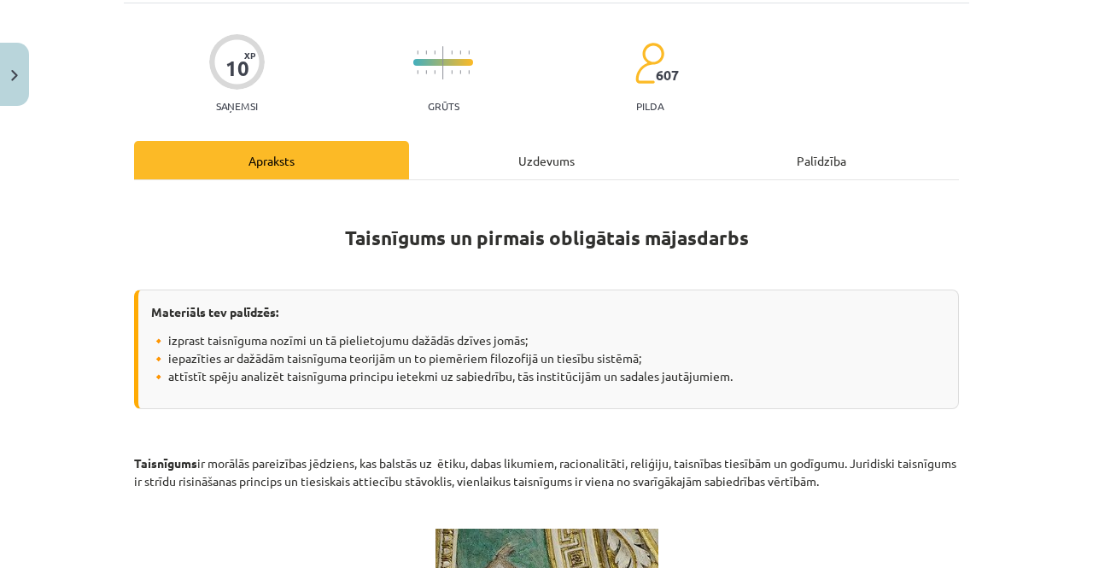
scroll to position [126, 0]
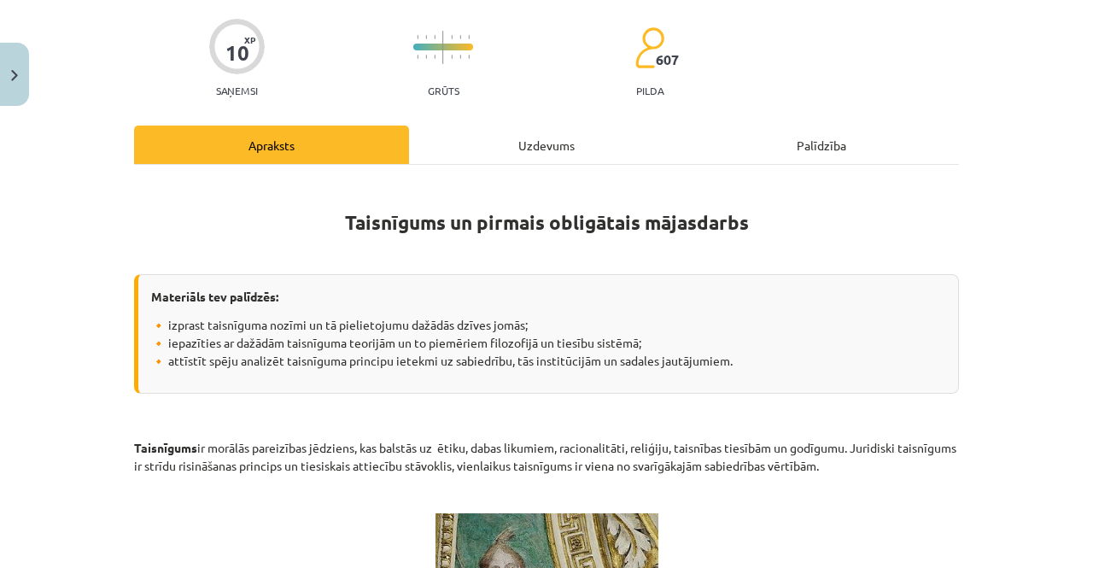
click at [490, 129] on div "Uzdevums" at bounding box center [546, 145] width 275 height 38
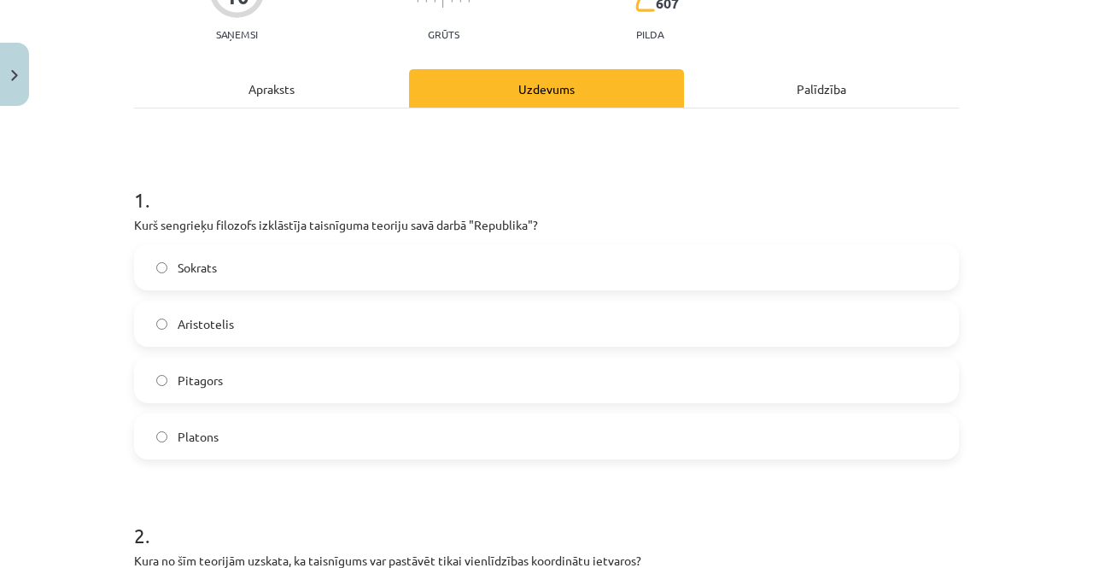
scroll to position [0, 0]
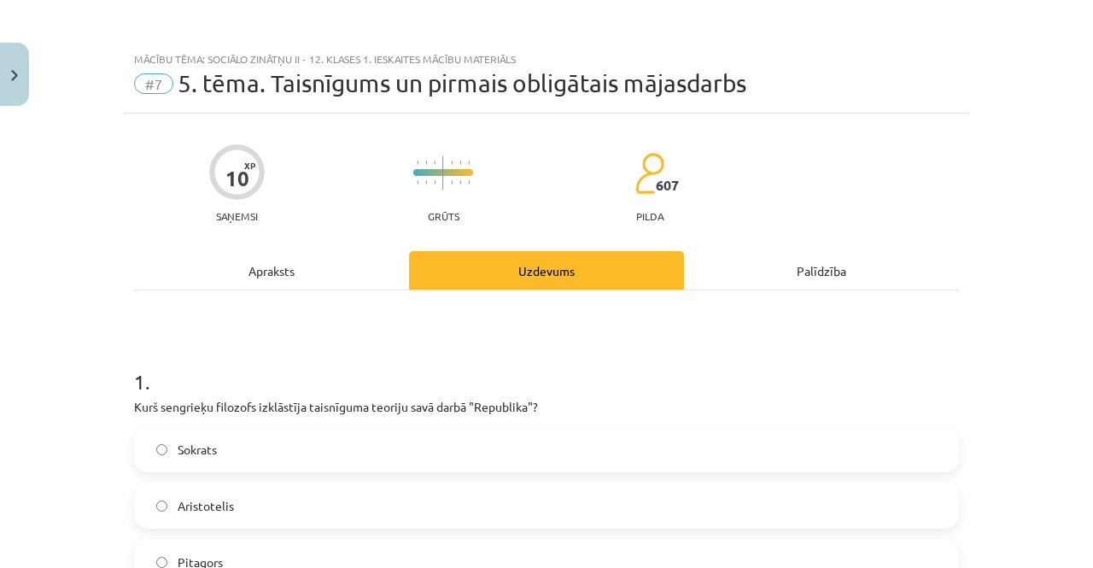
click at [345, 266] on div "Apraksts" at bounding box center [271, 270] width 275 height 38
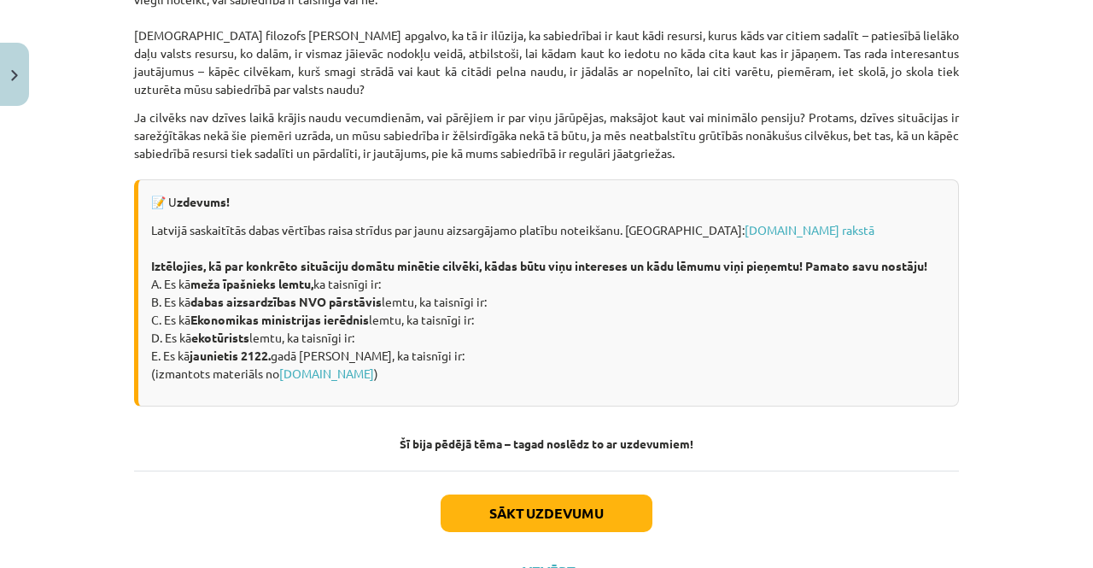
scroll to position [2320, 0]
